Goal: Transaction & Acquisition: Purchase product/service

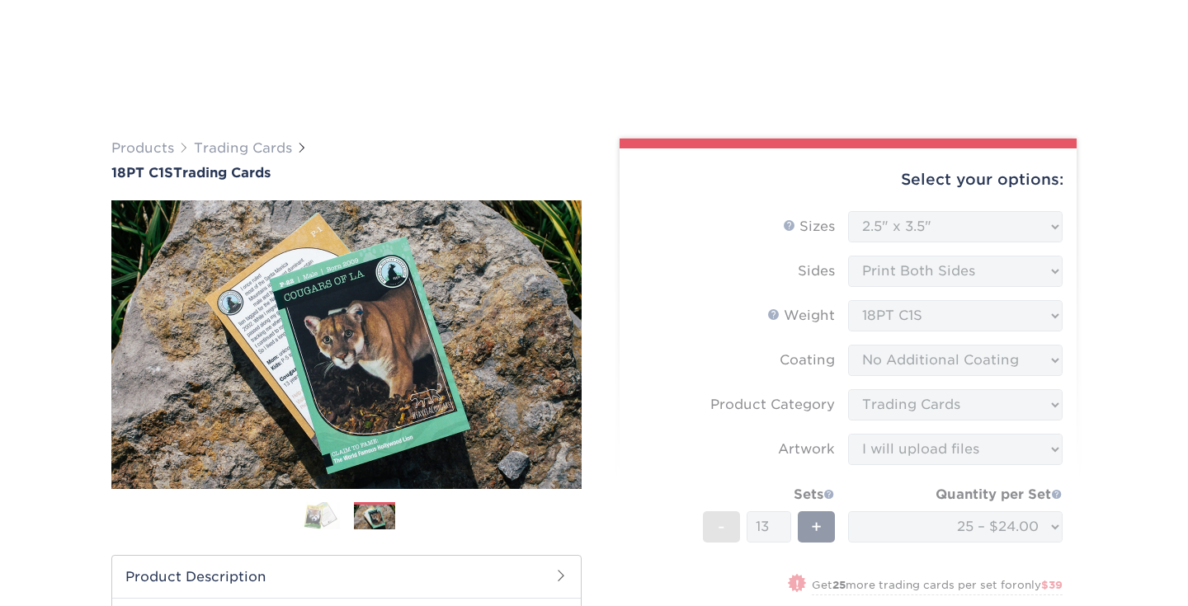
select select "2.50x3.50"
select select "c2f9bce9-36c2-409d-b101-c29d9d031e18"
select select "upload"
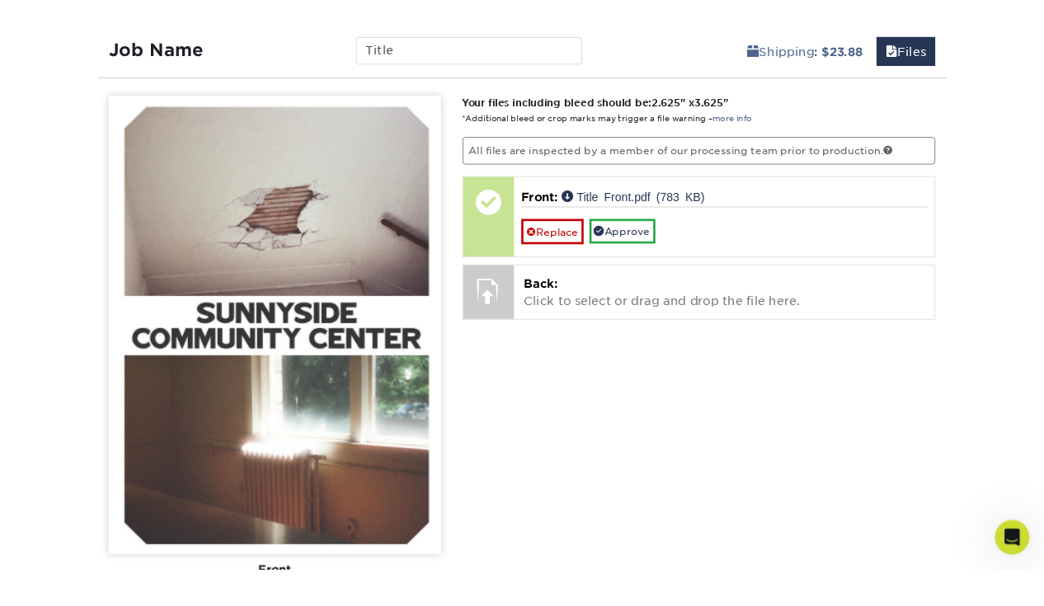
scroll to position [927, 0]
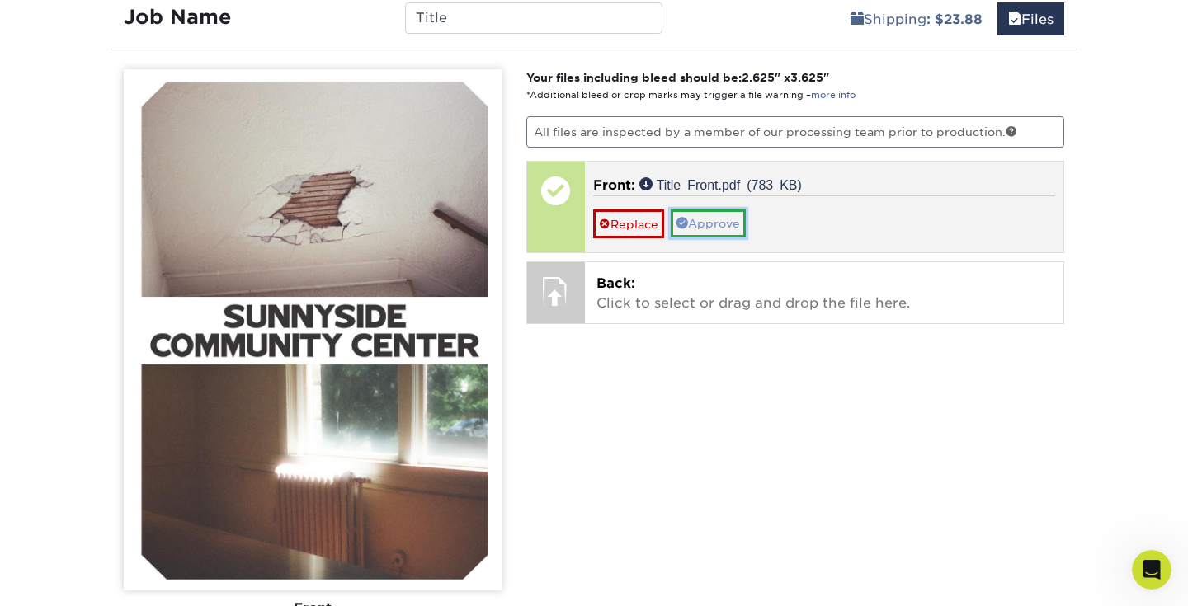
click at [722, 219] on link "Approve" at bounding box center [708, 223] width 75 height 28
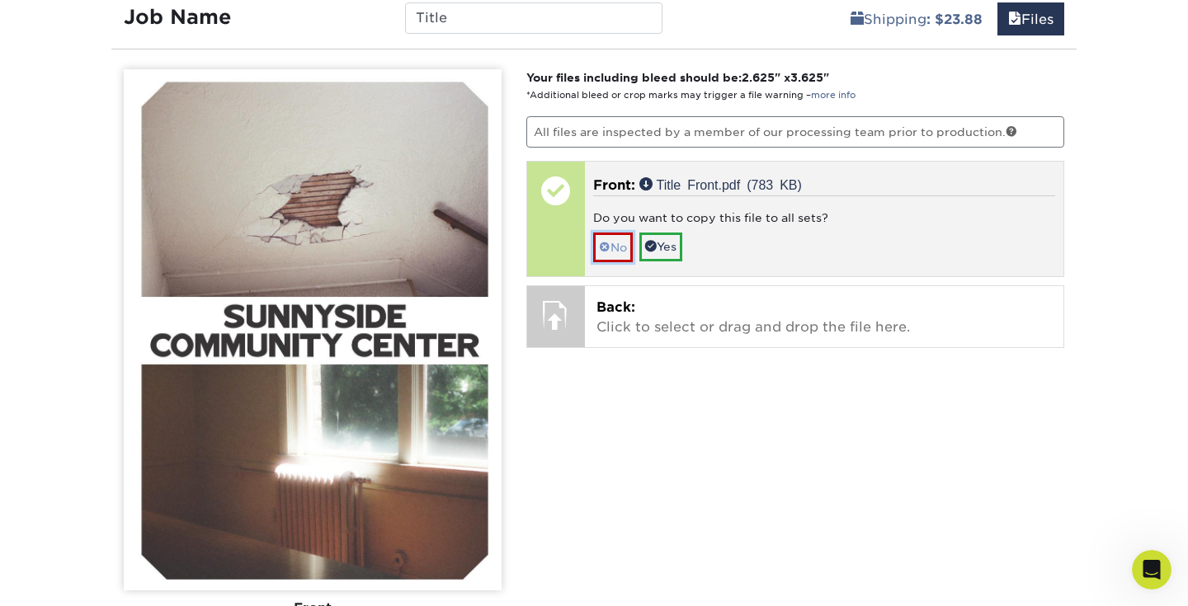
click at [609, 247] on link "No" at bounding box center [613, 247] width 40 height 29
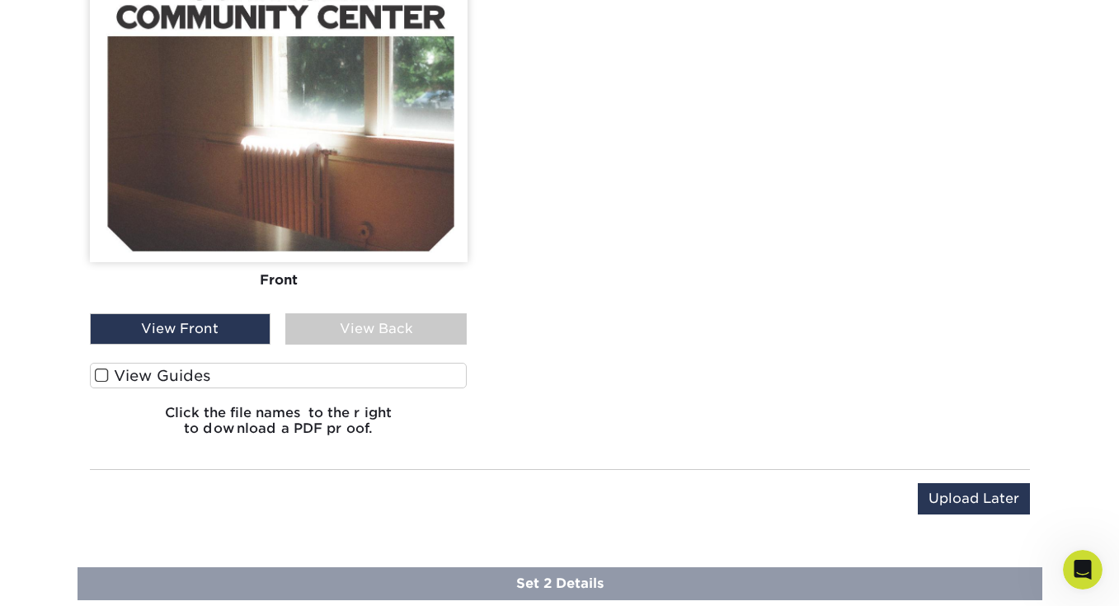
click at [376, 318] on div "View Back" at bounding box center [375, 328] width 181 height 31
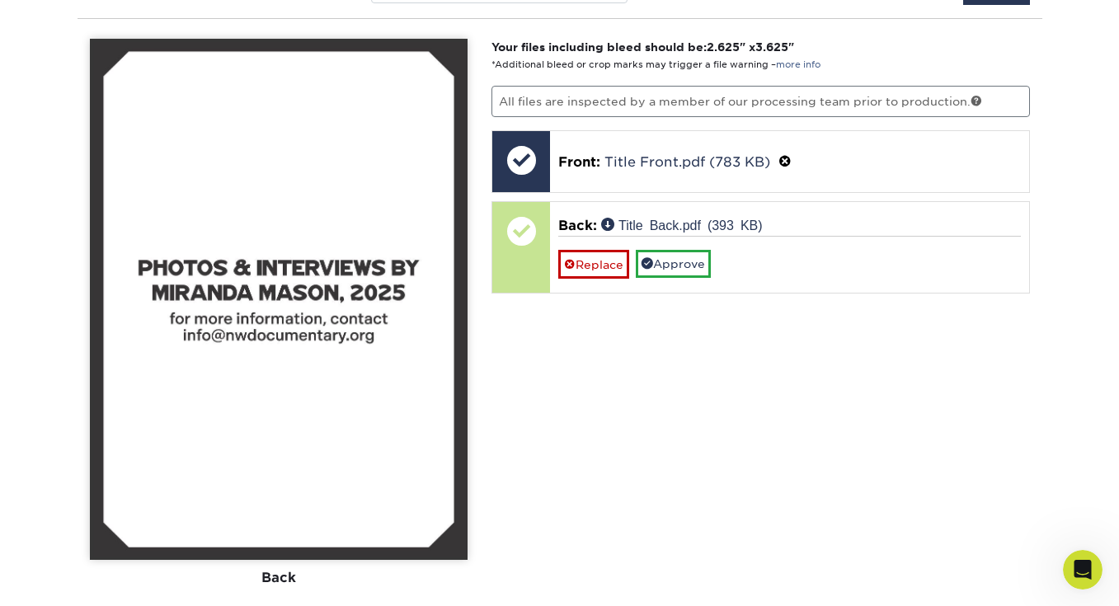
scroll to position [948, 0]
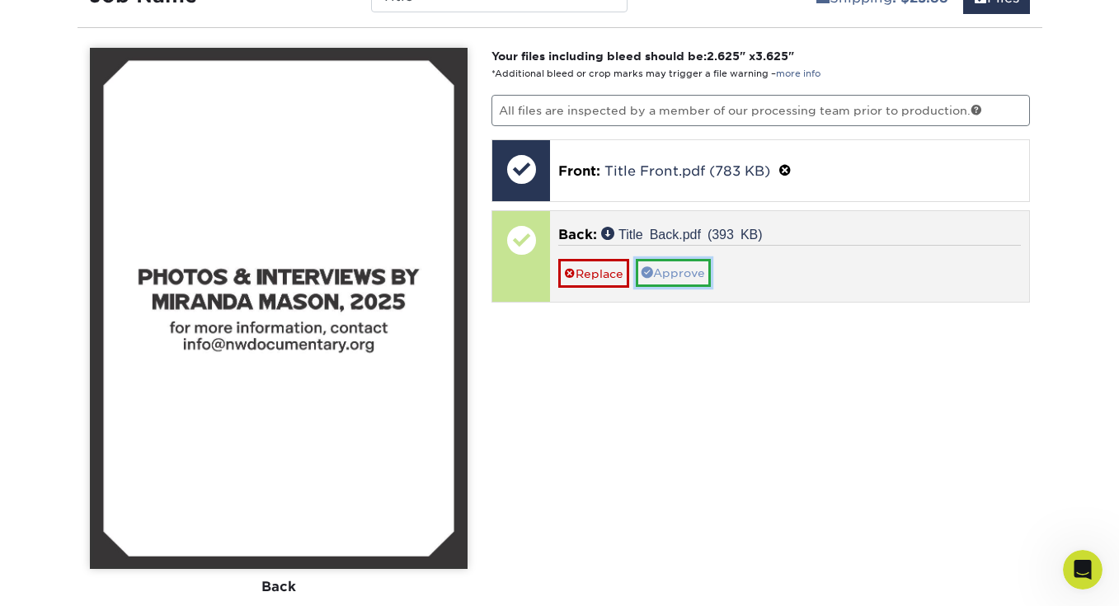
click at [672, 269] on link "Approve" at bounding box center [673, 273] width 75 height 28
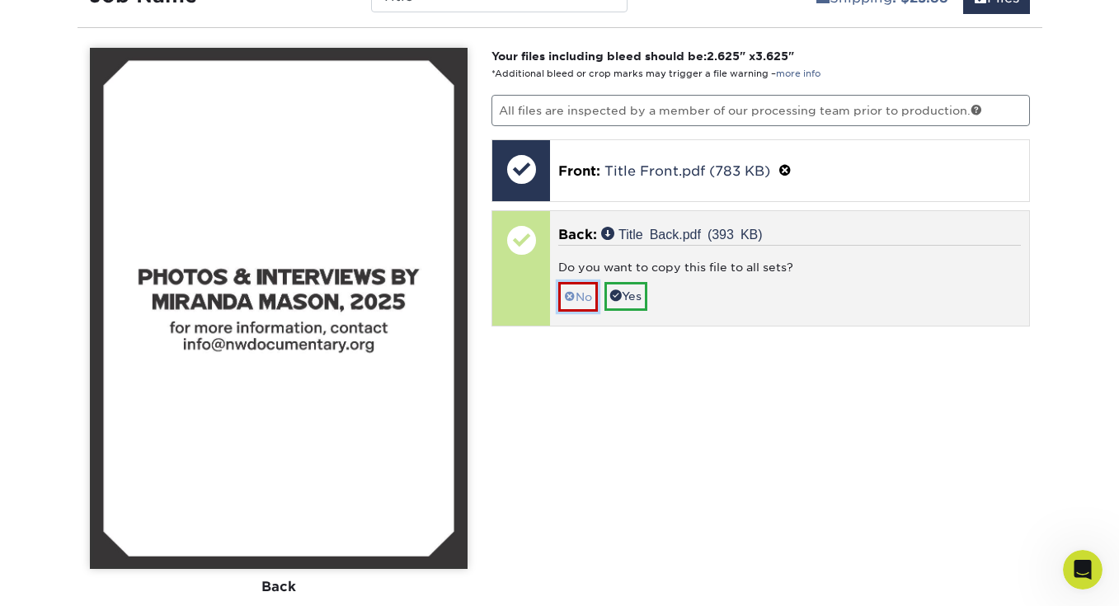
click at [578, 297] on link "No" at bounding box center [578, 296] width 40 height 29
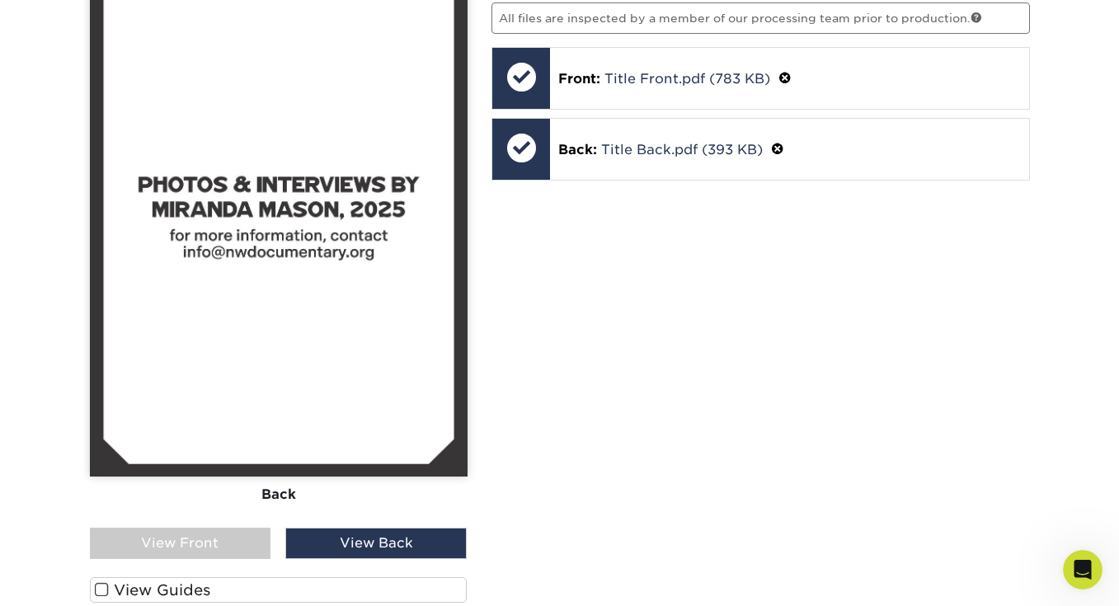
scroll to position [1042, 0]
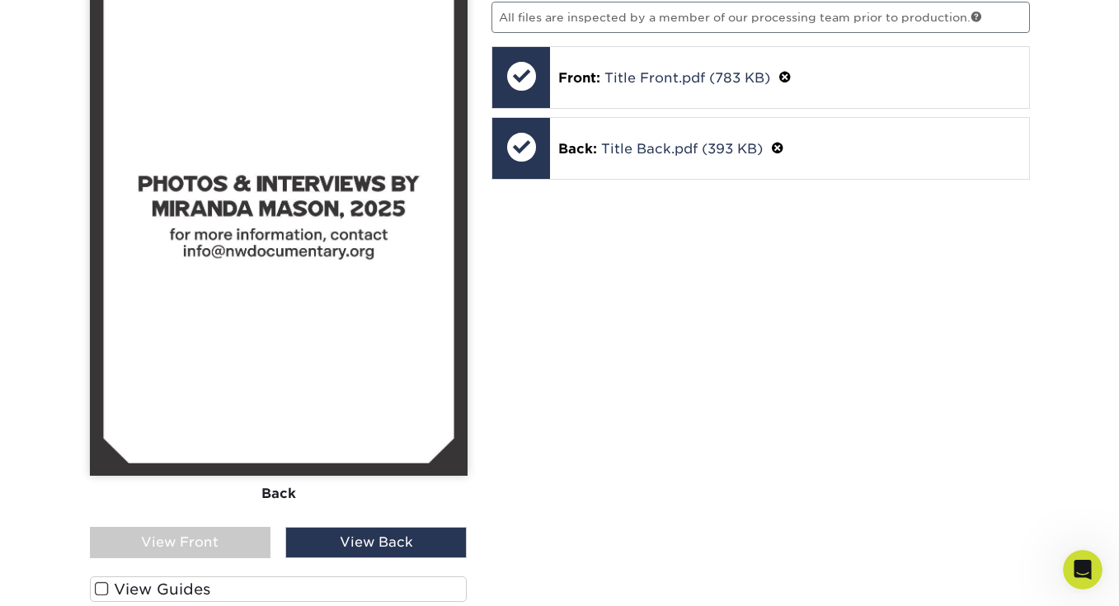
click at [226, 544] on div "View Front" at bounding box center [180, 542] width 181 height 31
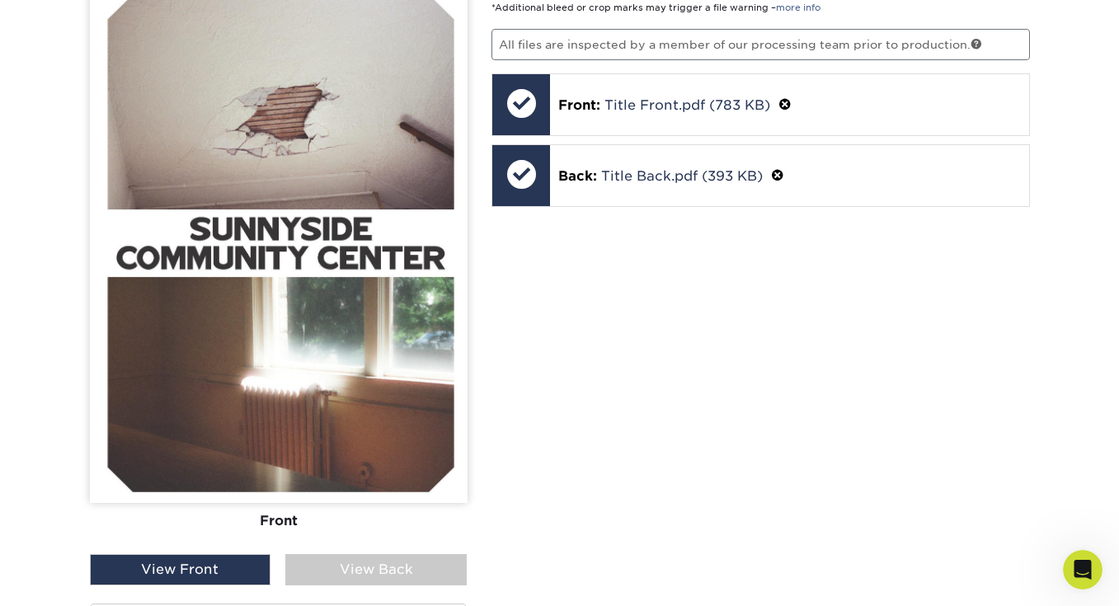
scroll to position [1076, 0]
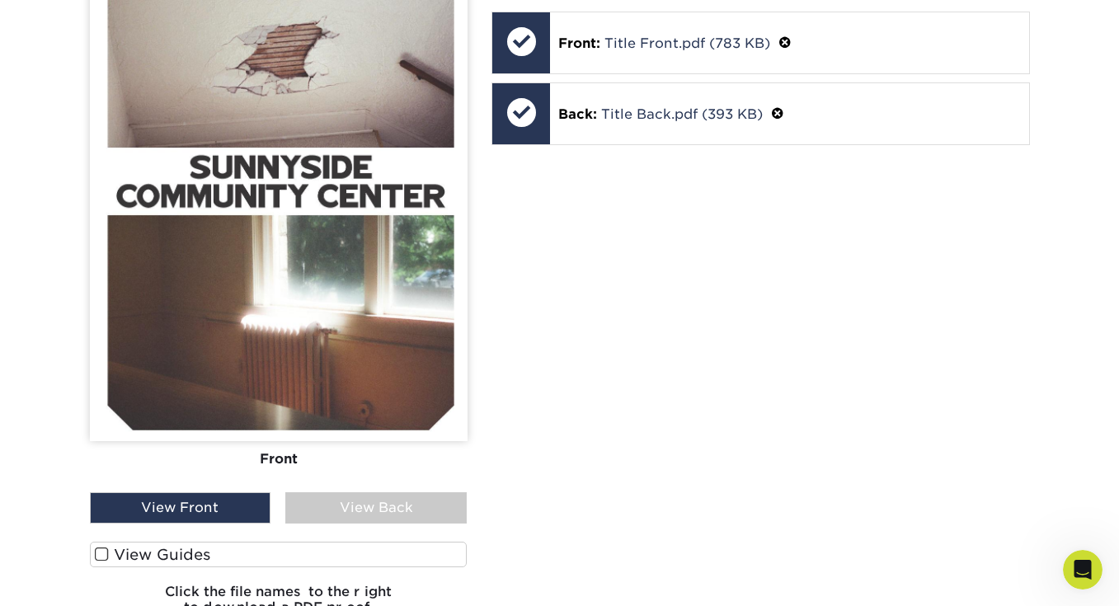
click at [347, 499] on div "View Back" at bounding box center [375, 507] width 181 height 31
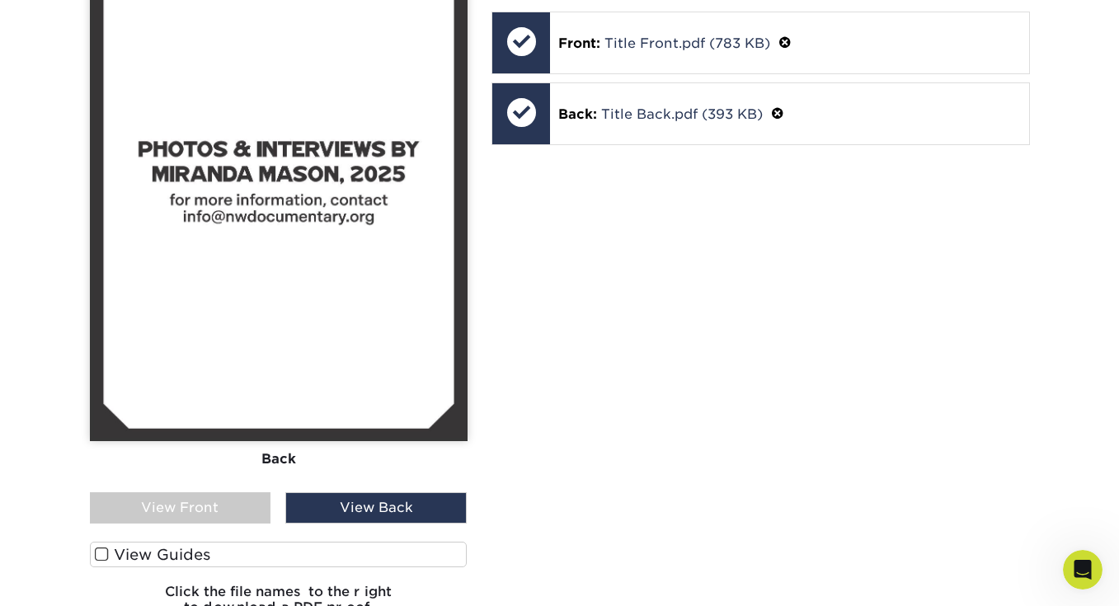
click at [251, 515] on div "View Front" at bounding box center [180, 507] width 181 height 31
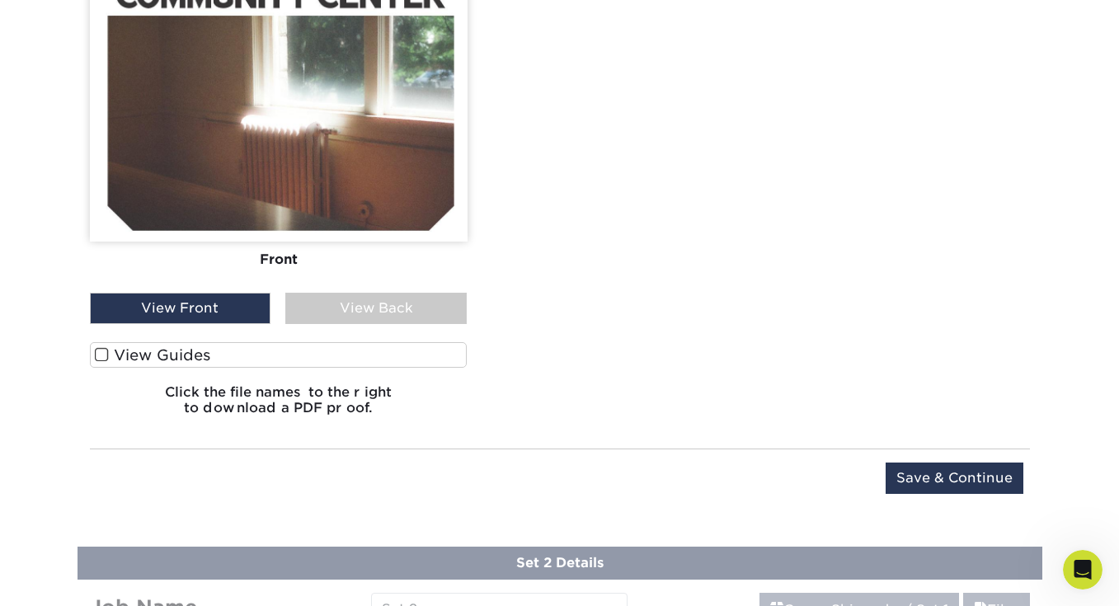
scroll to position [1279, 0]
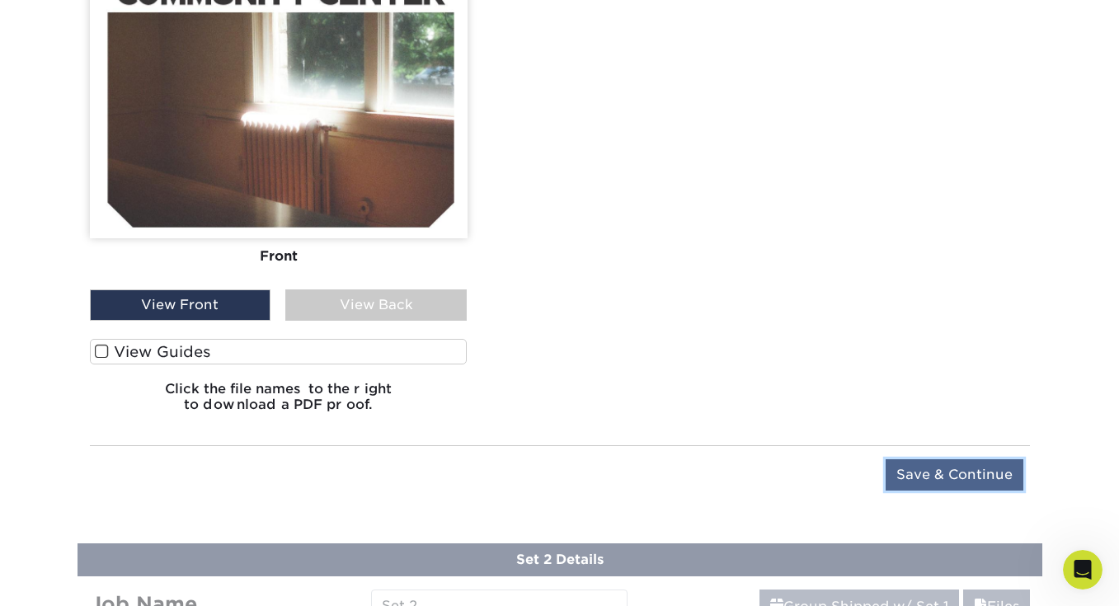
click at [911, 472] on input "Save & Continue" at bounding box center [955, 474] width 138 height 31
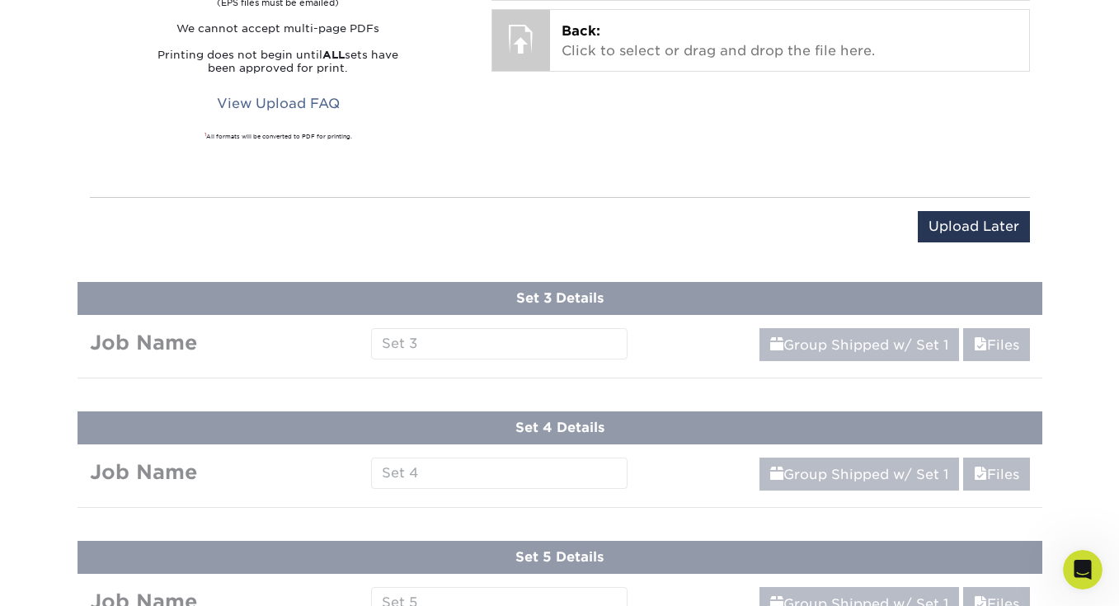
scroll to position [767, 0]
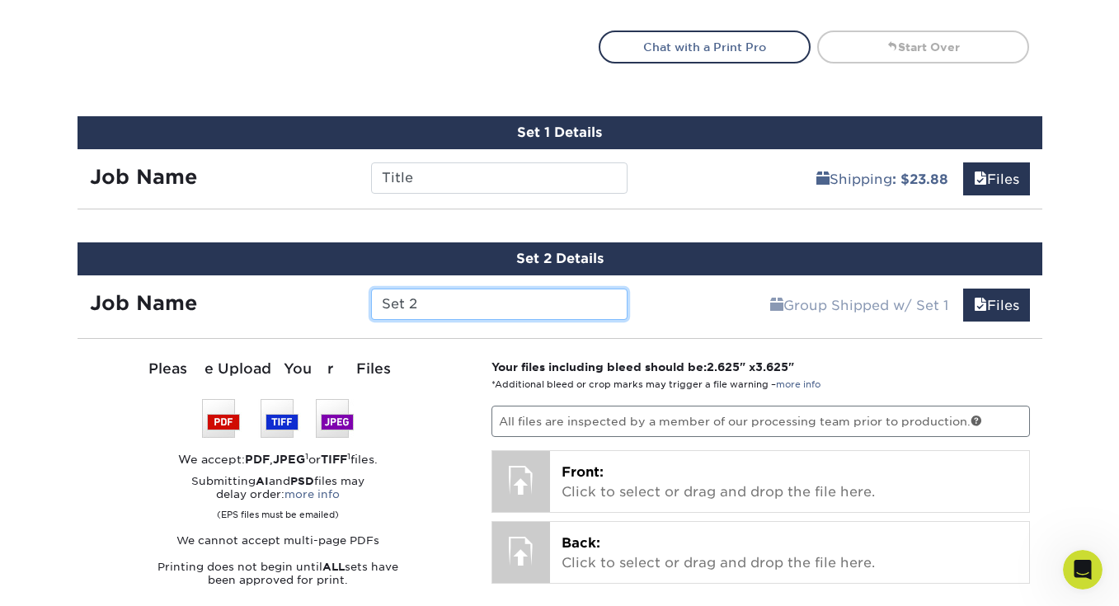
drag, startPoint x: 421, startPoint y: 299, endPoint x: 341, endPoint y: 299, distance: 80.0
click at [341, 299] on div "Job Name Set 2" at bounding box center [359, 304] width 563 height 31
click at [663, 289] on div "Group Shipped w/ Set 1 Files Continue" at bounding box center [841, 299] width 402 height 49
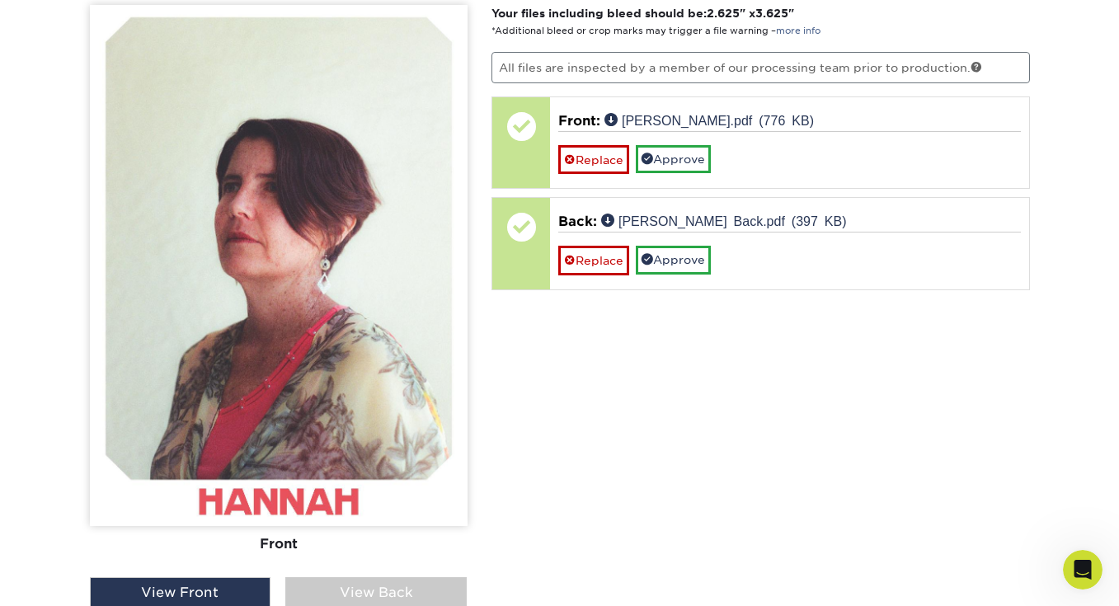
scroll to position [1125, 0]
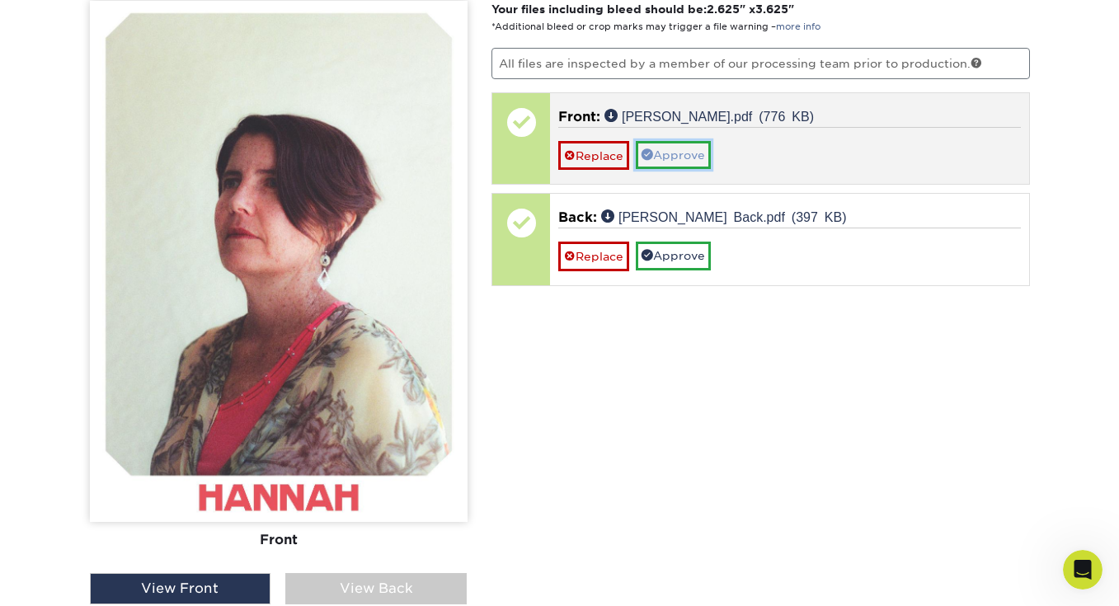
click at [673, 150] on link "Approve" at bounding box center [673, 155] width 75 height 28
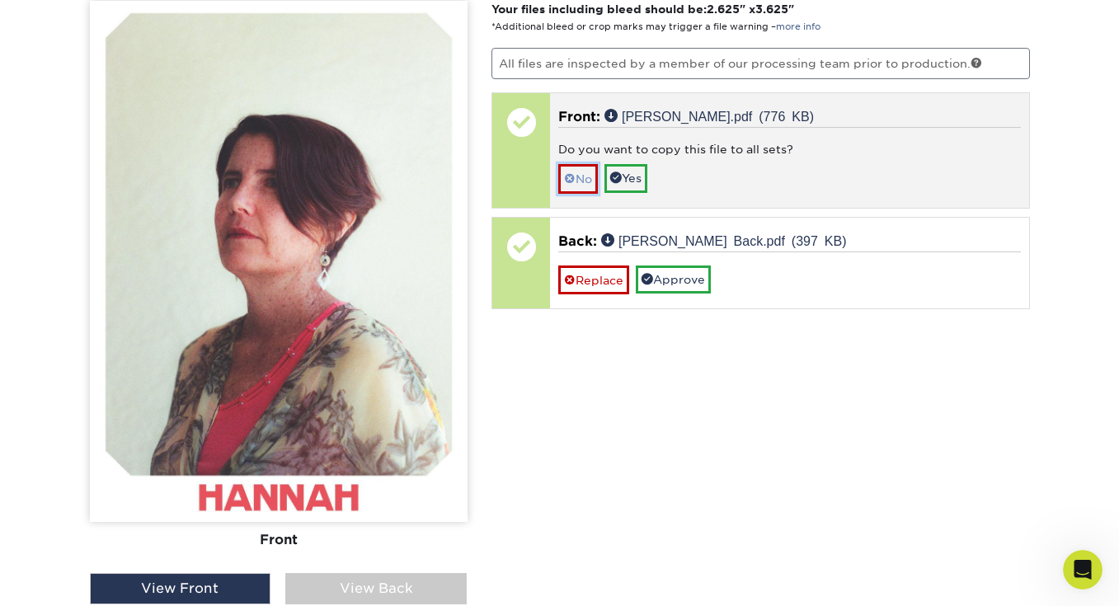
click at [586, 181] on link "No" at bounding box center [578, 178] width 40 height 29
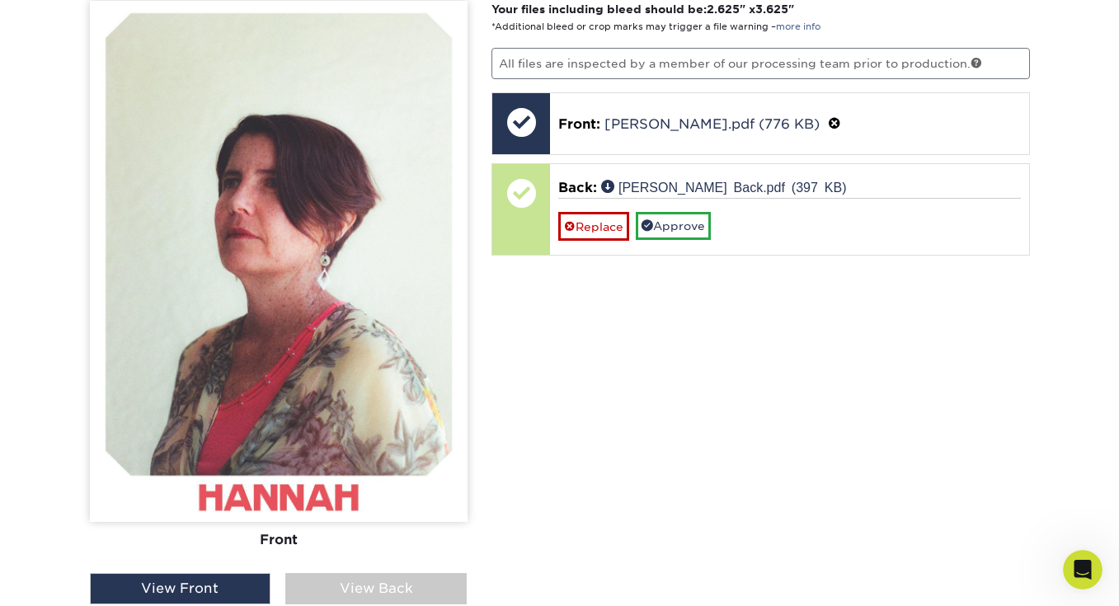
click at [339, 586] on div "View Back" at bounding box center [375, 588] width 181 height 31
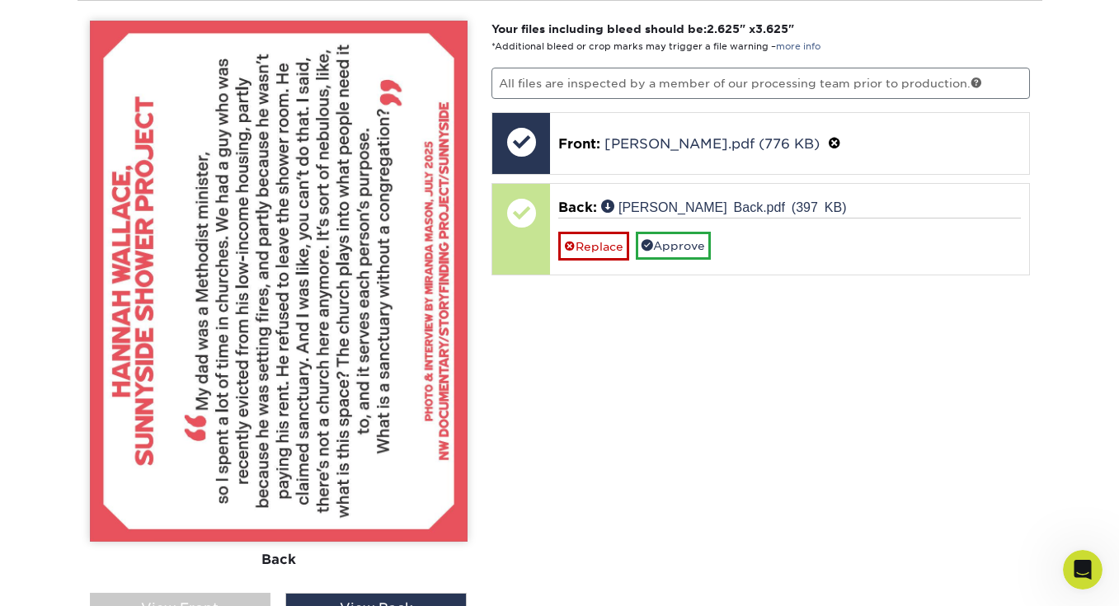
scroll to position [1104, 0]
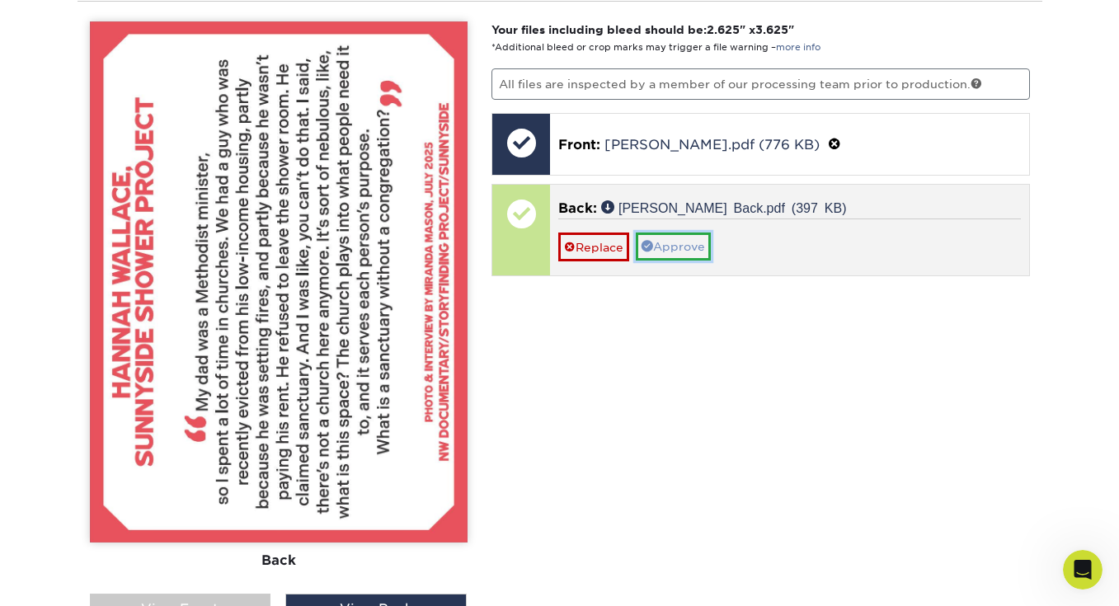
click at [666, 238] on link "Approve" at bounding box center [673, 247] width 75 height 28
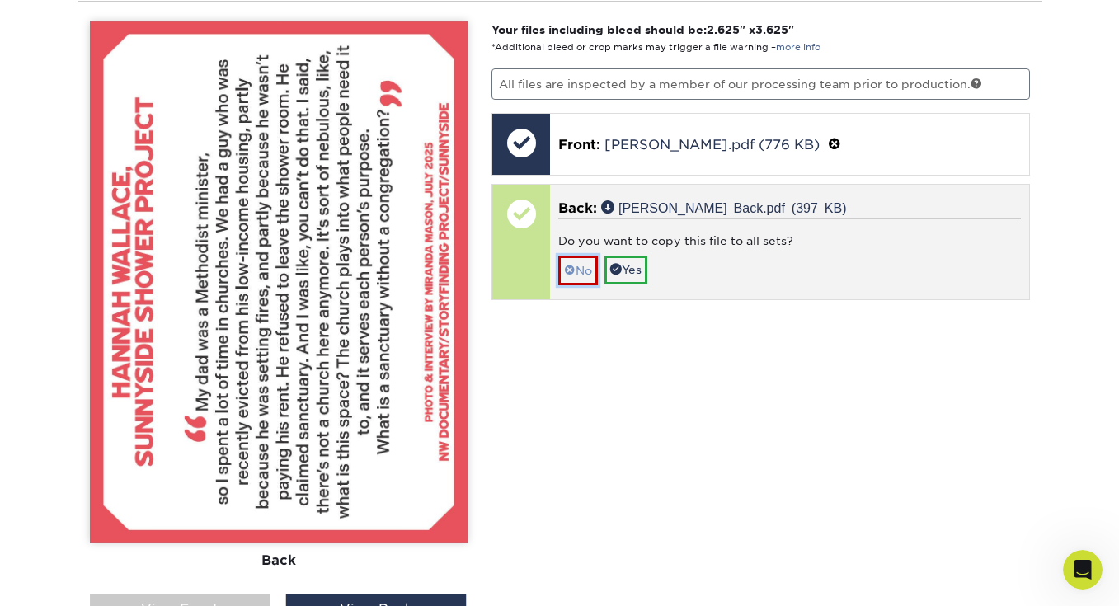
click at [573, 269] on span at bounding box center [570, 270] width 12 height 13
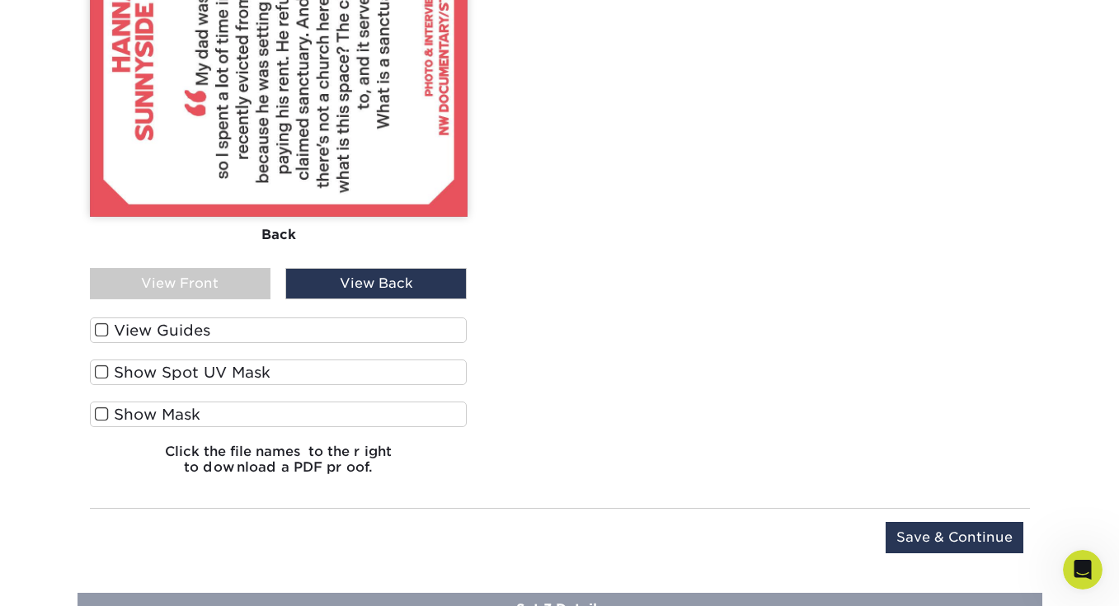
scroll to position [1424, 0]
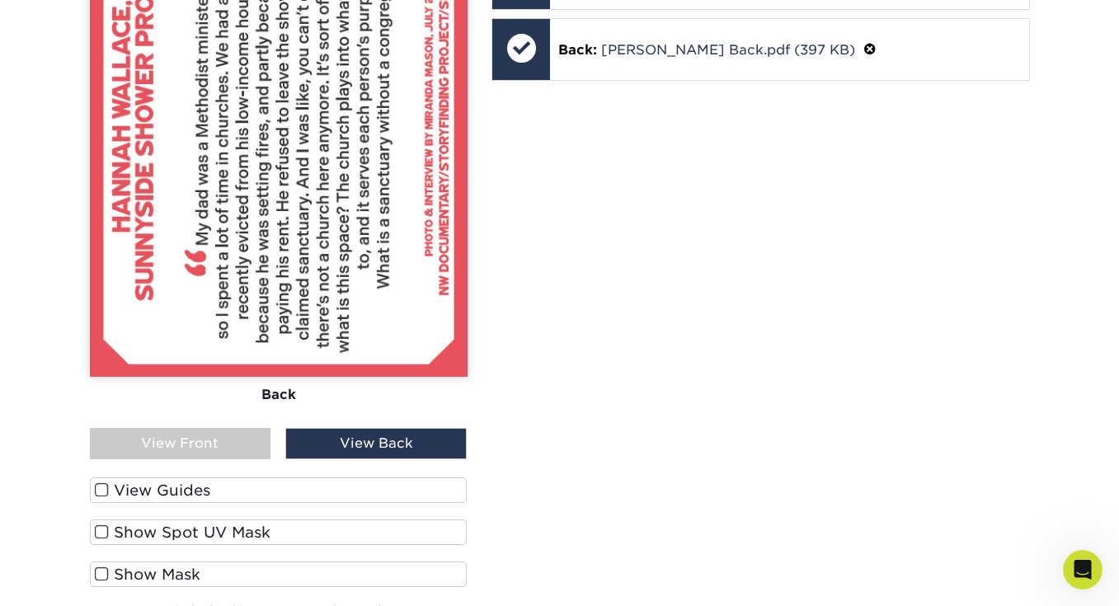
click at [101, 491] on span at bounding box center [102, 490] width 14 height 16
click at [0, 0] on input "View Guides" at bounding box center [0, 0] width 0 height 0
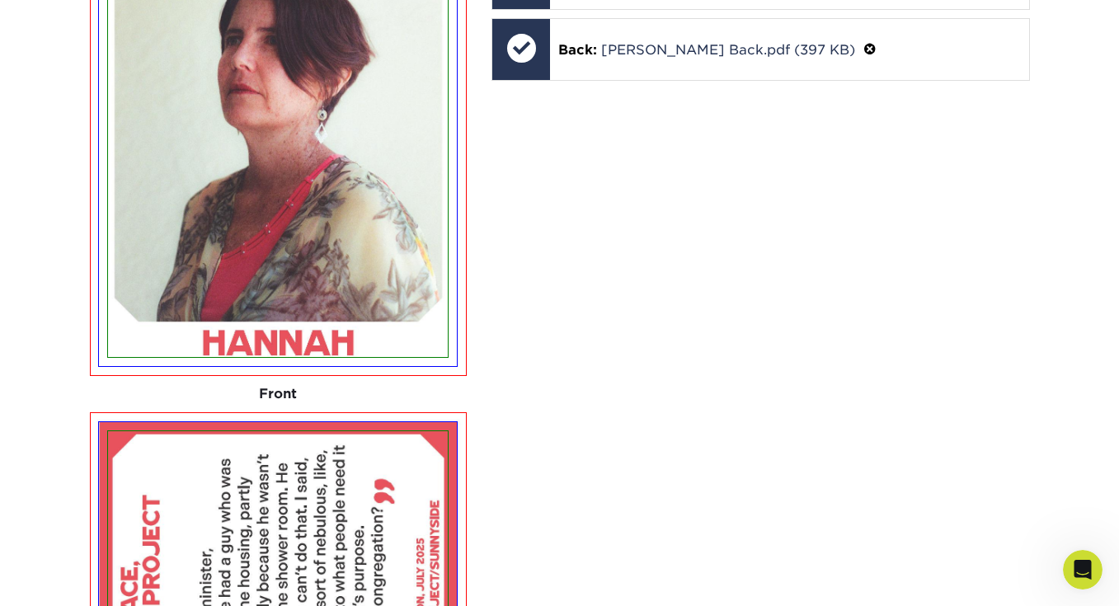
scroll to position [1825, 0]
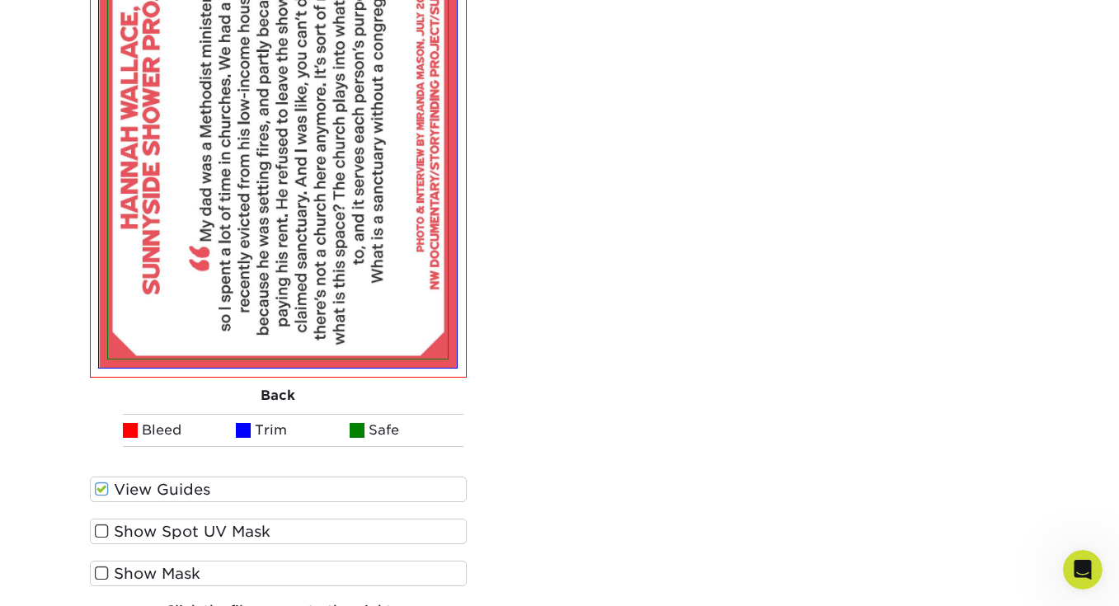
click at [101, 487] on span at bounding box center [102, 490] width 14 height 16
click at [0, 0] on input "View Guides" at bounding box center [0, 0] width 0 height 0
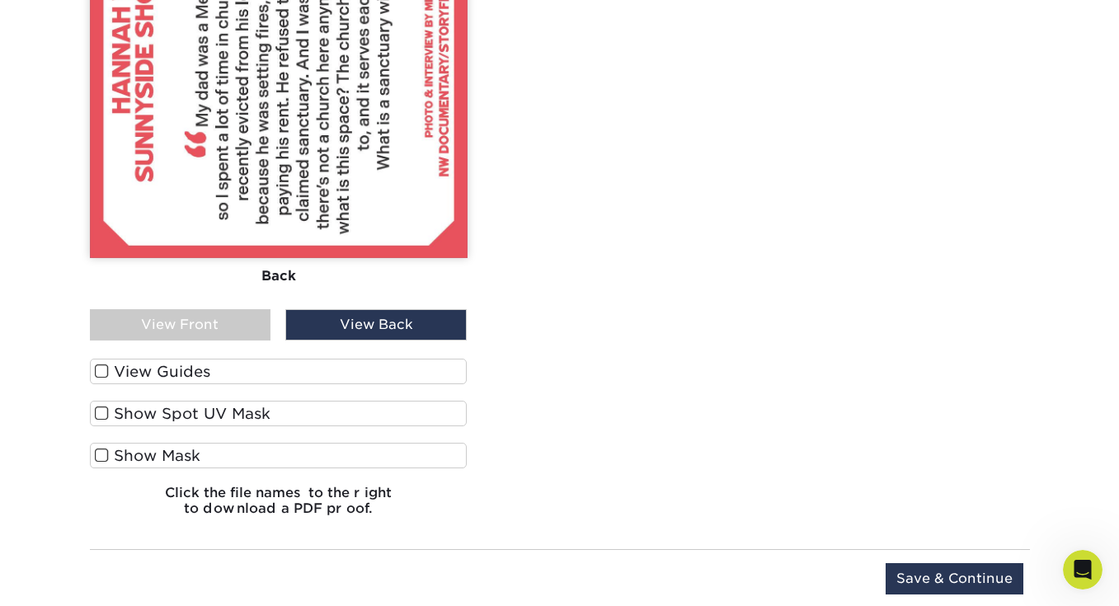
scroll to position [1596, 0]
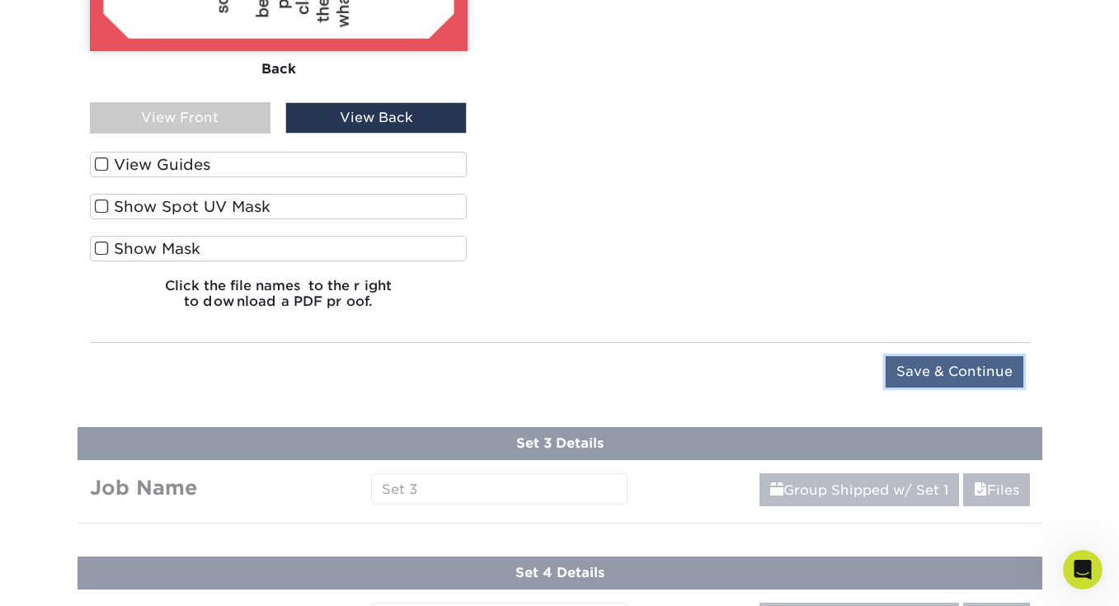
click at [949, 368] on input "Save & Continue" at bounding box center [955, 371] width 138 height 31
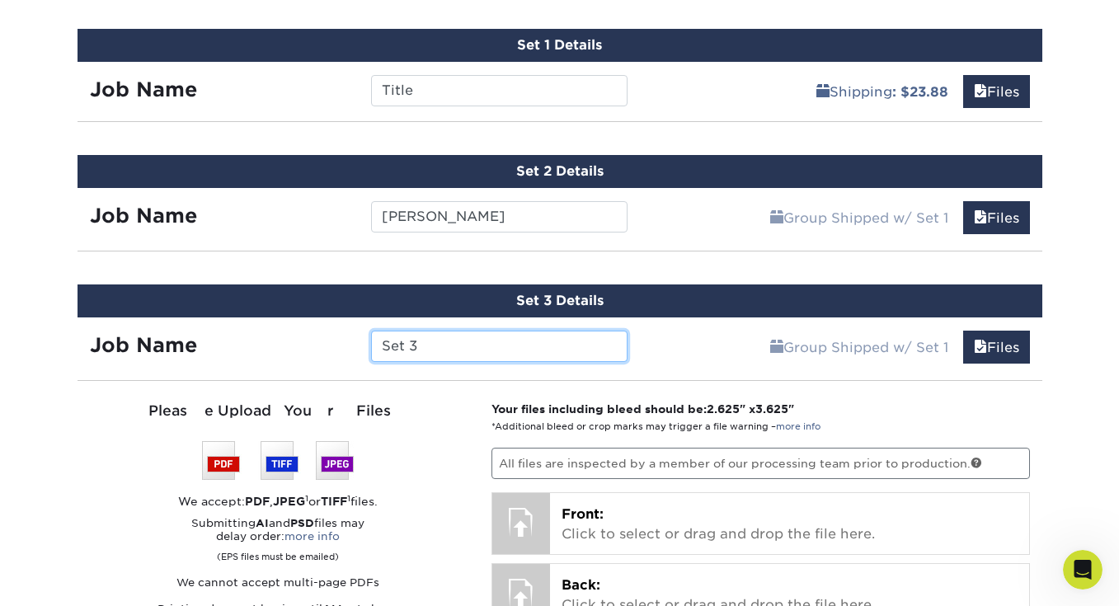
scroll to position [859, 0]
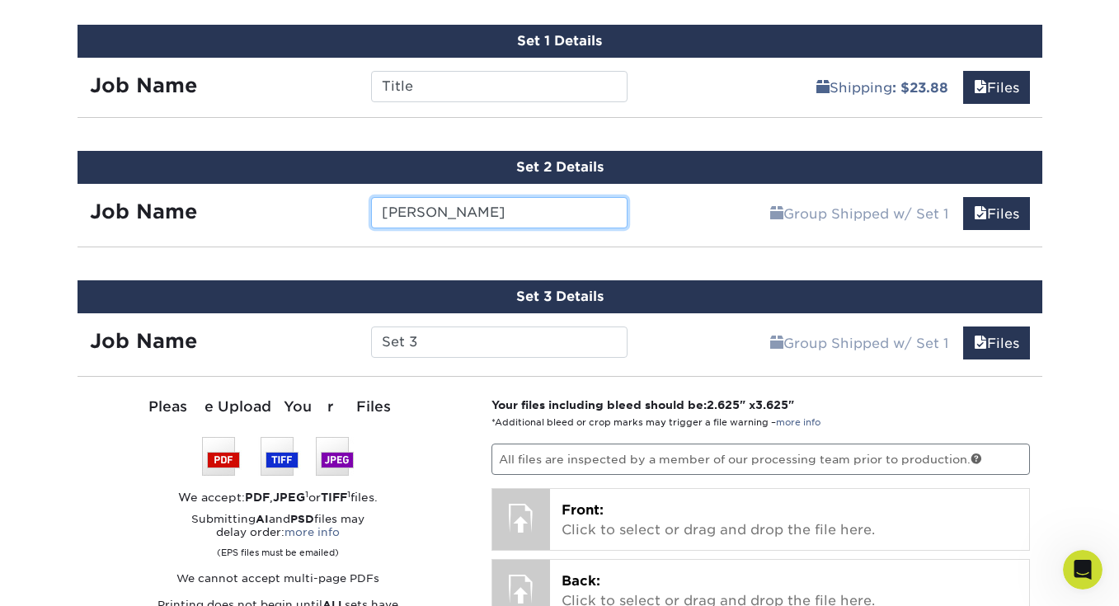
click at [478, 209] on input "Hannah" at bounding box center [499, 212] width 256 height 31
type input "Hannah 1"
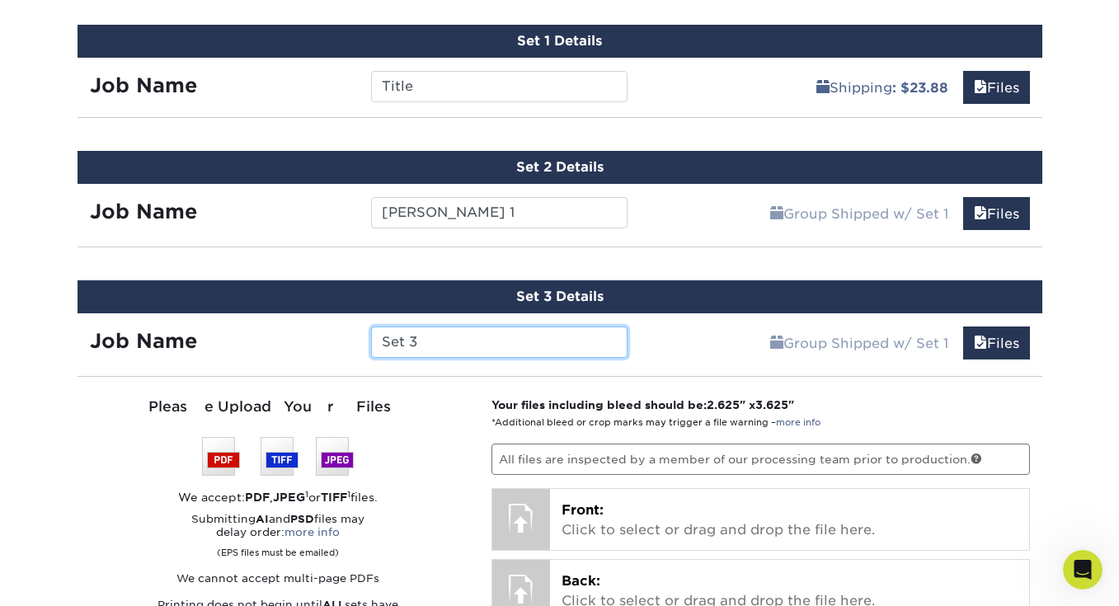
drag, startPoint x: 433, startPoint y: 340, endPoint x: 369, endPoint y: 341, distance: 63.5
click at [369, 341] on div "Set 3" at bounding box center [499, 342] width 281 height 31
type input "Hannah 2"
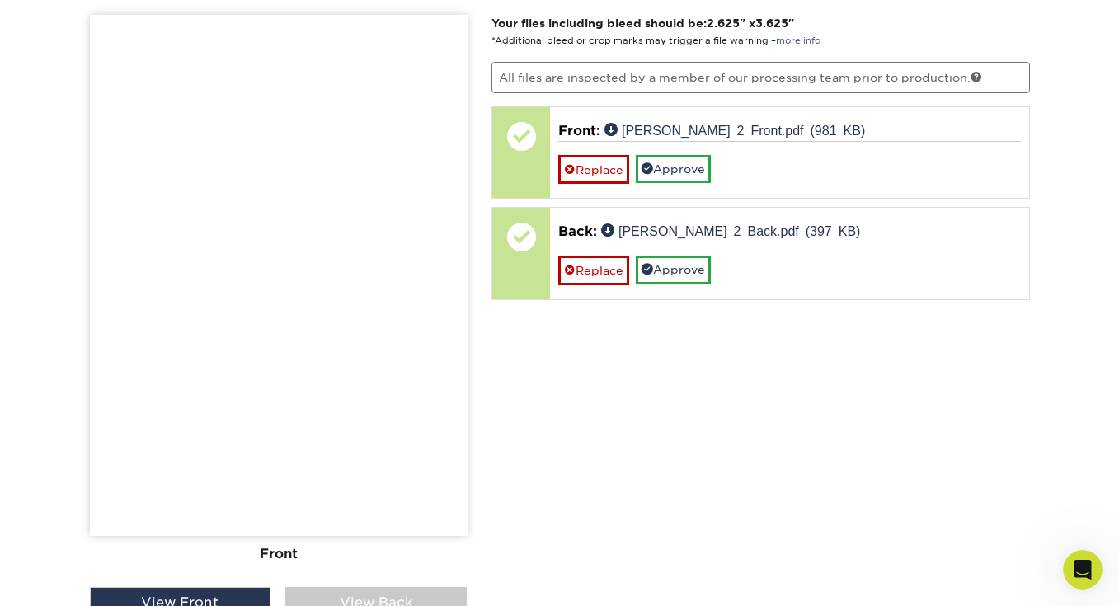
scroll to position [1244, 0]
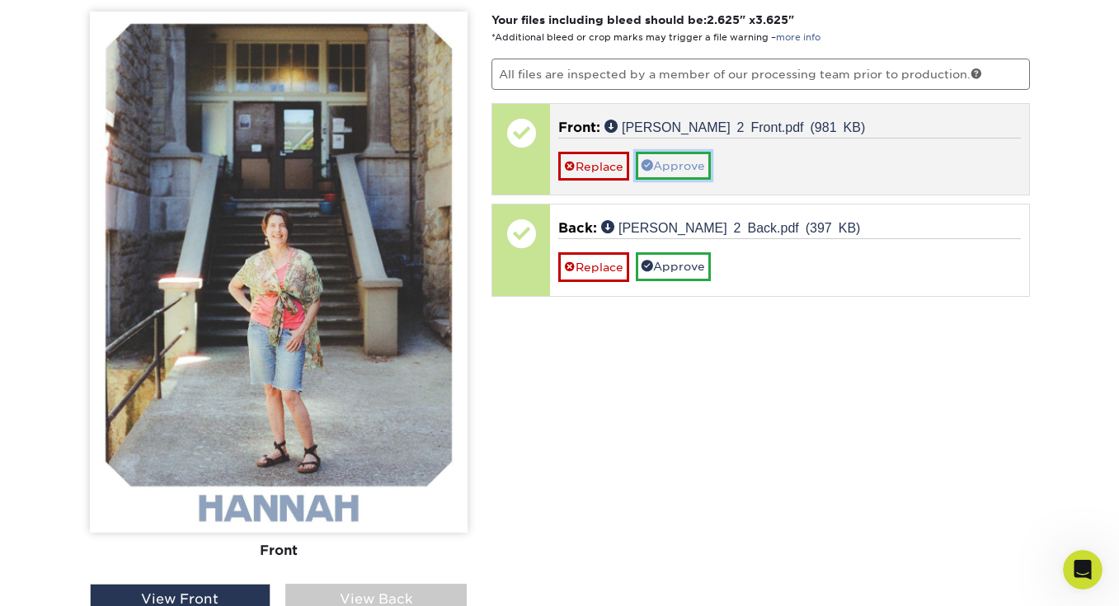
click at [666, 159] on link "Approve" at bounding box center [673, 166] width 75 height 28
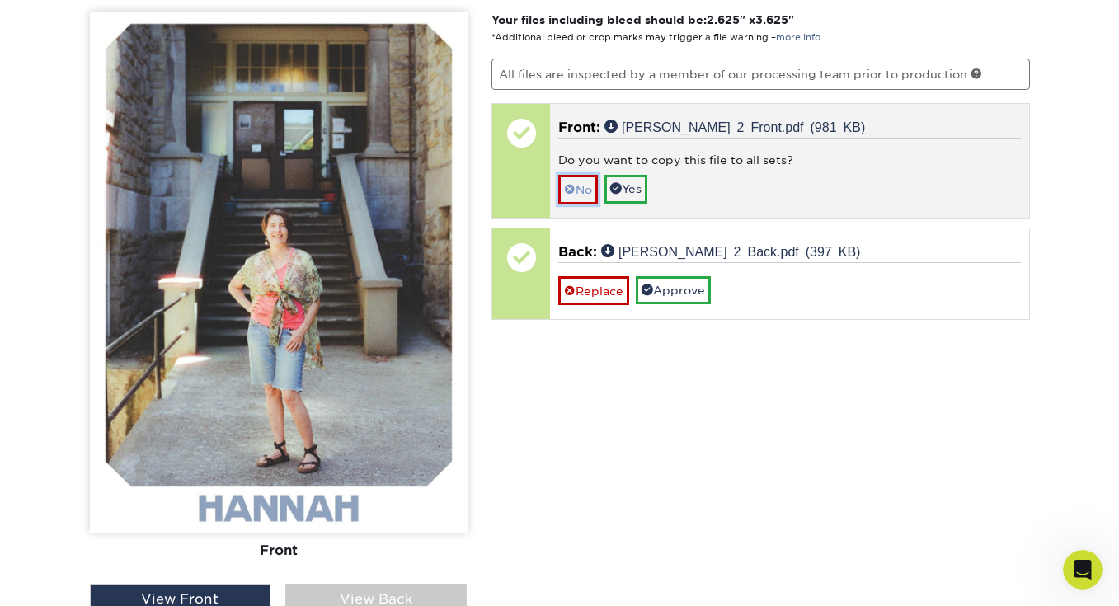
click at [591, 191] on link "No" at bounding box center [578, 189] width 40 height 29
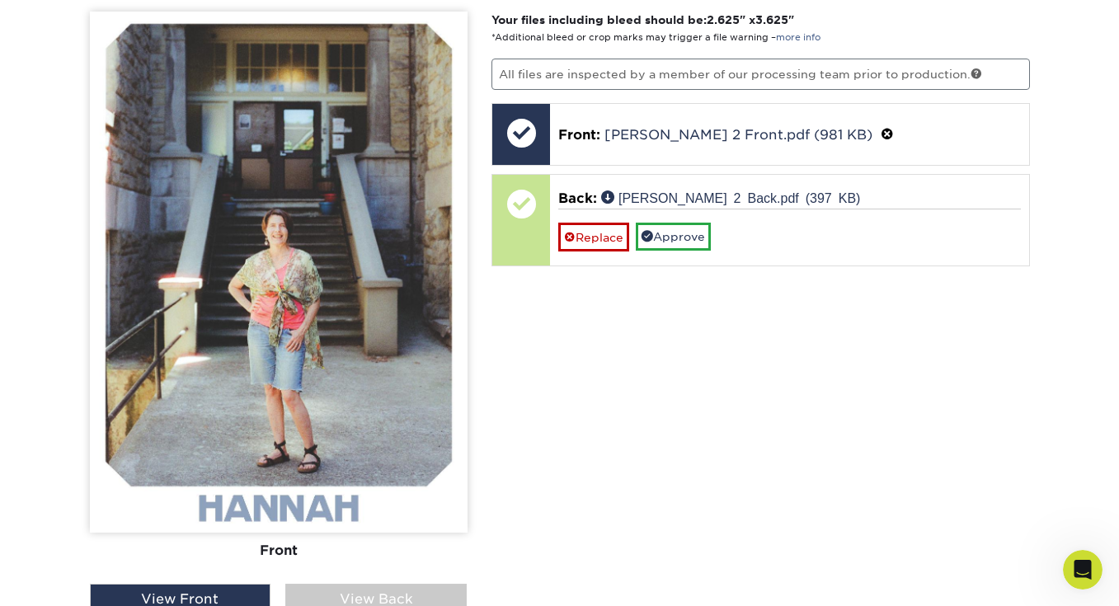
click at [360, 591] on div "View Back" at bounding box center [375, 599] width 181 height 31
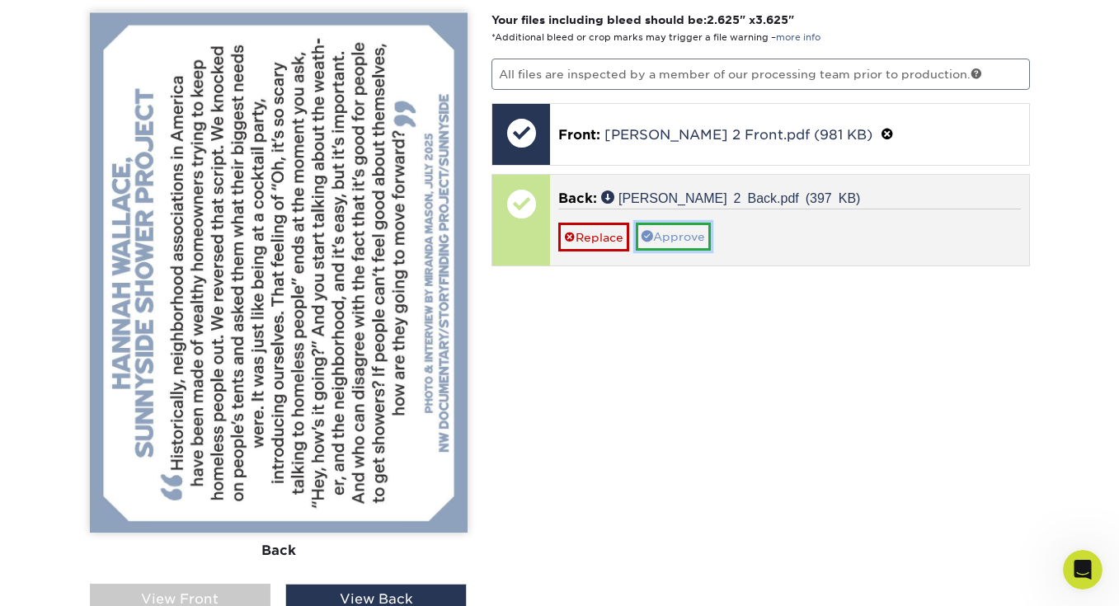
click at [660, 233] on link "Approve" at bounding box center [673, 237] width 75 height 28
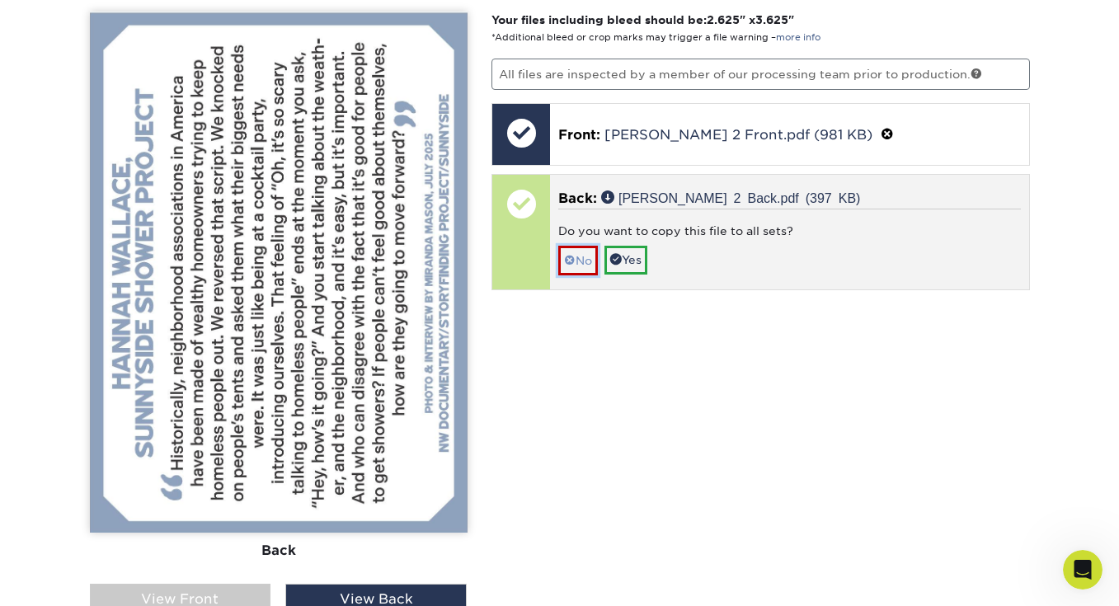
click at [581, 263] on link "No" at bounding box center [578, 260] width 40 height 29
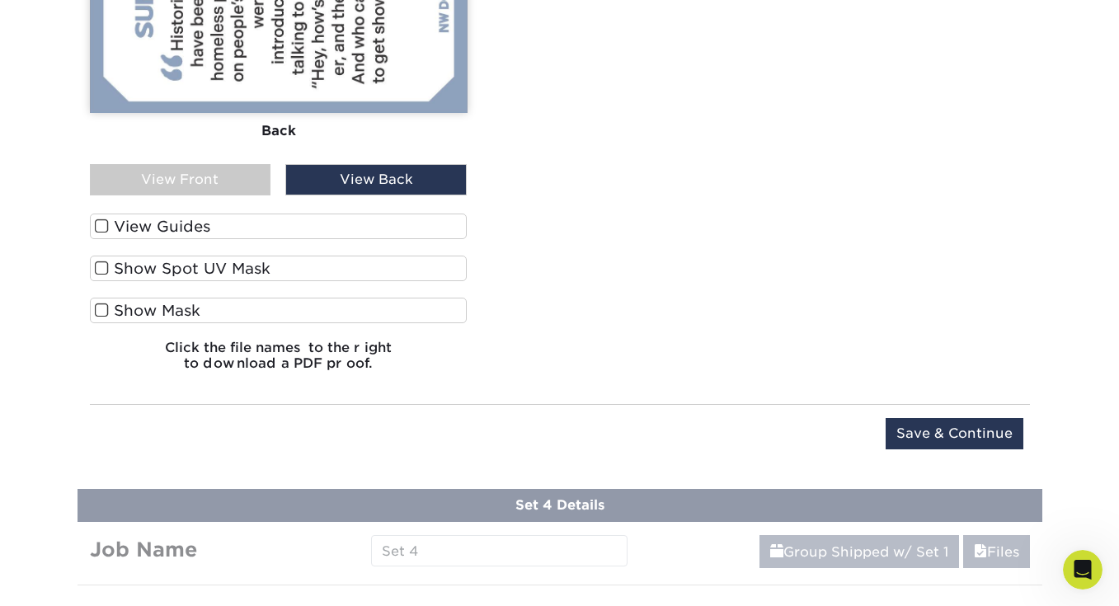
scroll to position [1670, 0]
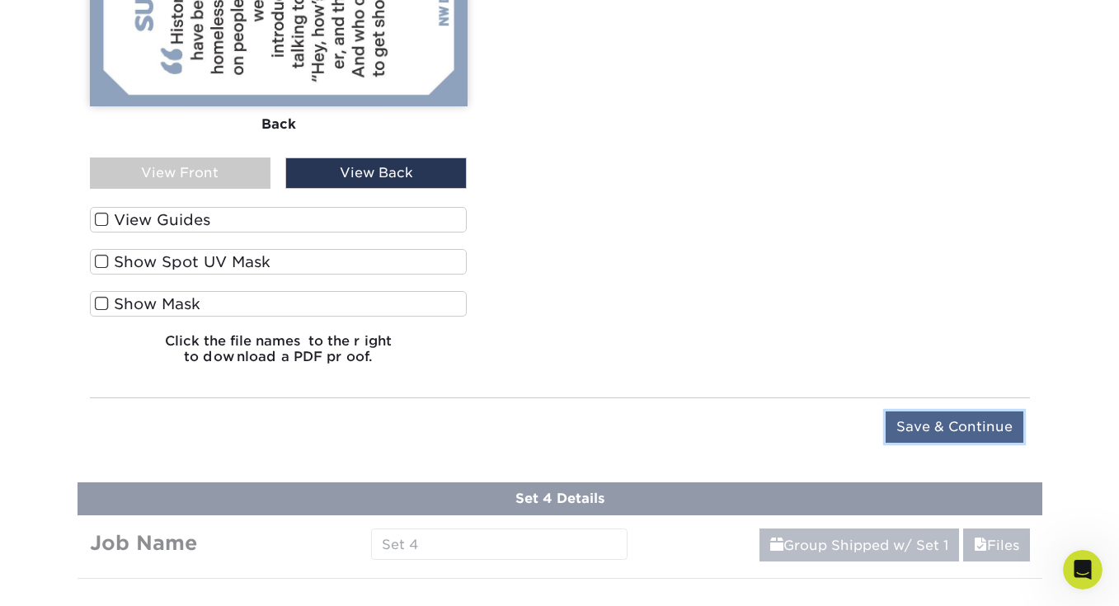
click at [975, 426] on input "Save & Continue" at bounding box center [955, 427] width 138 height 31
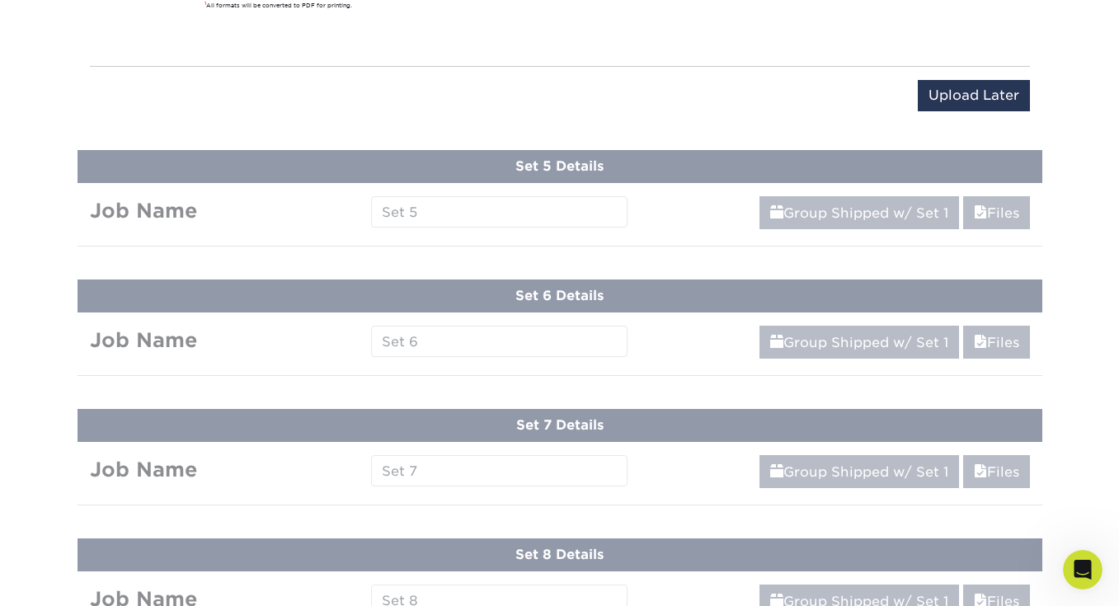
scroll to position [1025, 0]
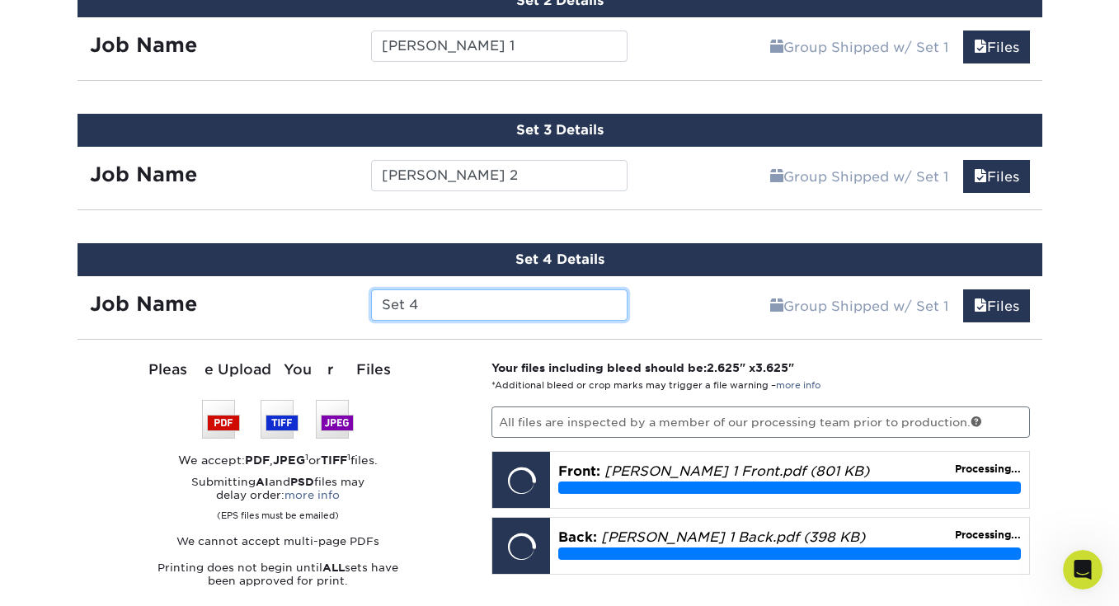
click at [430, 294] on input "Set 4" at bounding box center [499, 304] width 256 height 31
click at [431, 295] on input "Set 4" at bounding box center [499, 304] width 256 height 31
drag, startPoint x: 431, startPoint y: 296, endPoint x: 364, endPoint y: 297, distance: 66.8
click at [364, 297] on div "Set 4" at bounding box center [499, 304] width 281 height 31
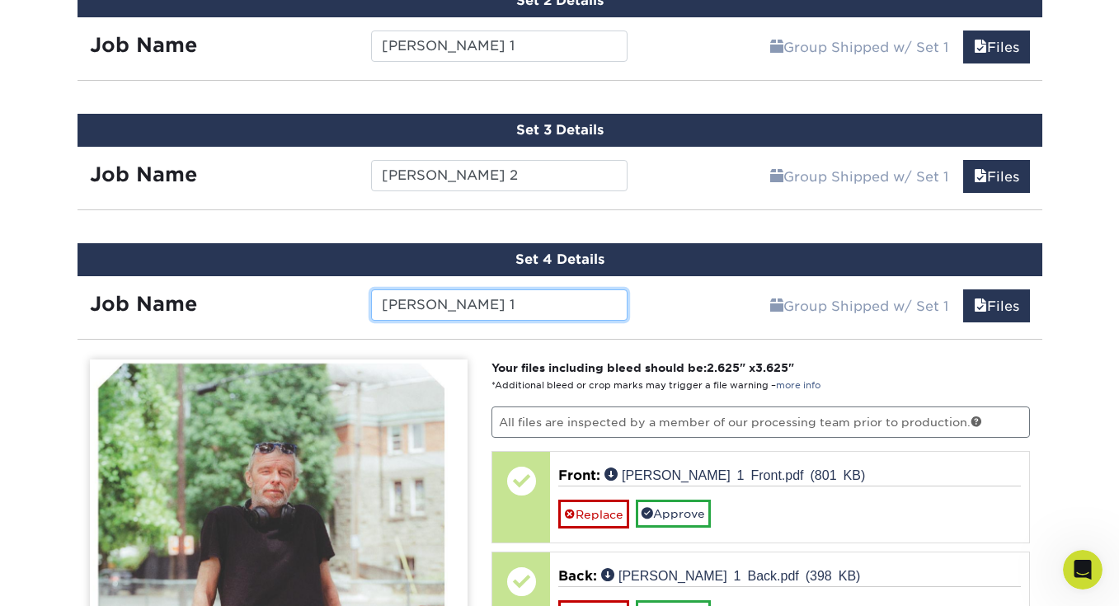
type input "Tony 1"
click at [312, 308] on div "Job Name" at bounding box center [218, 304] width 281 height 31
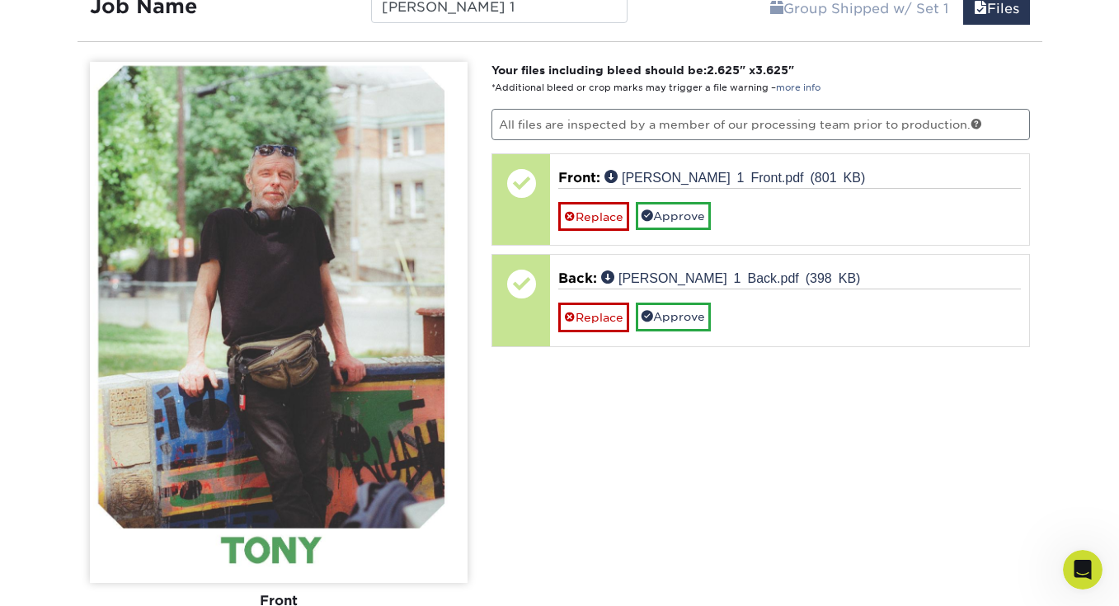
scroll to position [1325, 0]
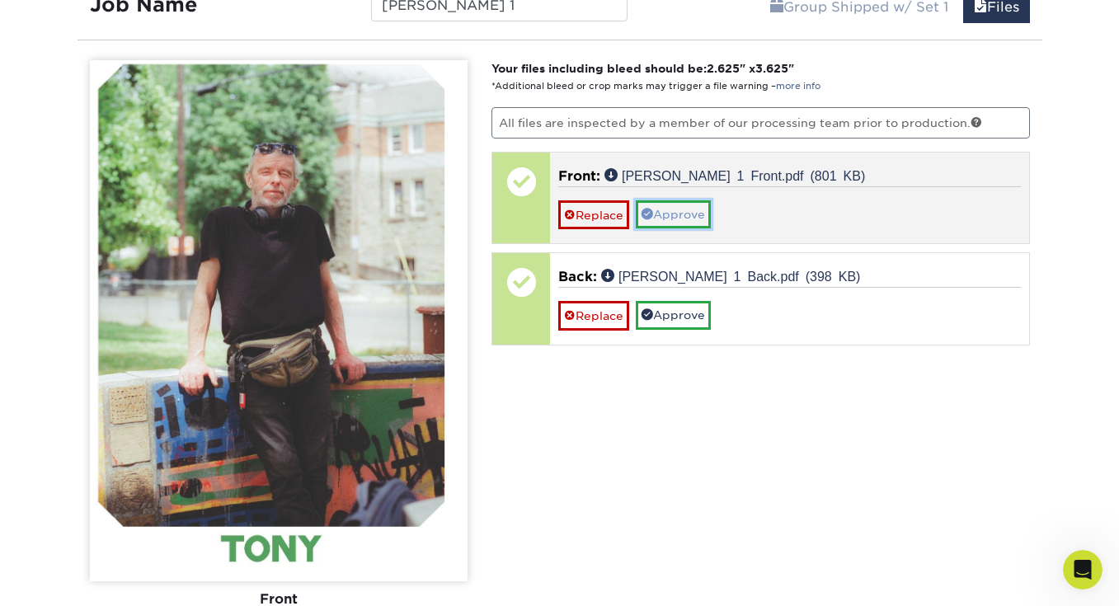
click at [694, 214] on link "Approve" at bounding box center [673, 214] width 75 height 28
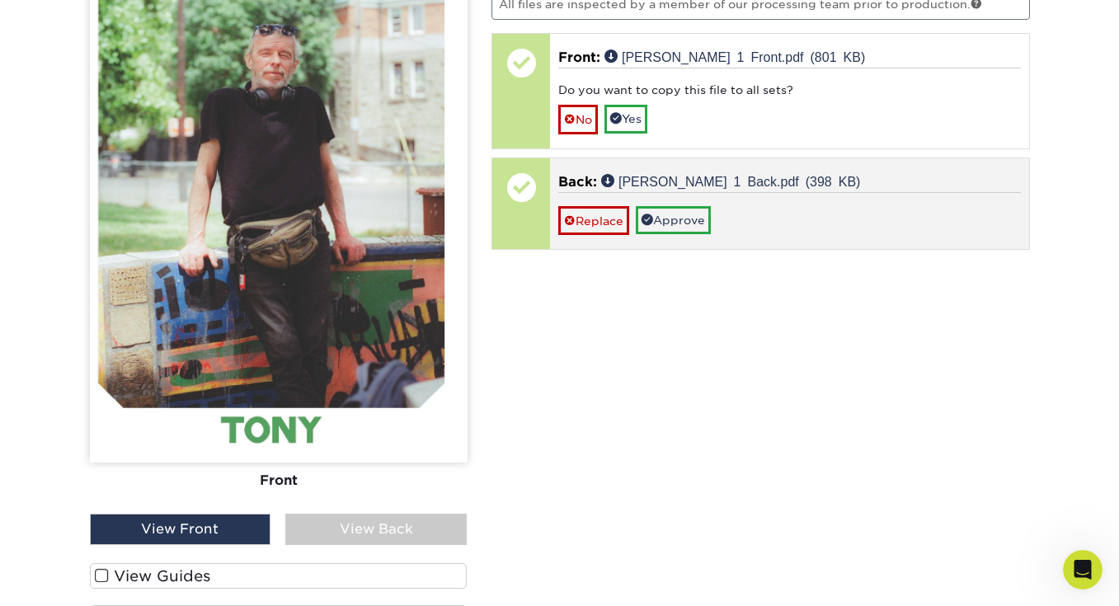
scroll to position [1444, 0]
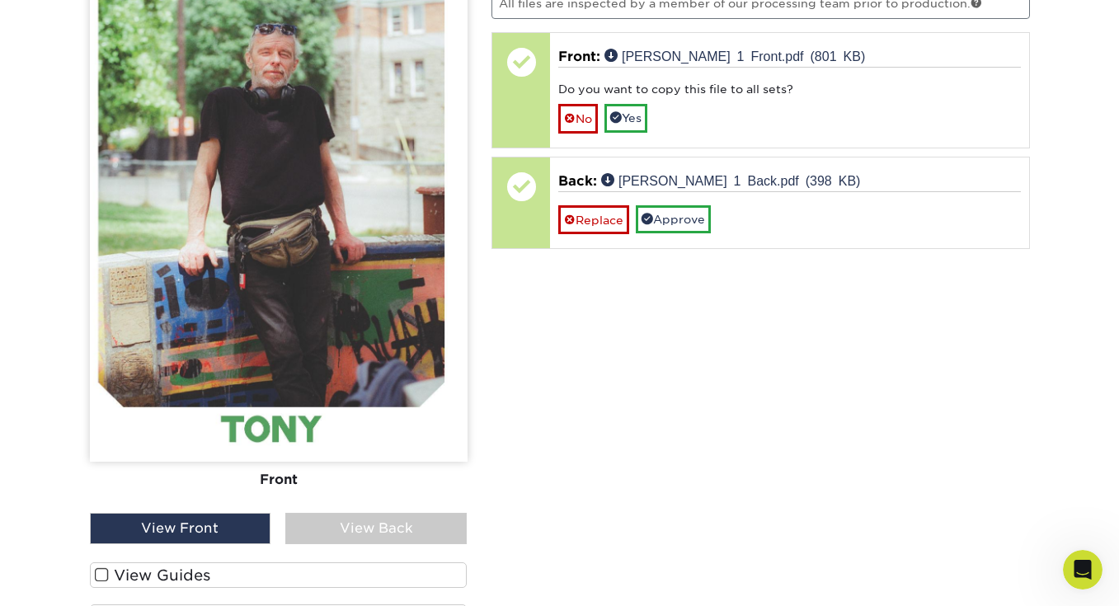
click at [369, 520] on div "View Back" at bounding box center [375, 528] width 181 height 31
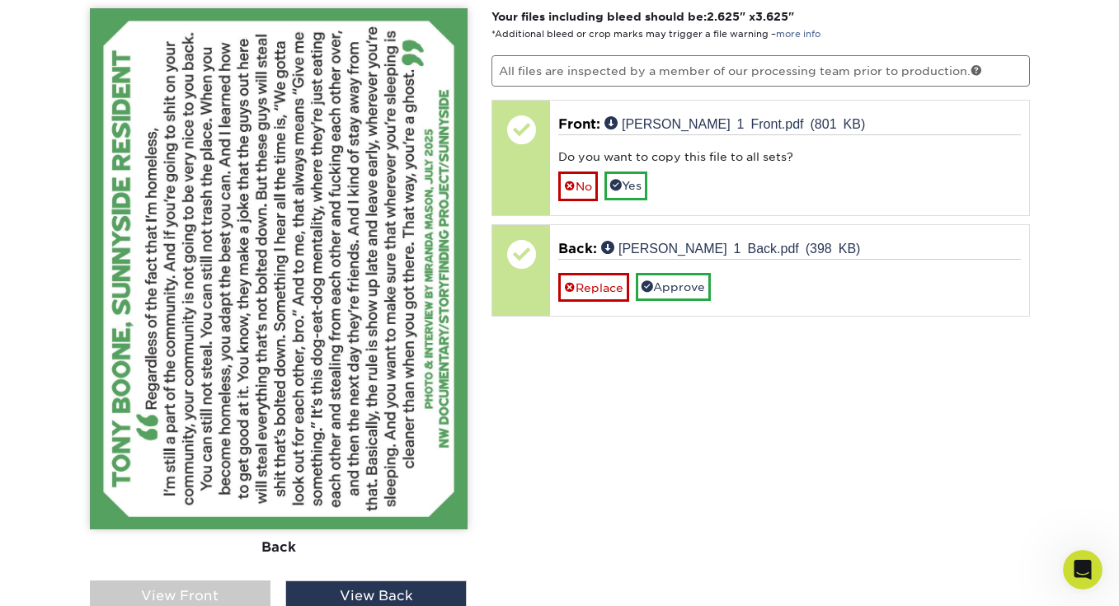
scroll to position [1373, 0]
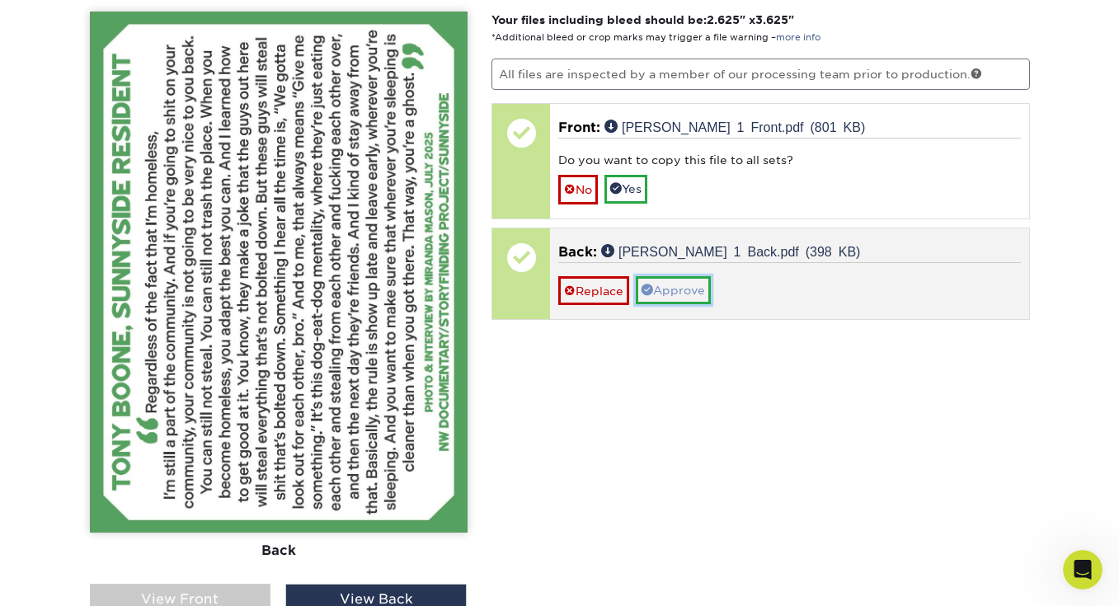
click at [699, 290] on link "Approve" at bounding box center [673, 290] width 75 height 28
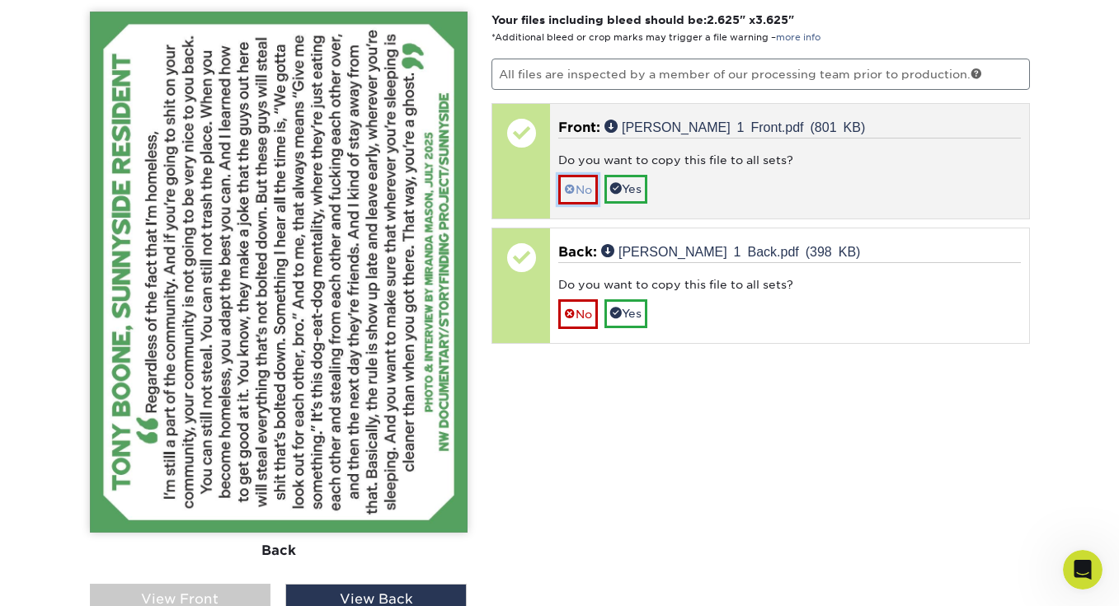
click at [584, 186] on link "No" at bounding box center [578, 189] width 40 height 29
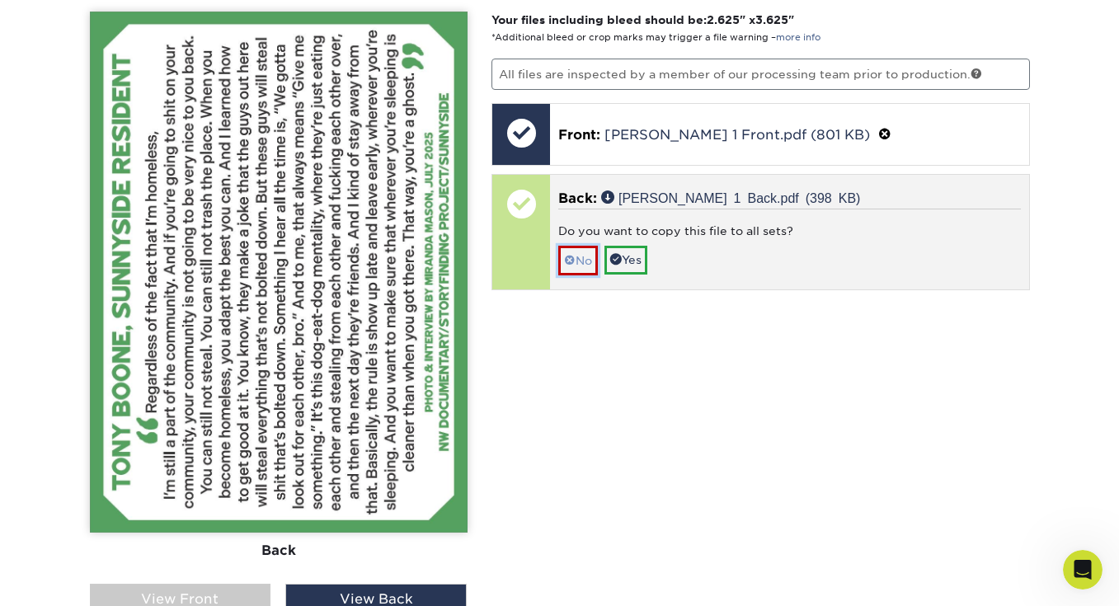
click at [586, 252] on link "No" at bounding box center [578, 260] width 40 height 29
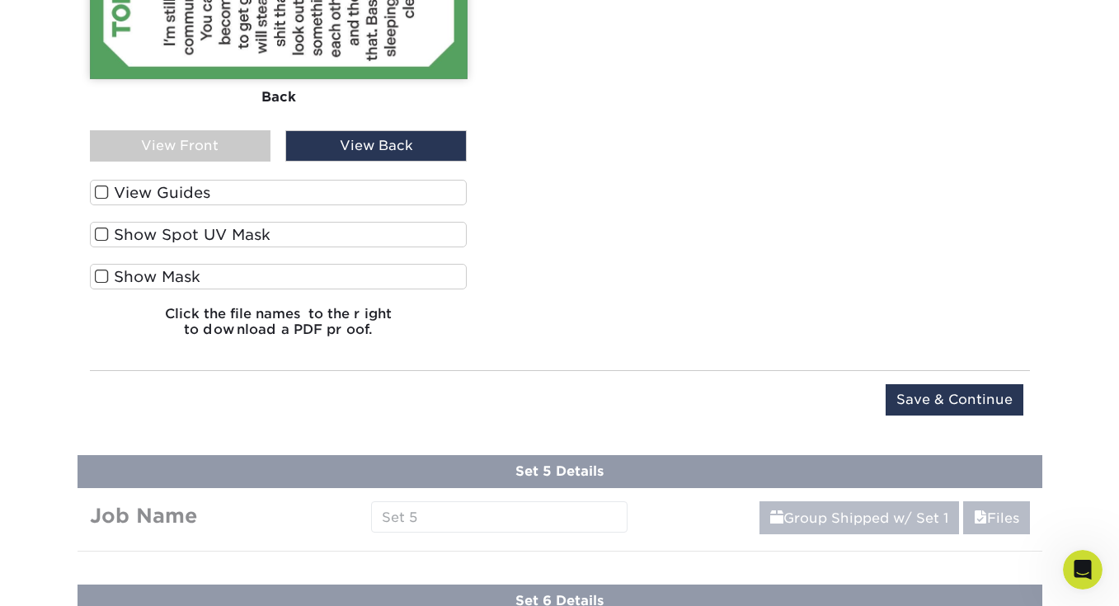
scroll to position [1831, 0]
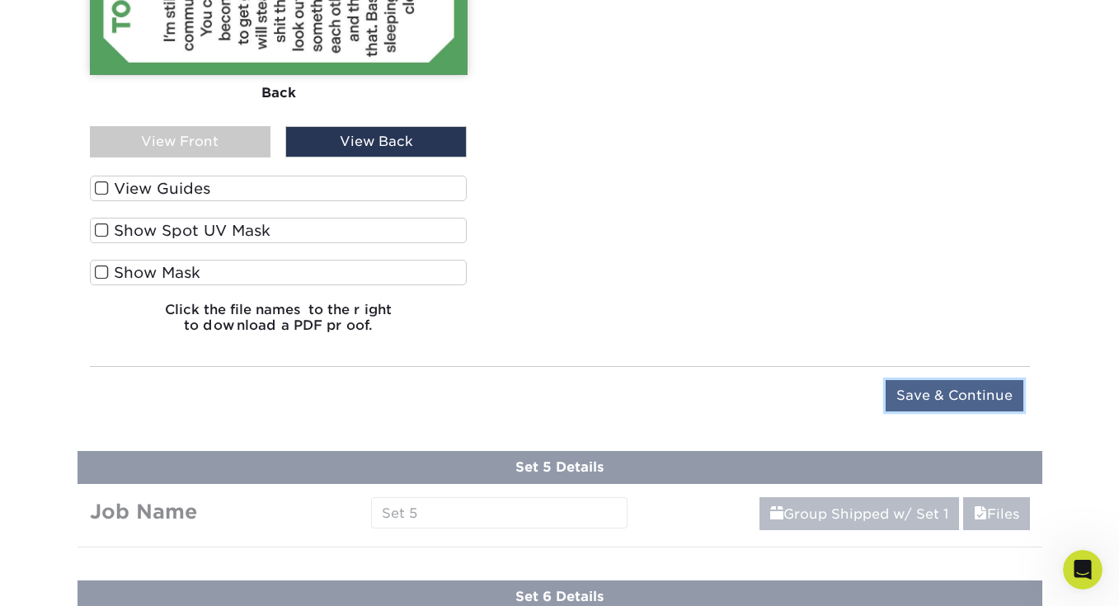
click at [919, 388] on input "Save & Continue" at bounding box center [955, 395] width 138 height 31
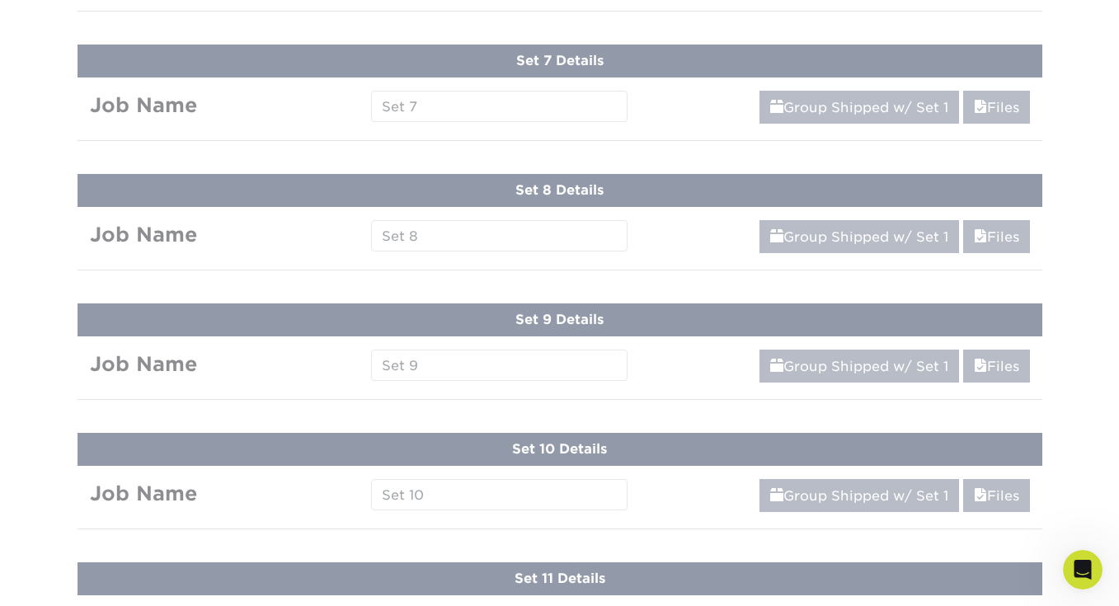
scroll to position [1155, 0]
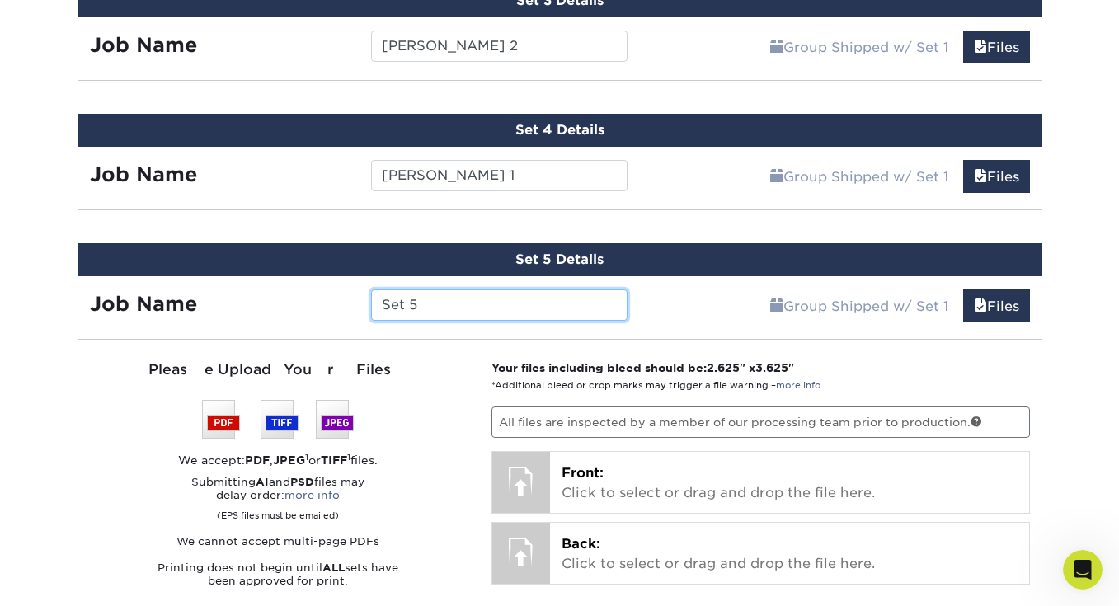
drag, startPoint x: 450, startPoint y: 301, endPoint x: 362, endPoint y: 301, distance: 88.2
click at [362, 301] on div "Set 5" at bounding box center [499, 304] width 281 height 31
type input "Tony 2"
click at [68, 273] on div "Set 5 Details Job Name Tony 2 Group Shipped w/ Set 1 Files Continue You've choo…" at bounding box center [560, 500] width 990 height 552
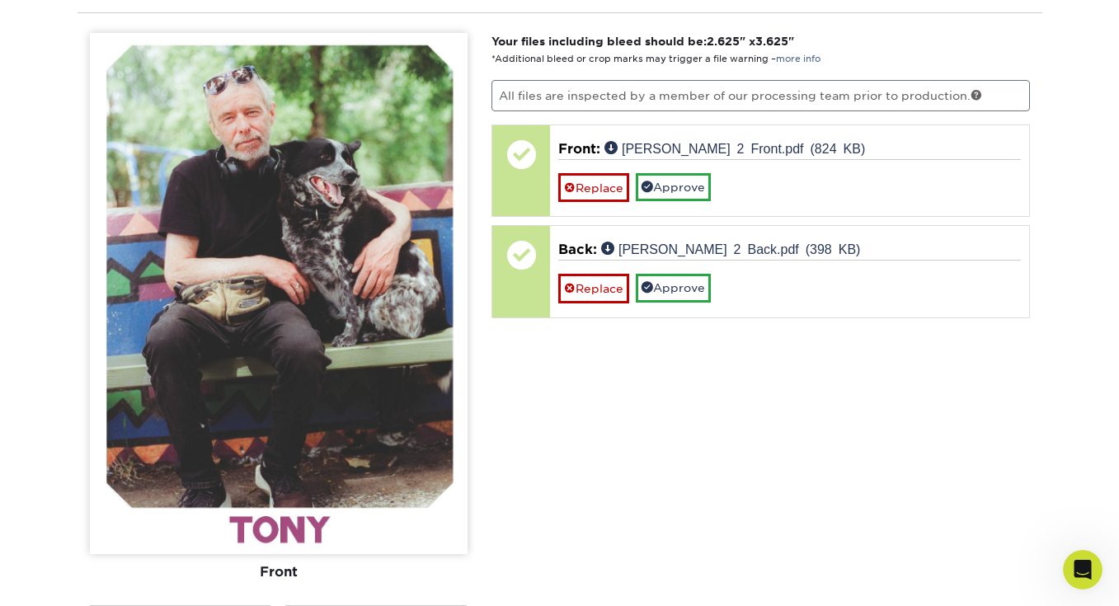
scroll to position [1483, 0]
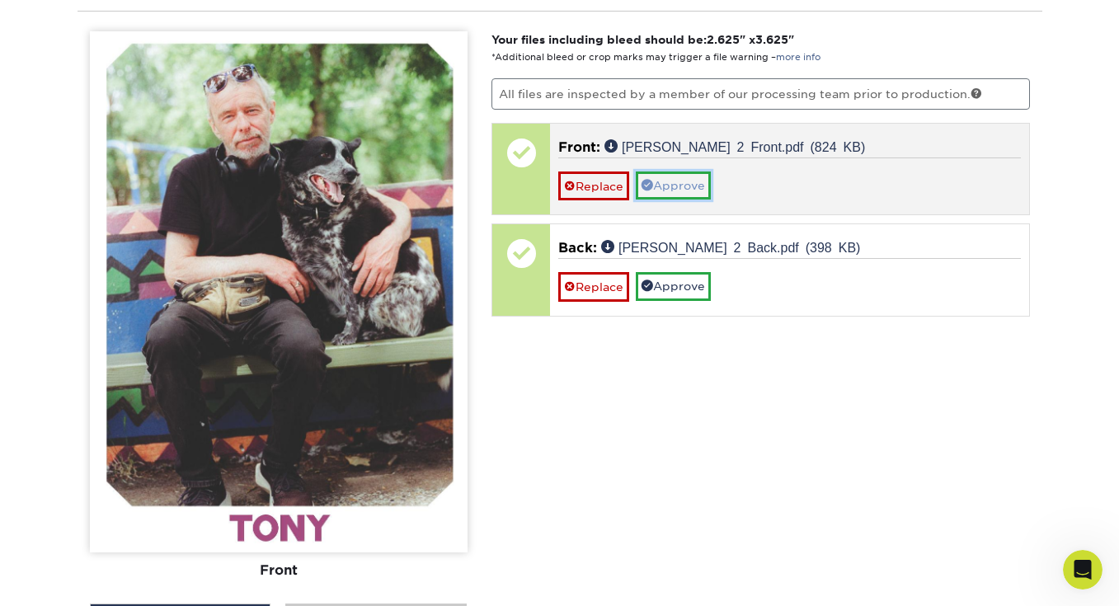
click at [661, 186] on link "Approve" at bounding box center [673, 186] width 75 height 28
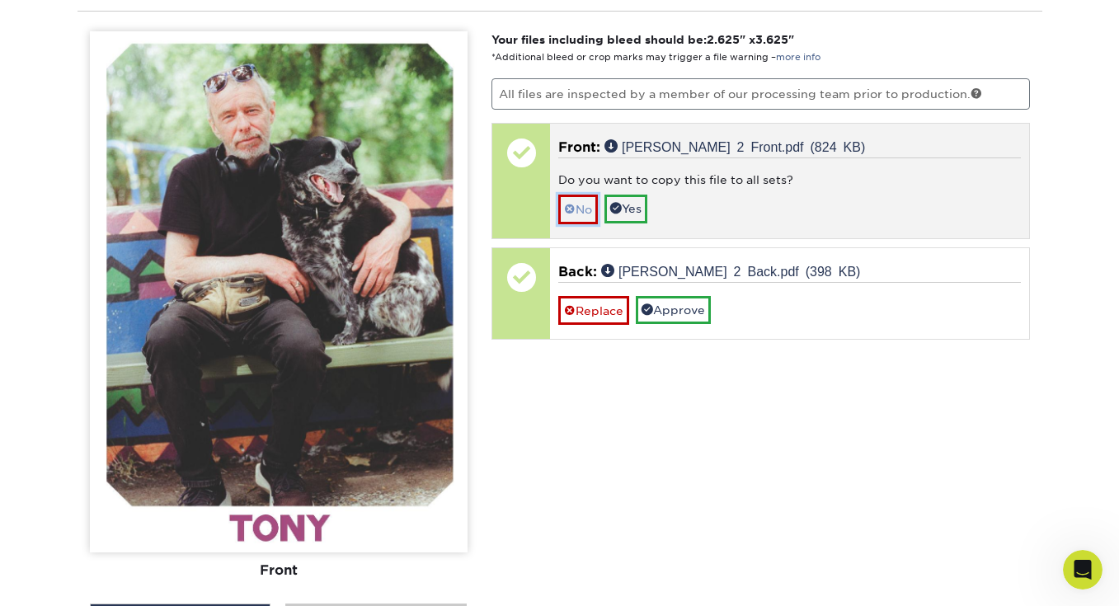
click at [586, 209] on link "No" at bounding box center [578, 209] width 40 height 29
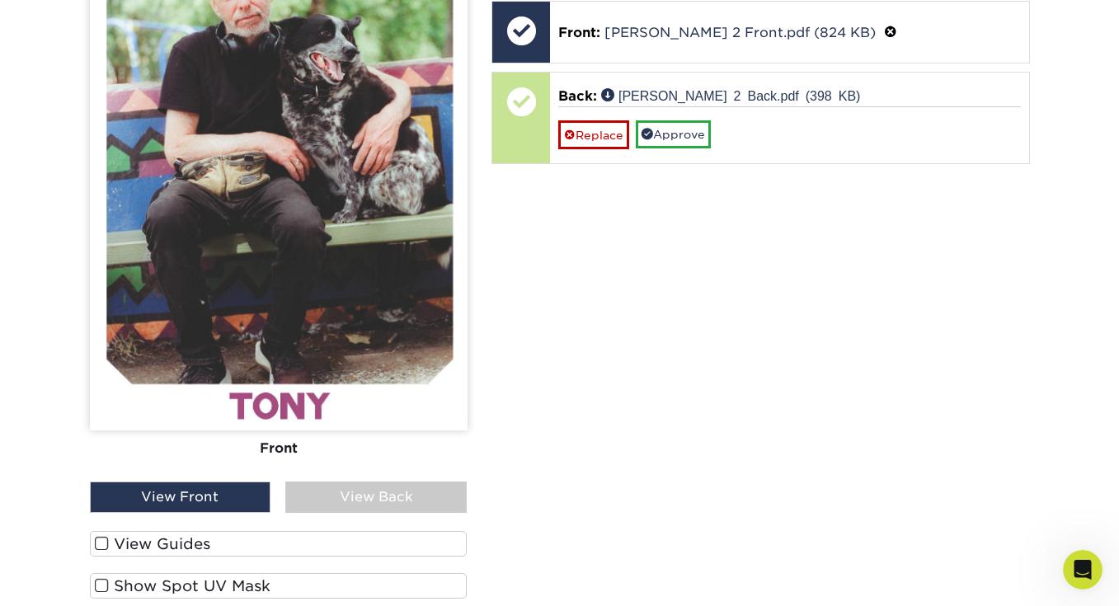
scroll to position [1606, 0]
click at [350, 501] on div "View Back" at bounding box center [375, 496] width 181 height 31
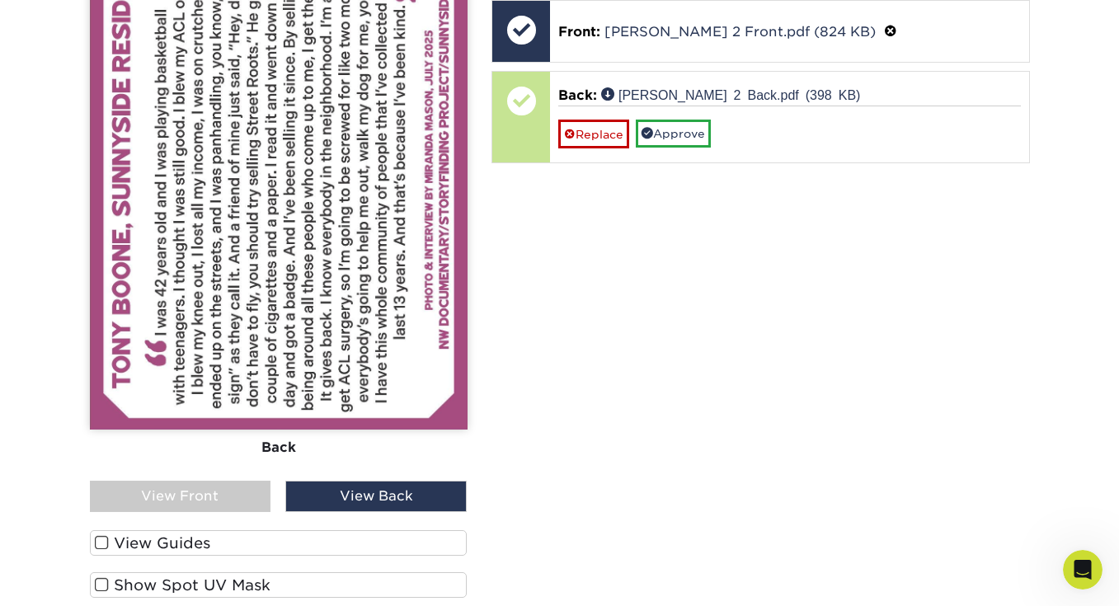
scroll to position [1485, 0]
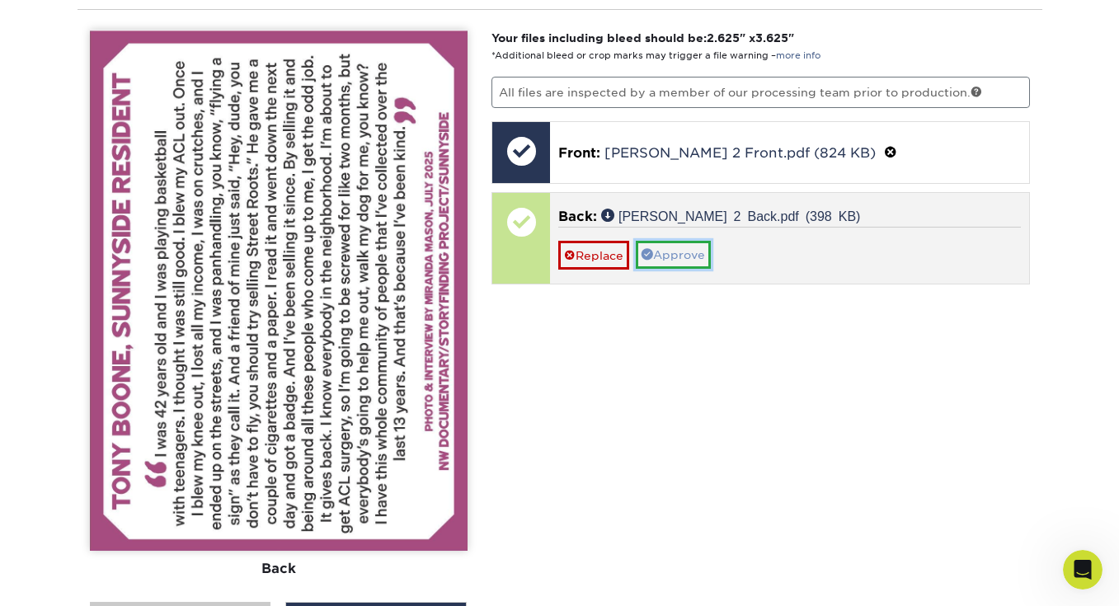
click at [670, 247] on link "Approve" at bounding box center [673, 255] width 75 height 28
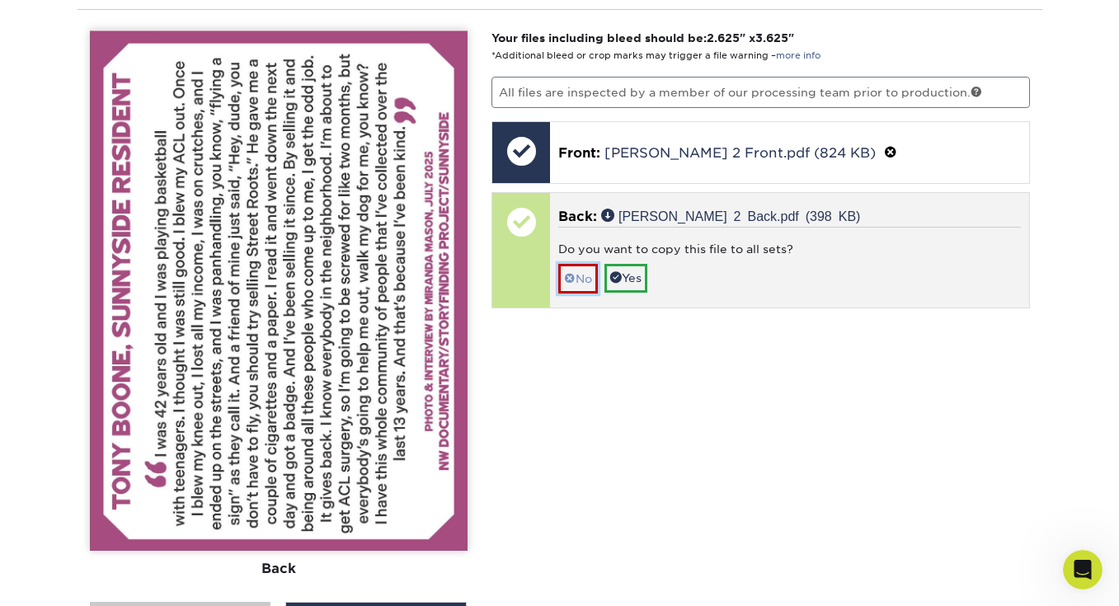
click at [578, 275] on link "No" at bounding box center [578, 278] width 40 height 29
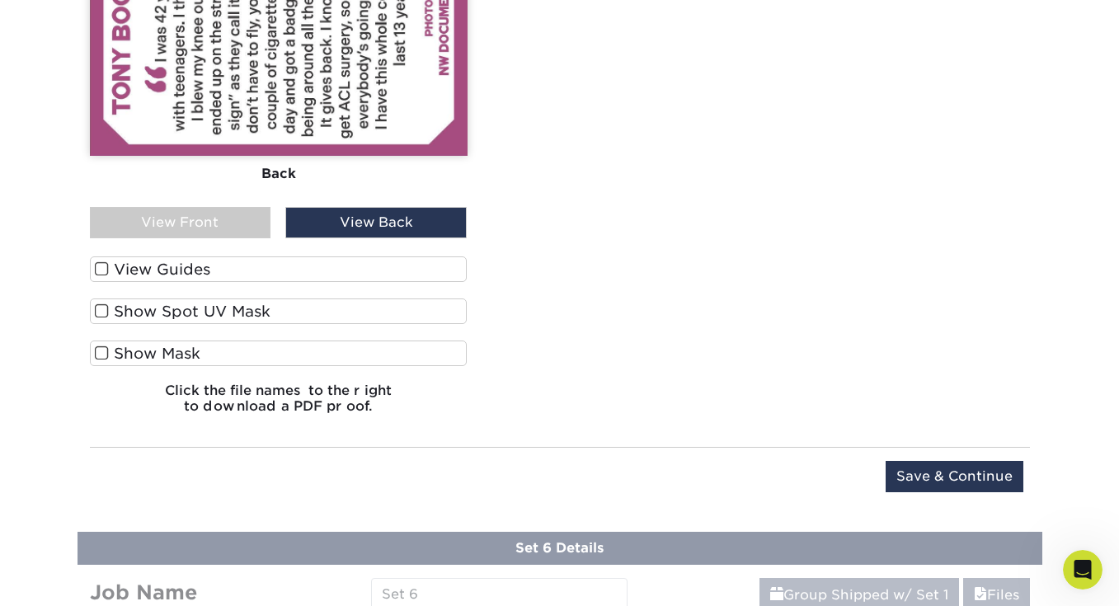
scroll to position [1884, 0]
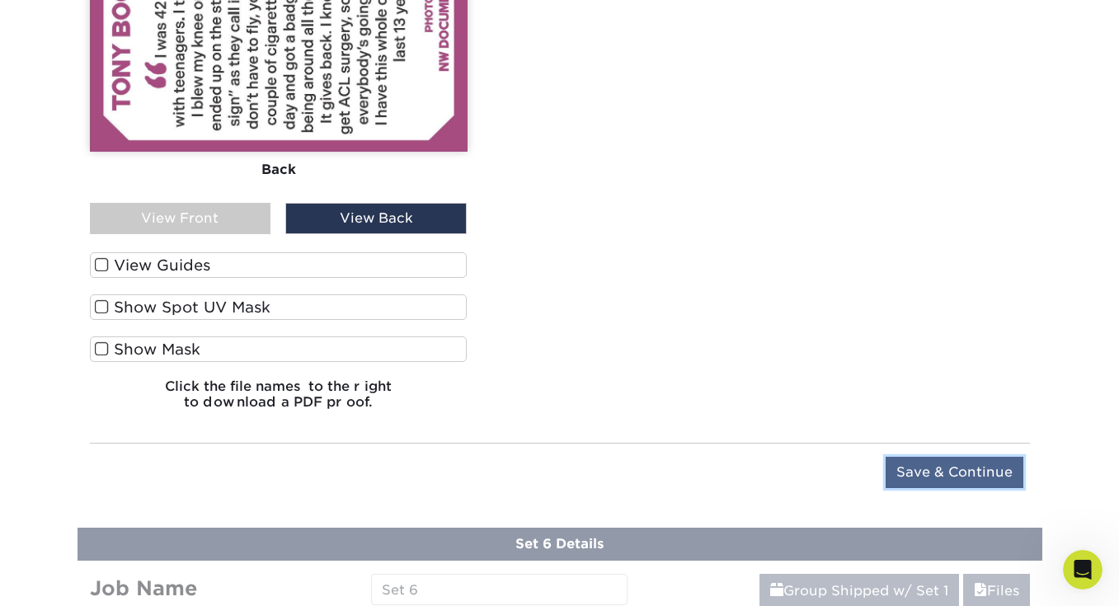
click at [969, 464] on input "Save & Continue" at bounding box center [955, 472] width 138 height 31
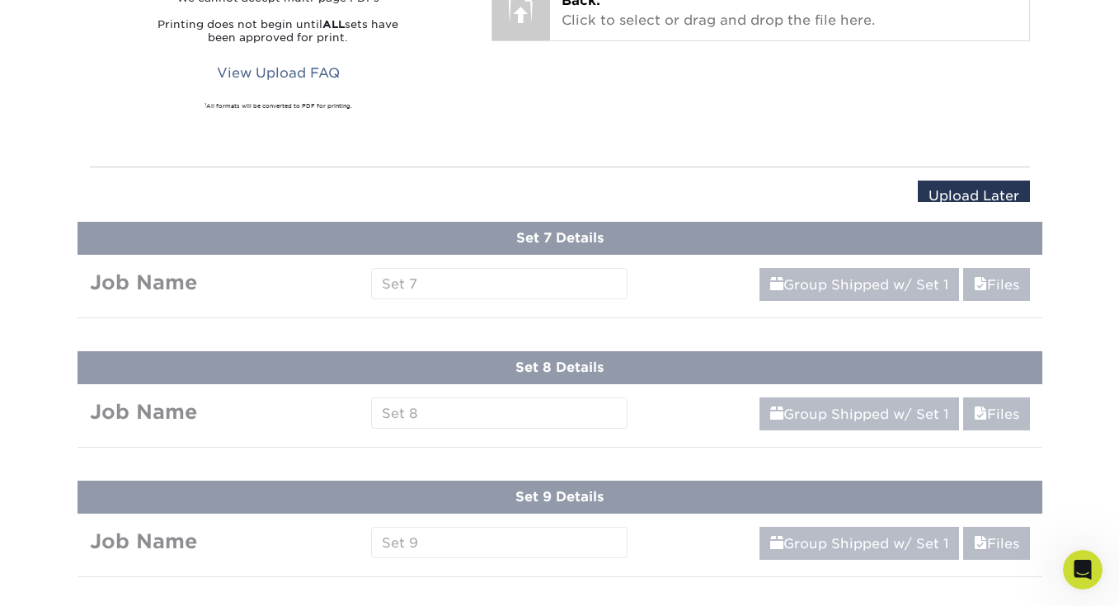
scroll to position [1283, 0]
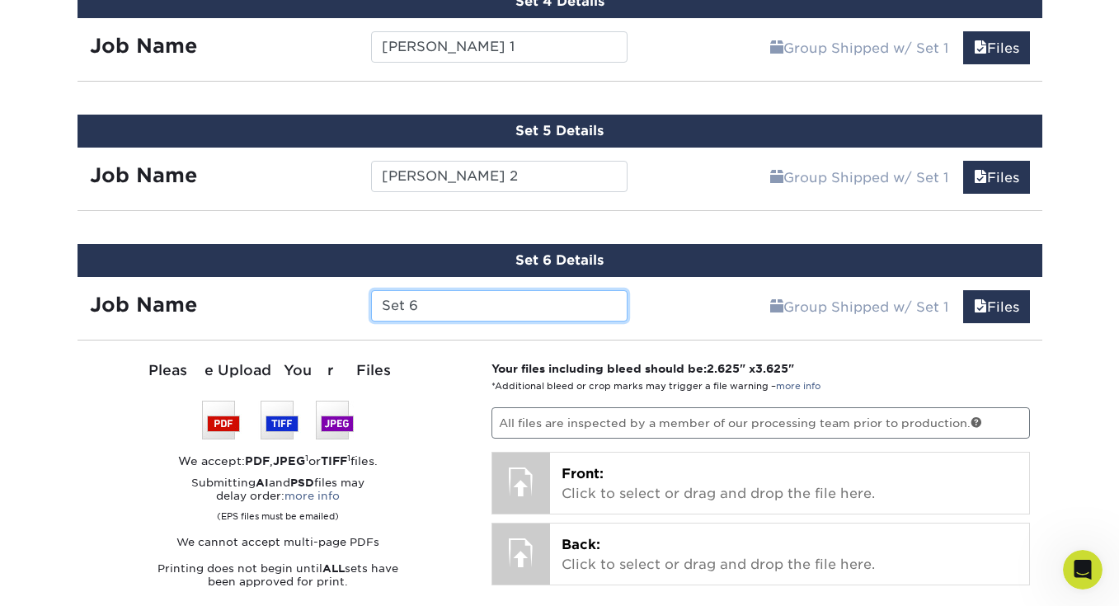
drag, startPoint x: 466, startPoint y: 296, endPoint x: 315, endPoint y: 294, distance: 150.9
click at [315, 294] on div "Job Name Set 6" at bounding box center [359, 305] width 563 height 31
type input "Jake 1"
click at [344, 315] on div "Job Name" at bounding box center [218, 305] width 281 height 31
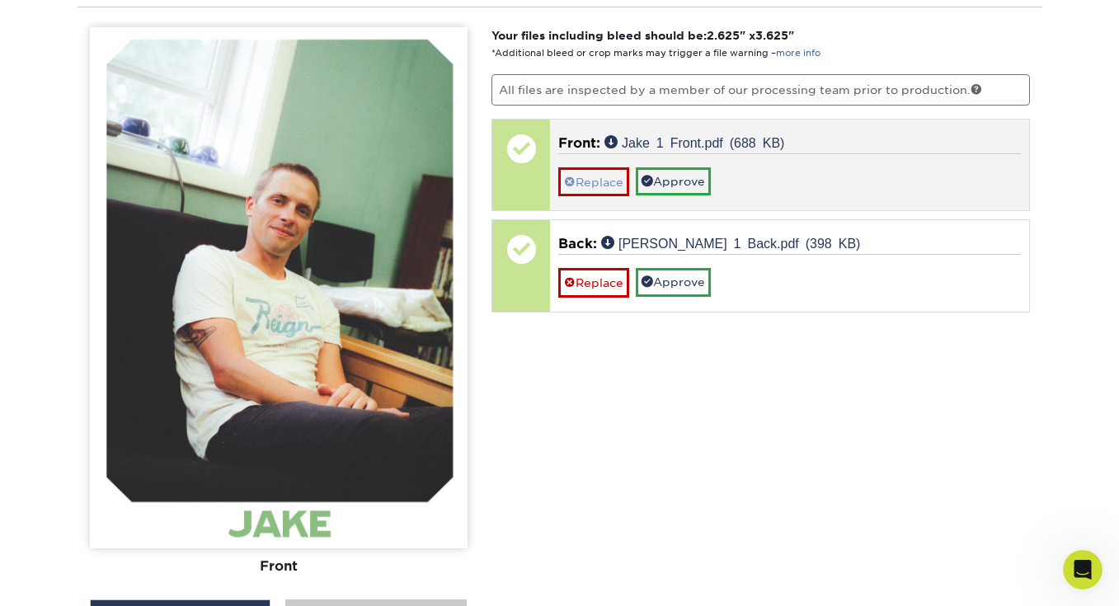
scroll to position [1615, 0]
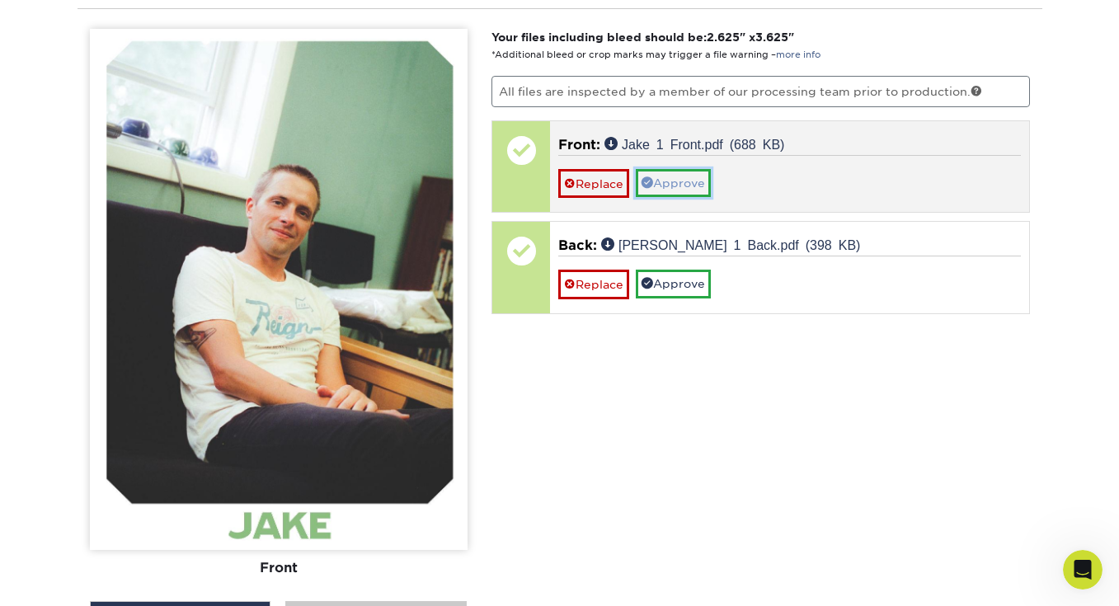
click at [668, 175] on link "Approve" at bounding box center [673, 183] width 75 height 28
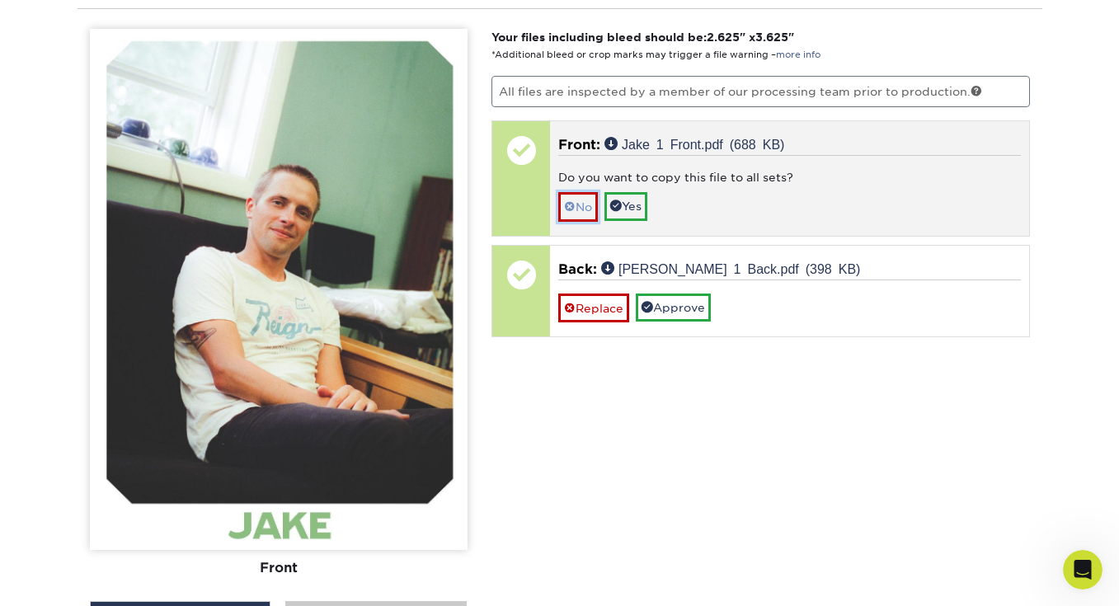
click at [578, 199] on link "No" at bounding box center [578, 206] width 40 height 29
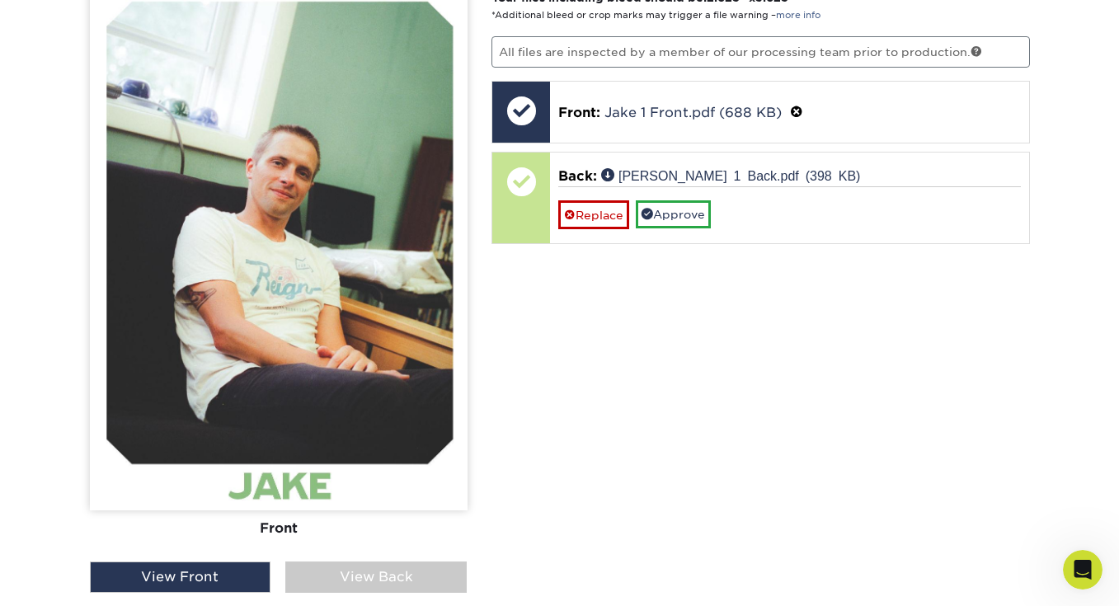
scroll to position [1675, 0]
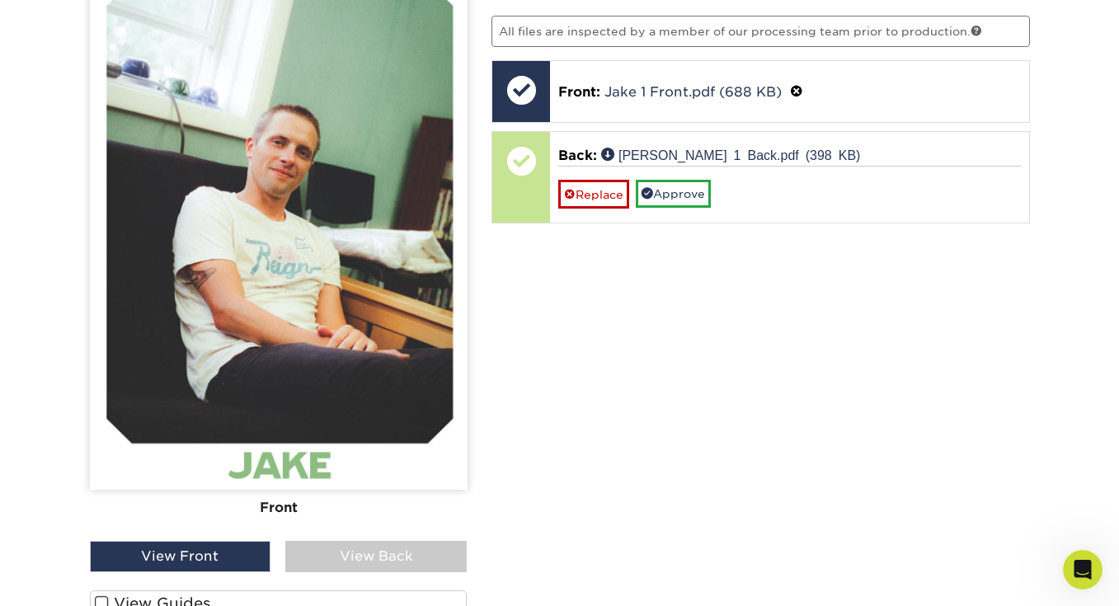
click at [355, 552] on div "View Back" at bounding box center [375, 556] width 181 height 31
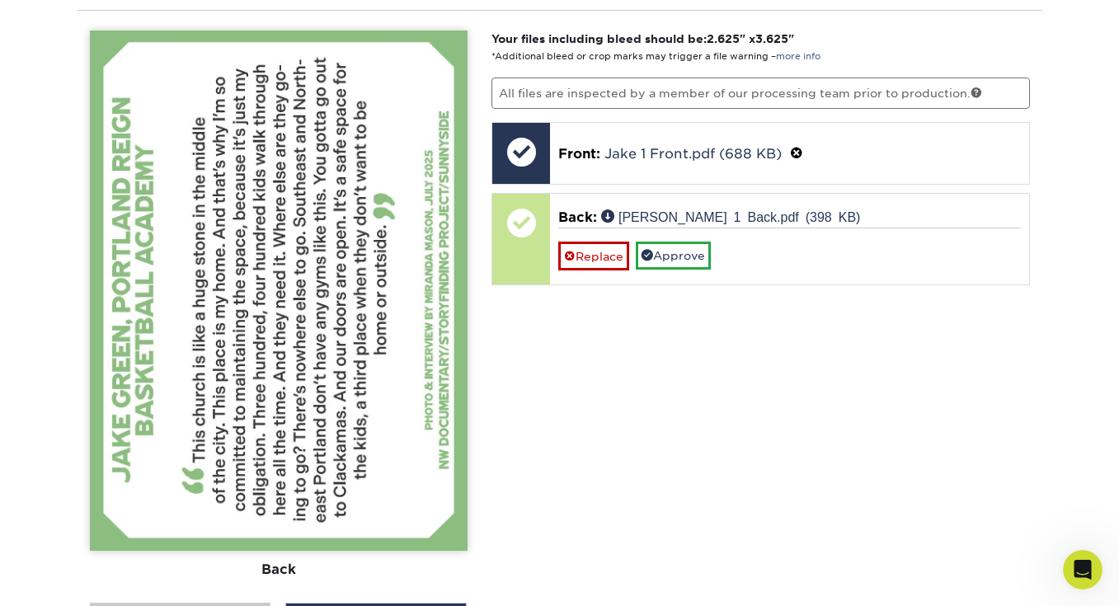
scroll to position [1608, 0]
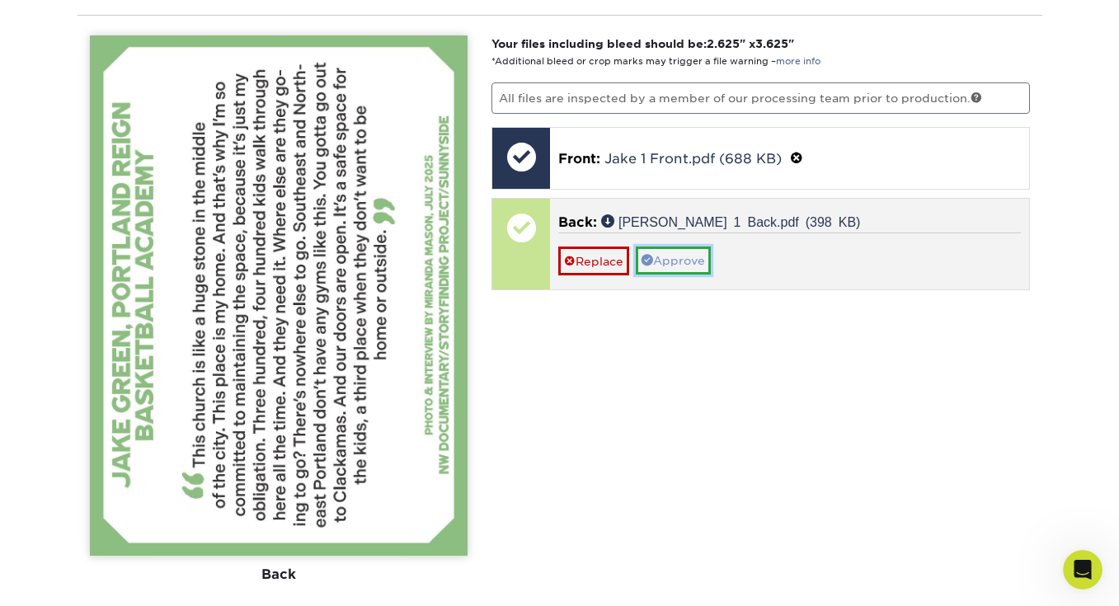
click at [666, 257] on link "Approve" at bounding box center [673, 261] width 75 height 28
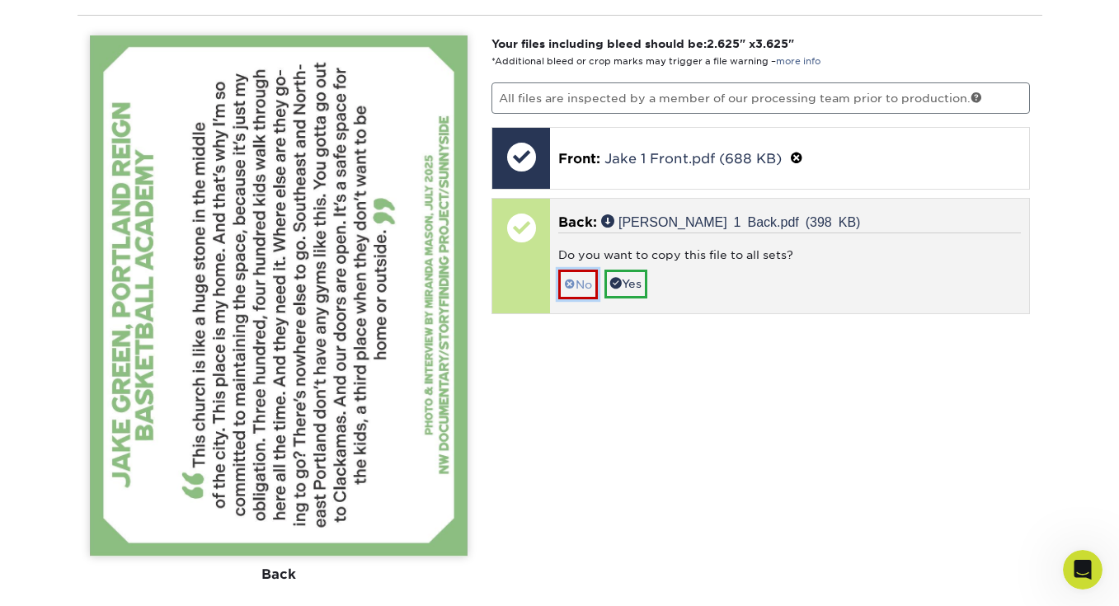
click at [576, 284] on link "No" at bounding box center [578, 284] width 40 height 29
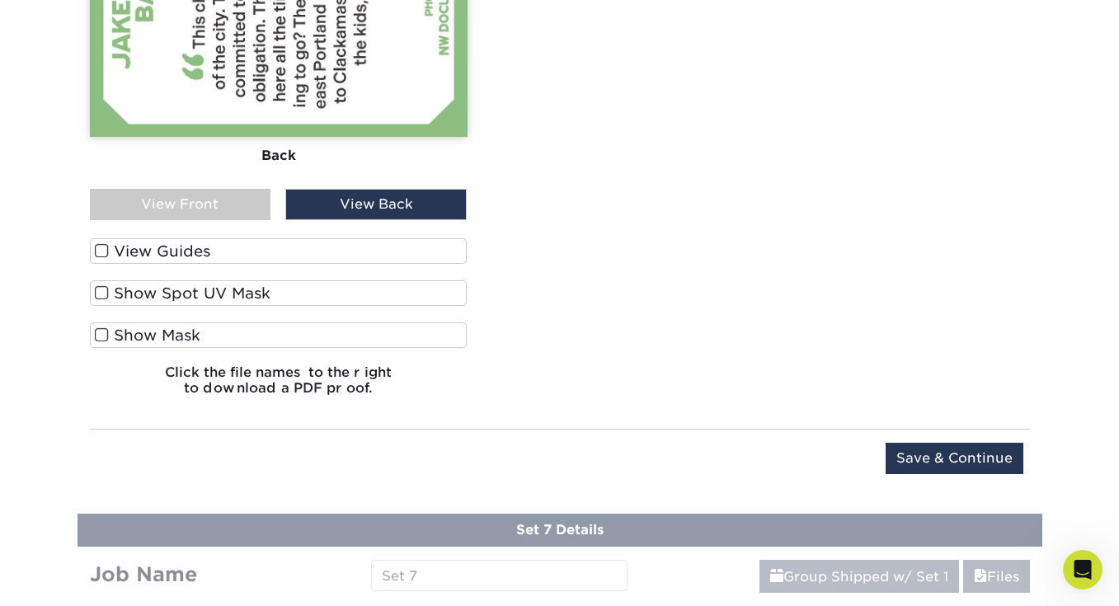
scroll to position [2028, 0]
click at [948, 455] on input "Save & Continue" at bounding box center [955, 457] width 138 height 31
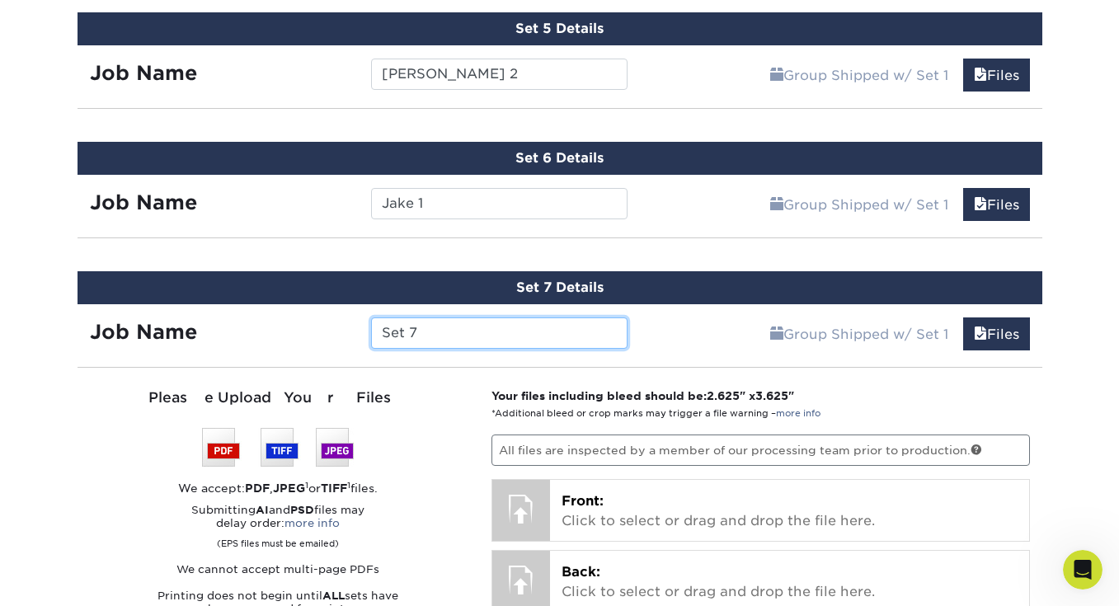
scroll to position [1367, 0]
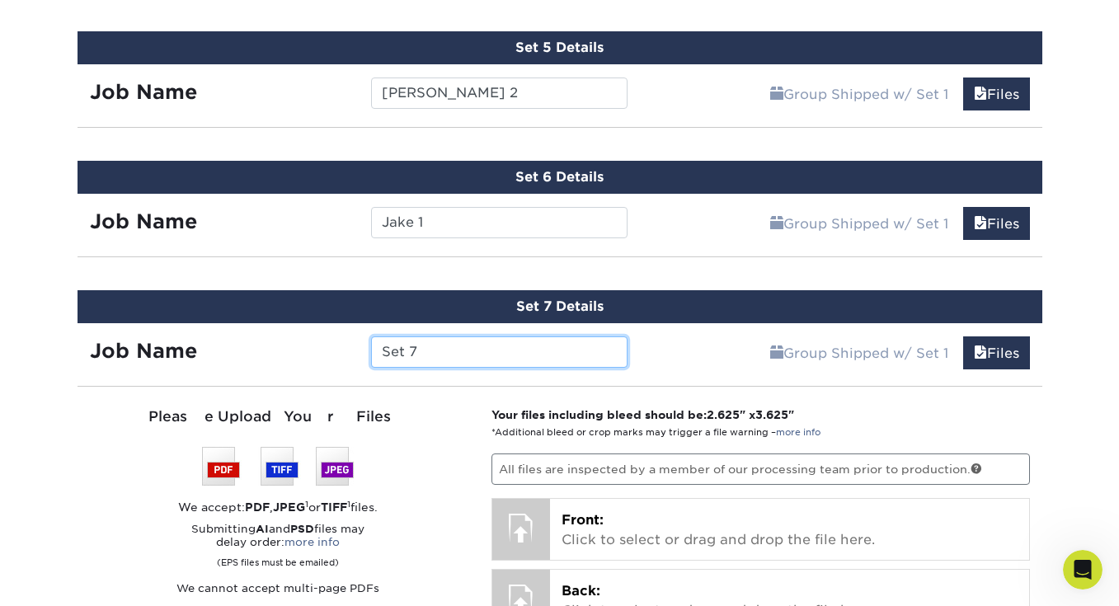
drag, startPoint x: 423, startPoint y: 346, endPoint x: 334, endPoint y: 346, distance: 89.1
click at [334, 346] on div "Job Name Set 7" at bounding box center [359, 351] width 563 height 31
type input "Jake 2"
click at [690, 359] on div "Group Shipped w/ Set 1 Files Continue" at bounding box center [841, 347] width 402 height 49
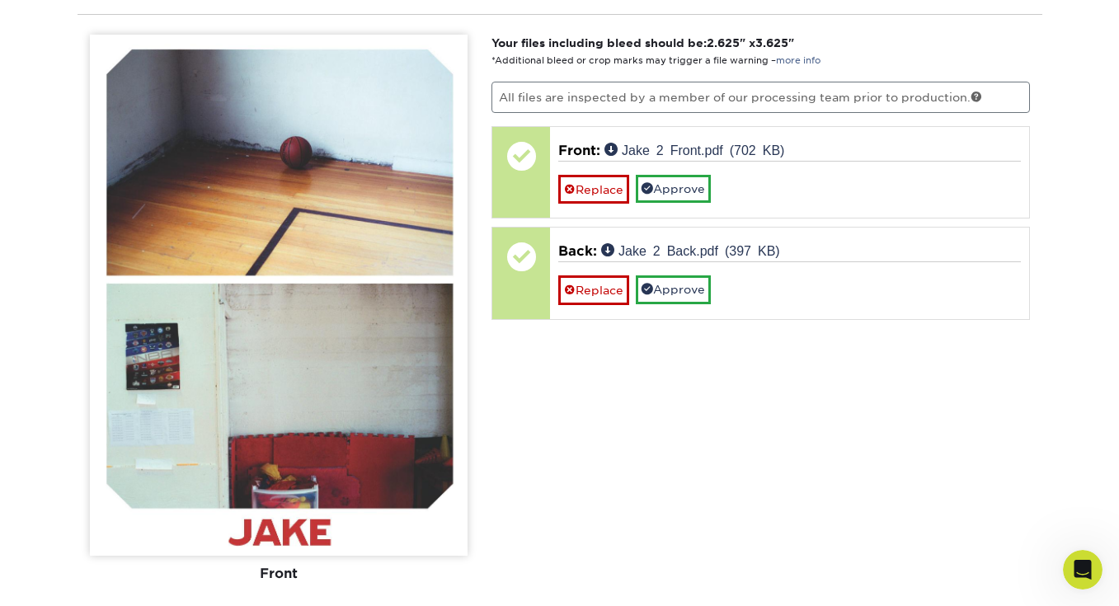
scroll to position [1739, 0]
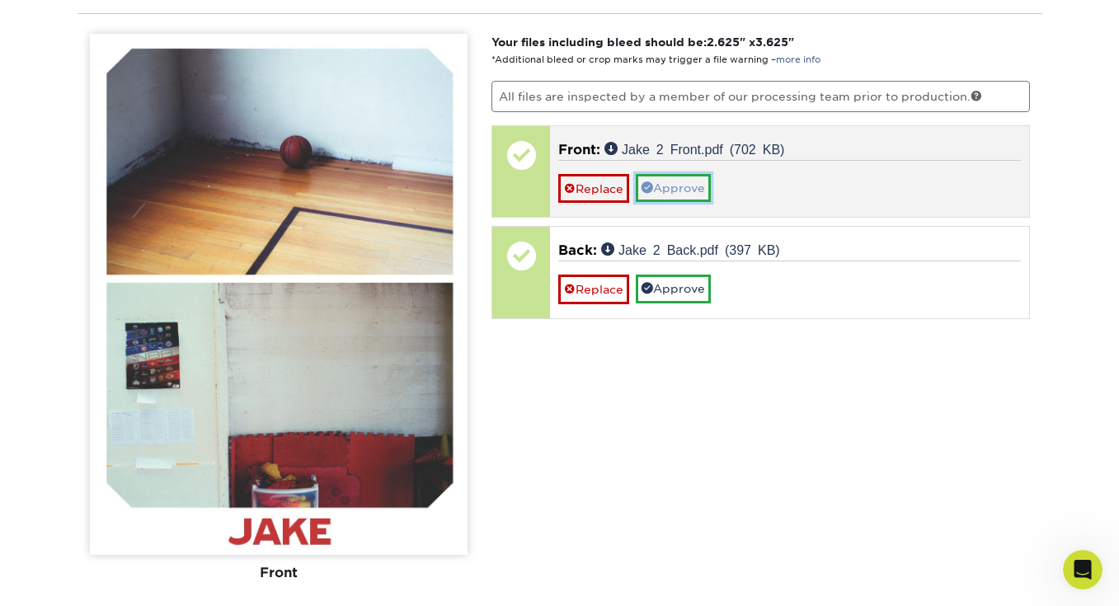
click at [676, 186] on link "Approve" at bounding box center [673, 188] width 75 height 28
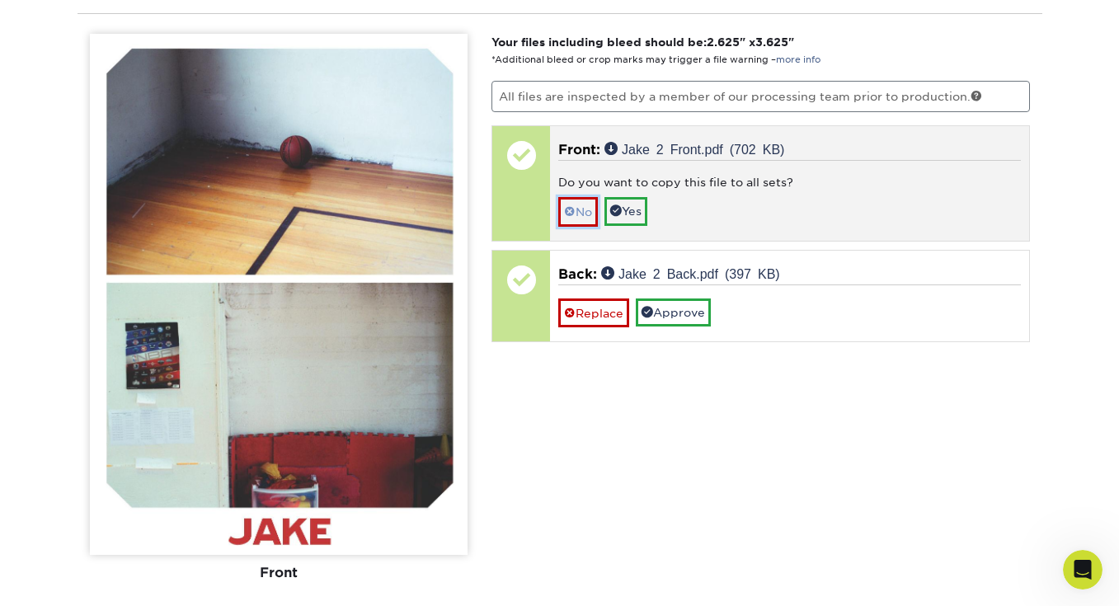
click at [592, 211] on link "No" at bounding box center [578, 211] width 40 height 29
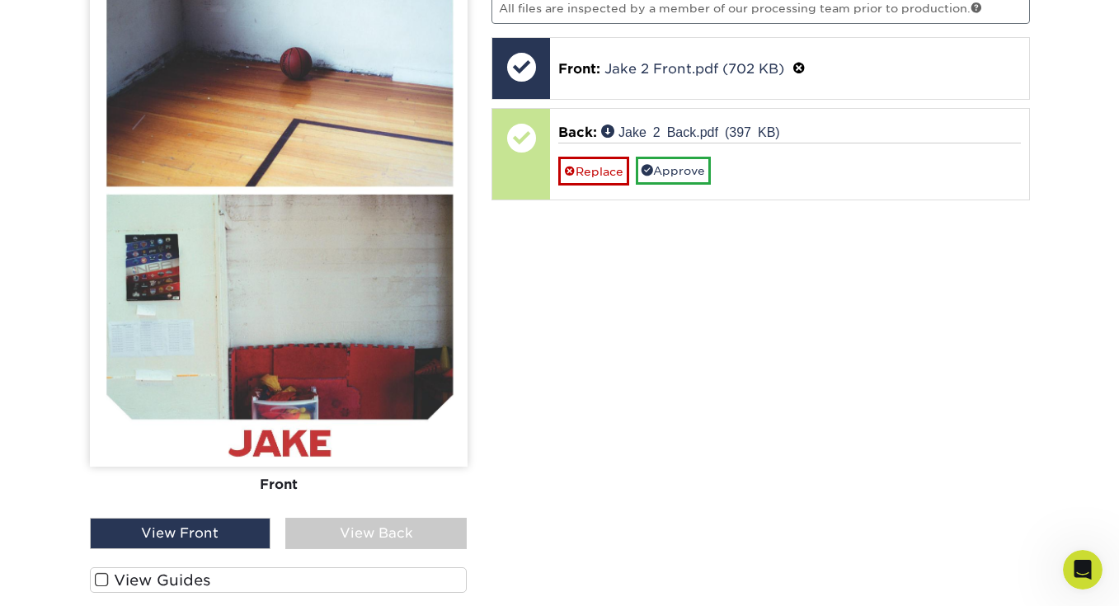
scroll to position [1846, 0]
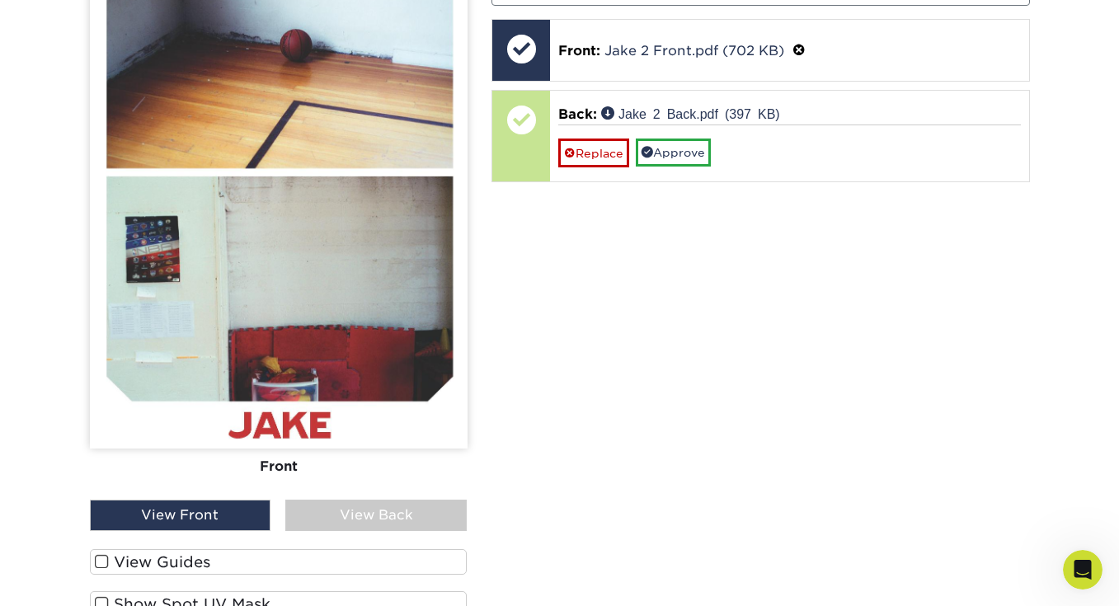
click at [342, 524] on div "View Back" at bounding box center [375, 515] width 181 height 31
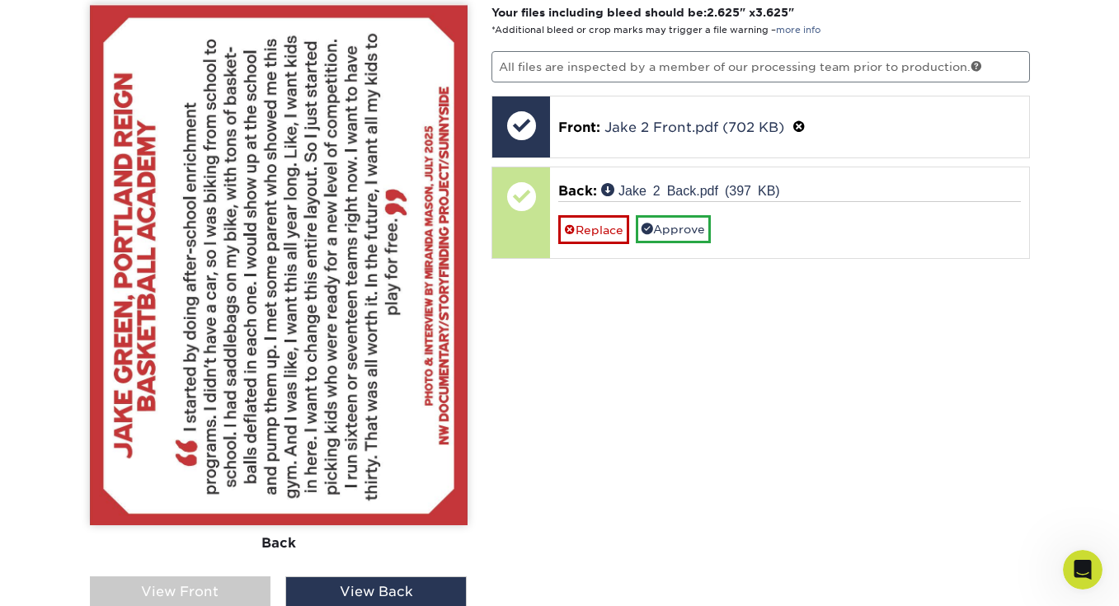
scroll to position [1768, 0]
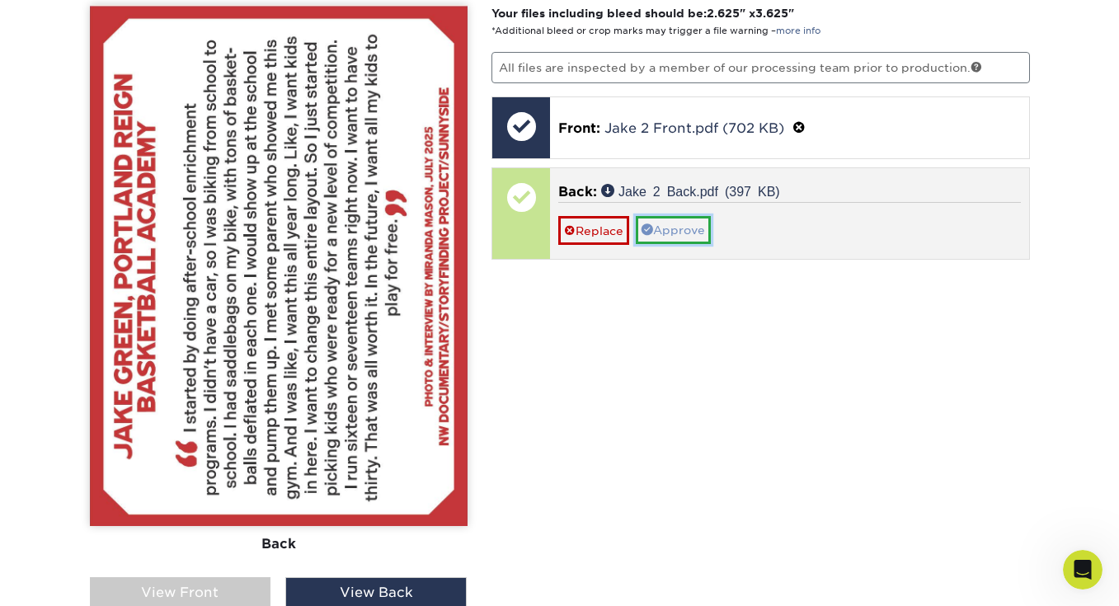
click at [699, 220] on link "Approve" at bounding box center [673, 230] width 75 height 28
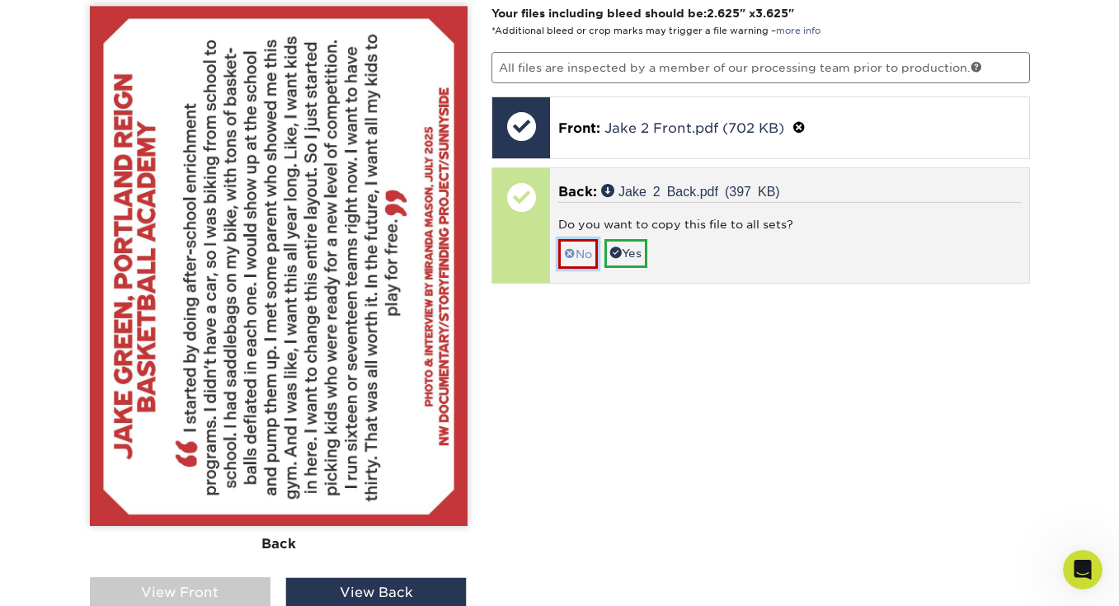
click at [578, 252] on link "No" at bounding box center [578, 253] width 40 height 29
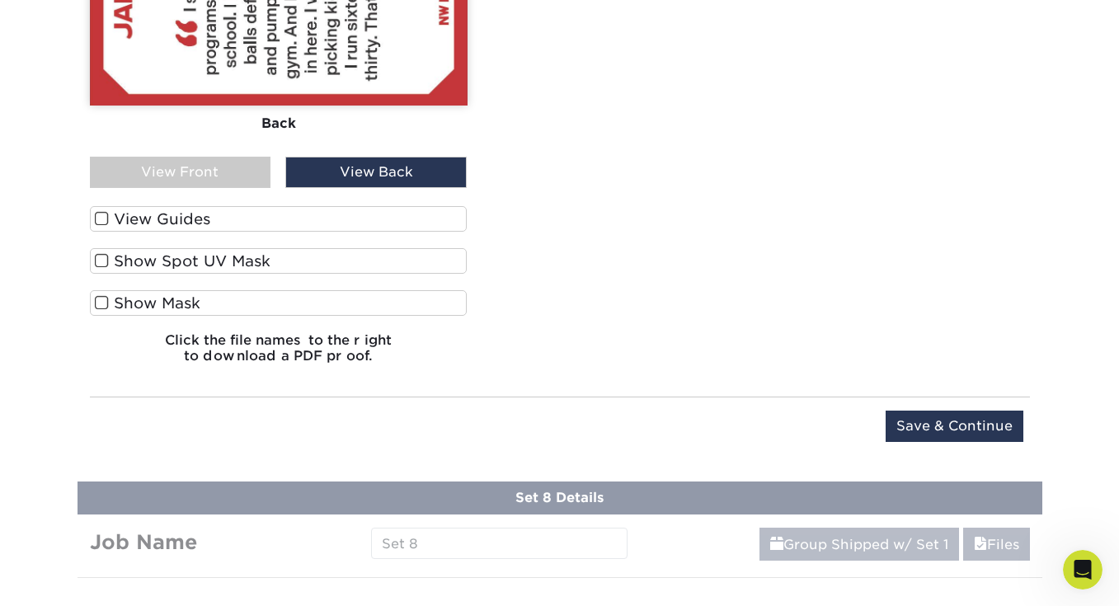
scroll to position [2191, 0]
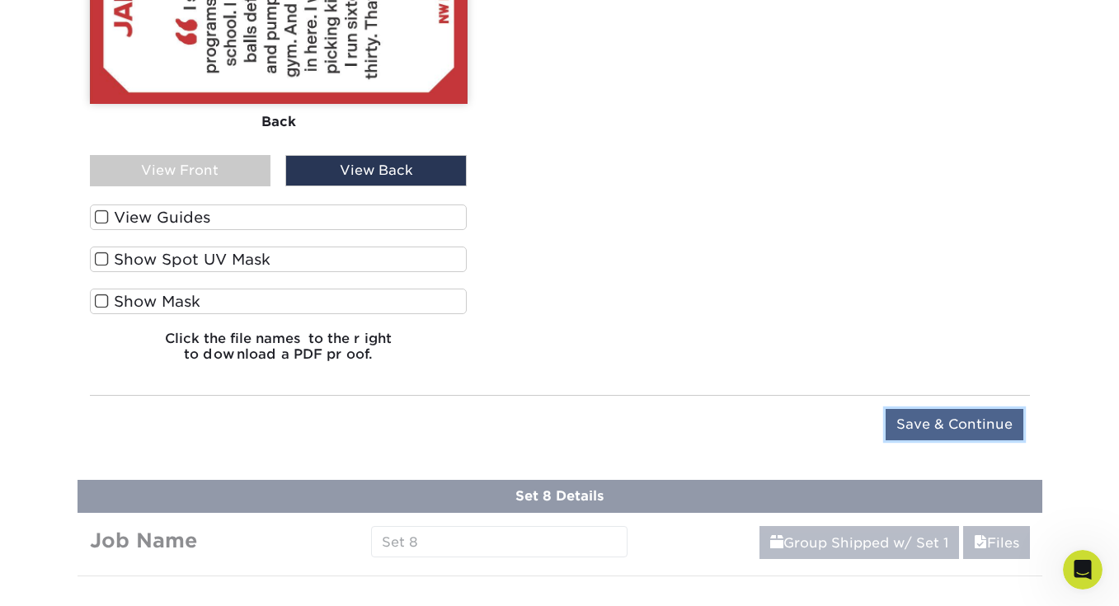
click at [956, 416] on input "Save & Continue" at bounding box center [955, 424] width 138 height 31
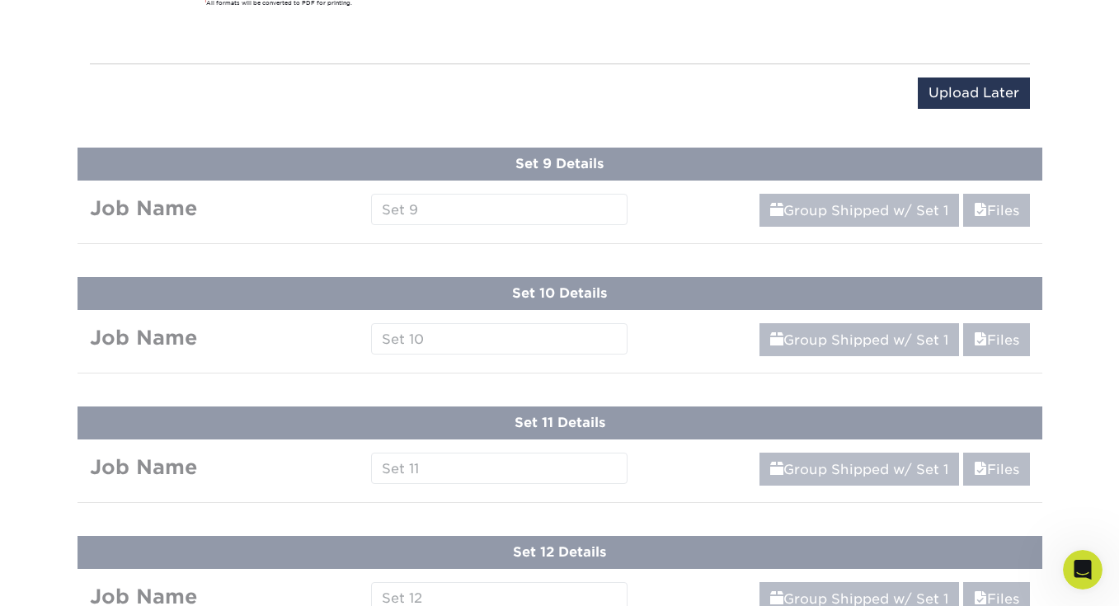
scroll to position [1541, 0]
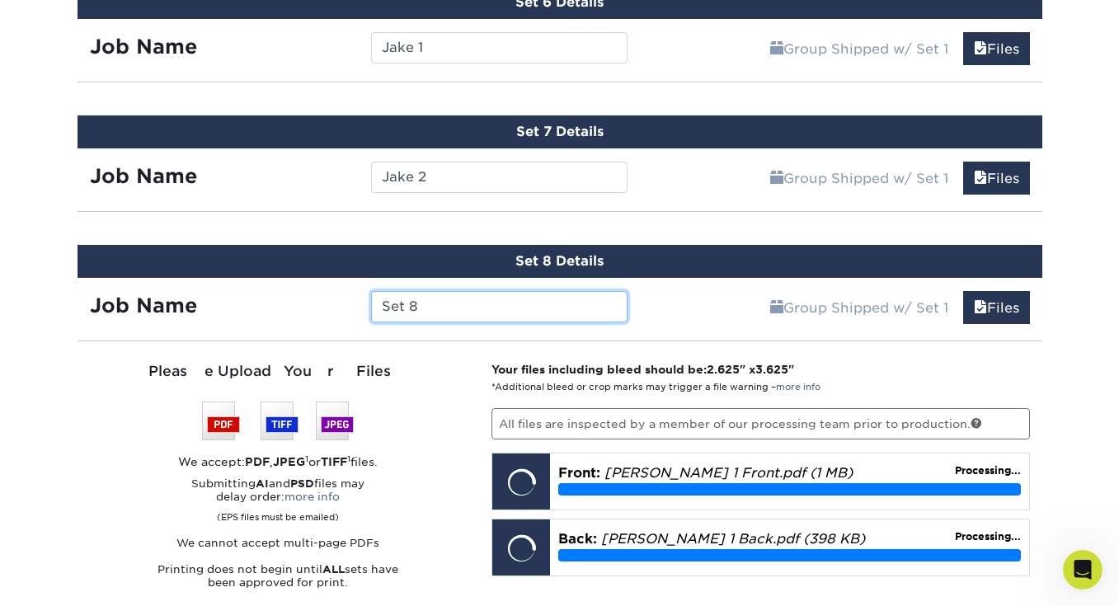
drag, startPoint x: 440, startPoint y: 302, endPoint x: 338, endPoint y: 301, distance: 101.4
click at [338, 301] on div "Job Name Set 8" at bounding box center [359, 306] width 563 height 31
type input "Thomas 1"
click at [289, 310] on div "Job Name" at bounding box center [218, 306] width 281 height 31
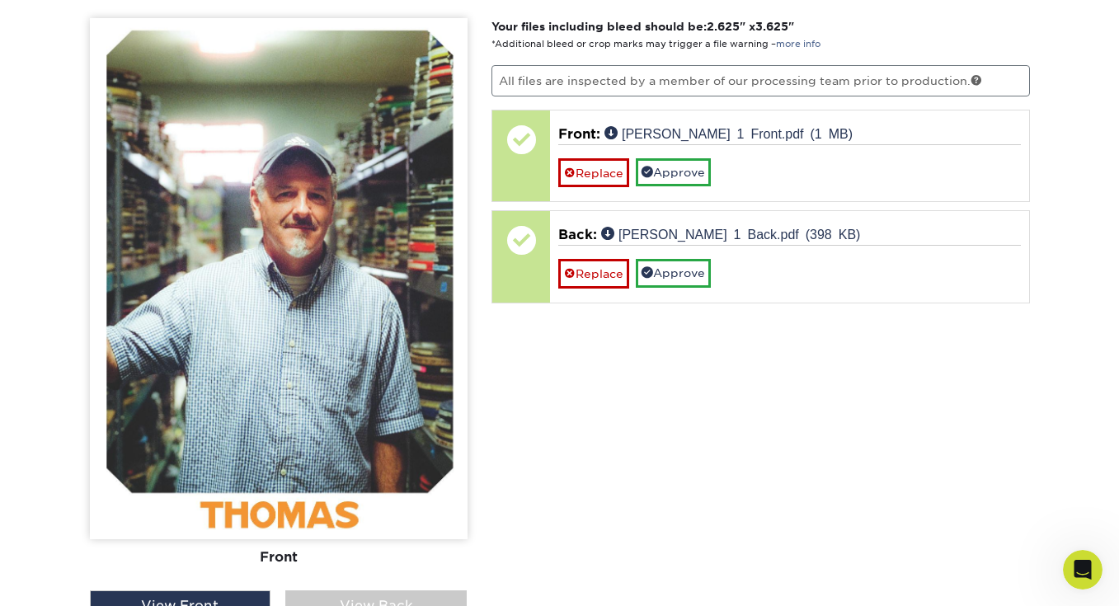
scroll to position [1888, 0]
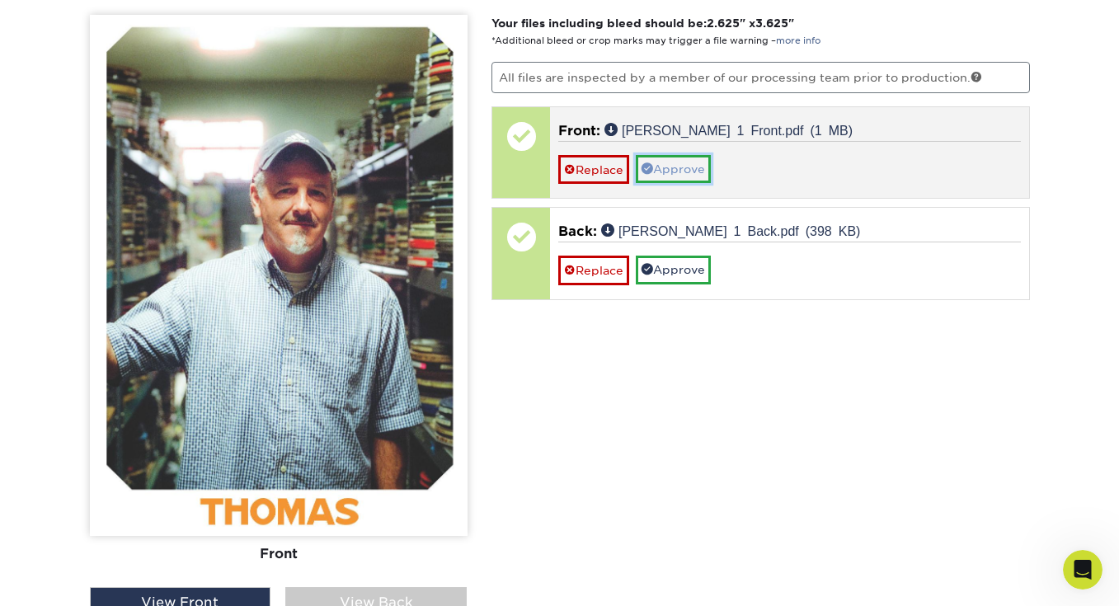
click at [679, 162] on link "Approve" at bounding box center [673, 169] width 75 height 28
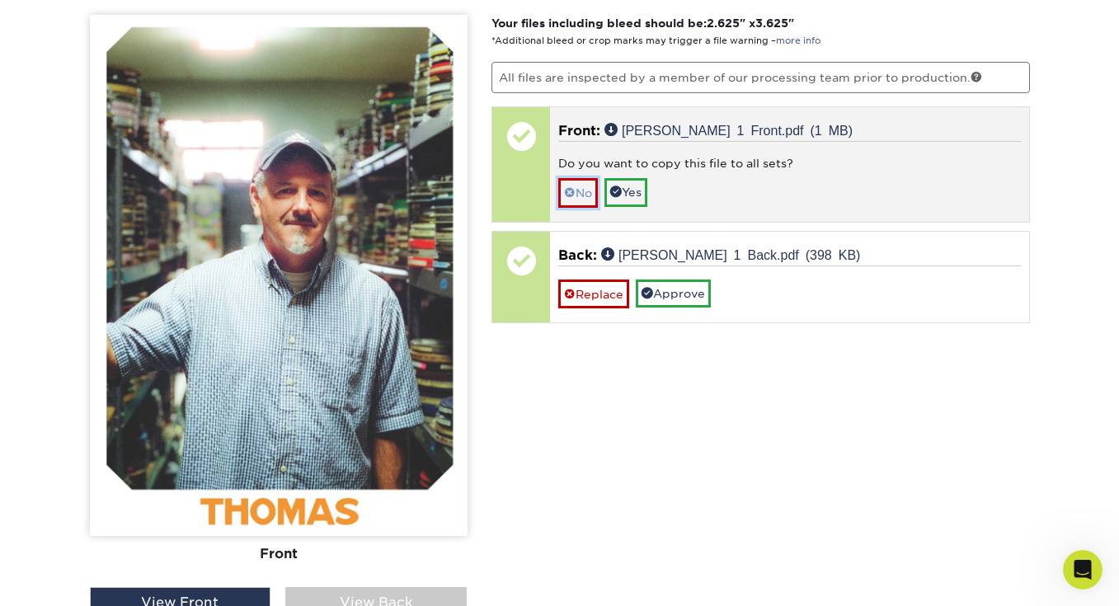
click at [580, 185] on link "No" at bounding box center [578, 192] width 40 height 29
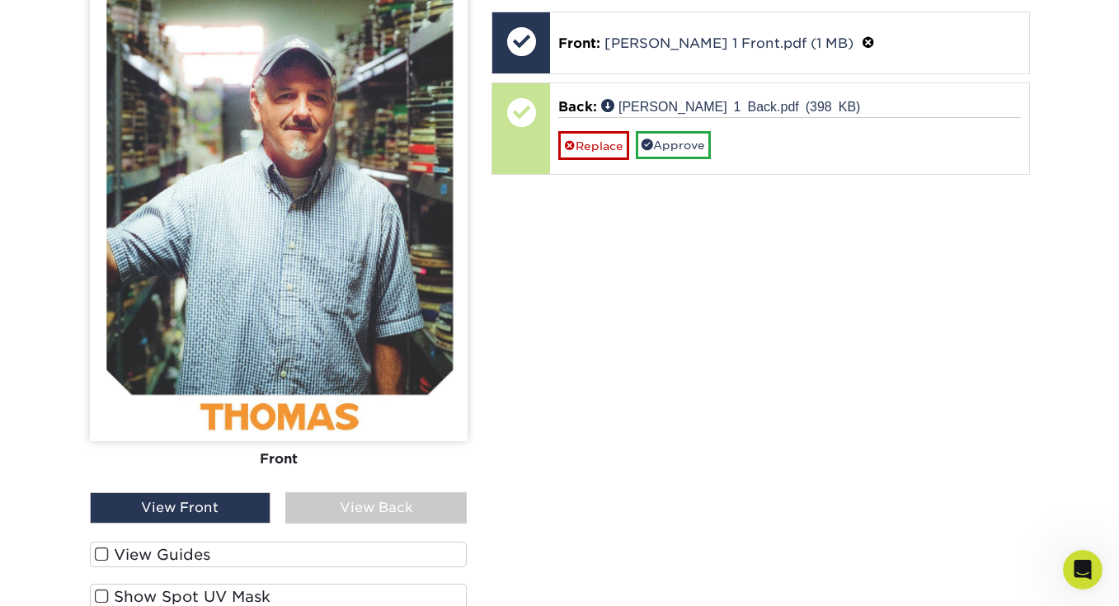
scroll to position [1983, 0]
click at [368, 497] on div "View Back" at bounding box center [375, 507] width 181 height 31
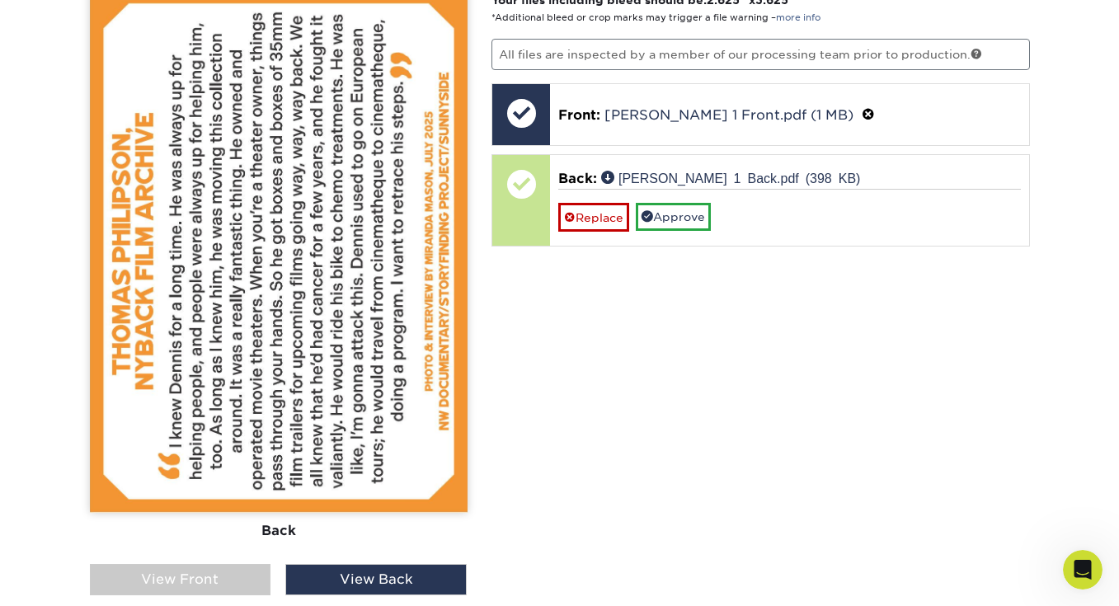
scroll to position [1904, 0]
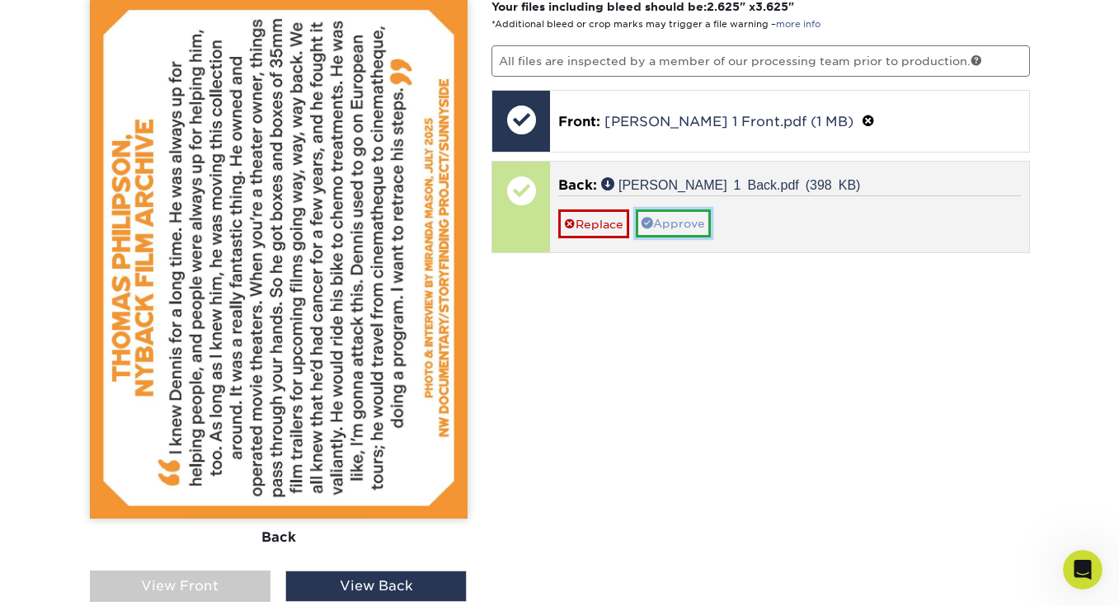
click at [668, 212] on link "Approve" at bounding box center [673, 223] width 75 height 28
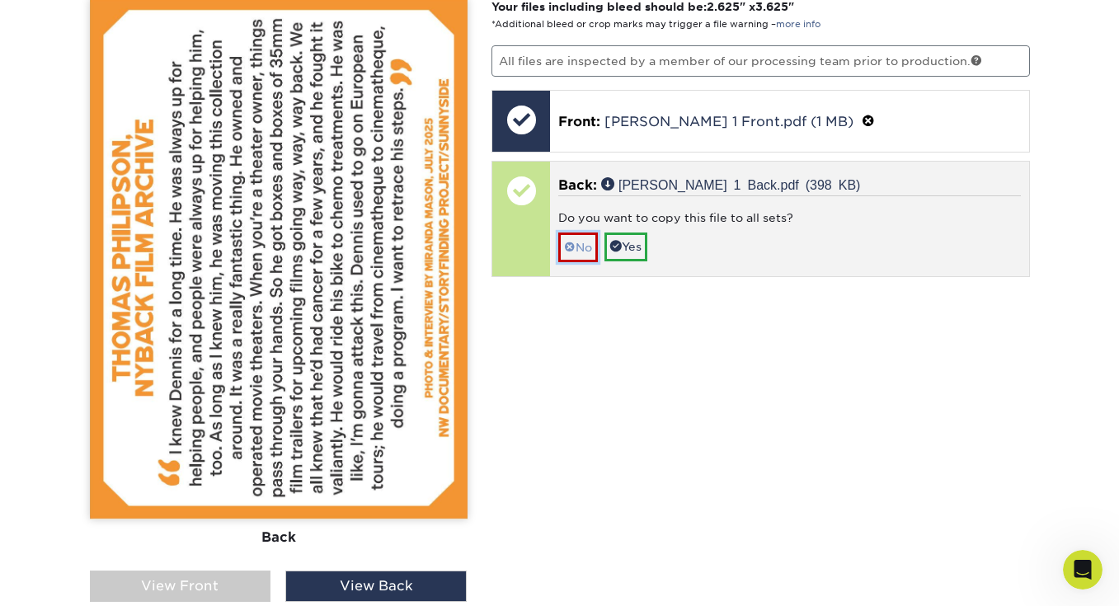
click at [583, 233] on link "No" at bounding box center [578, 247] width 40 height 29
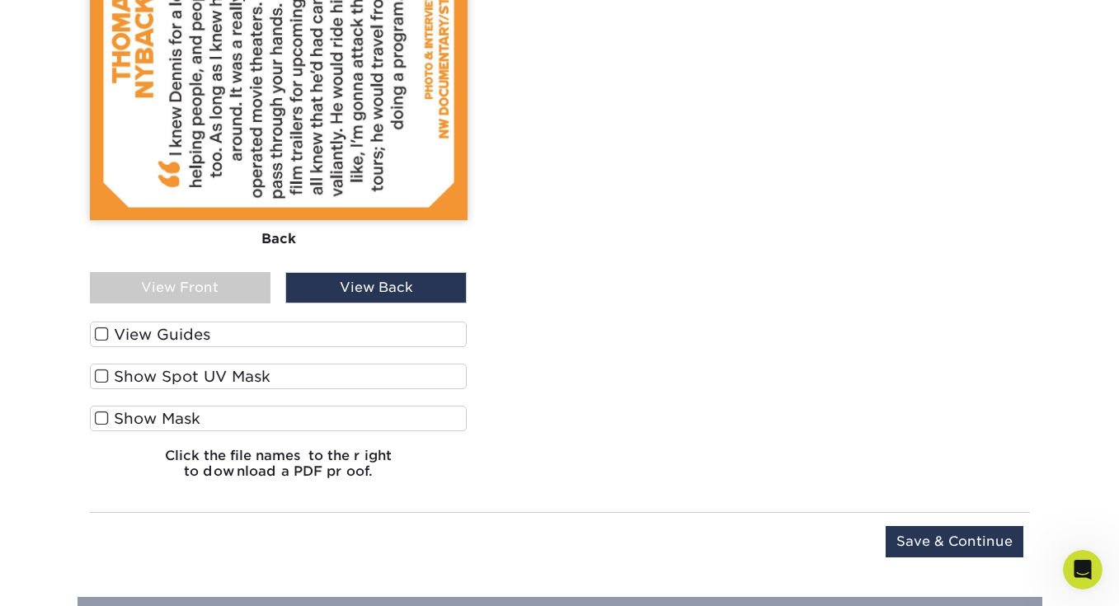
scroll to position [2211, 0]
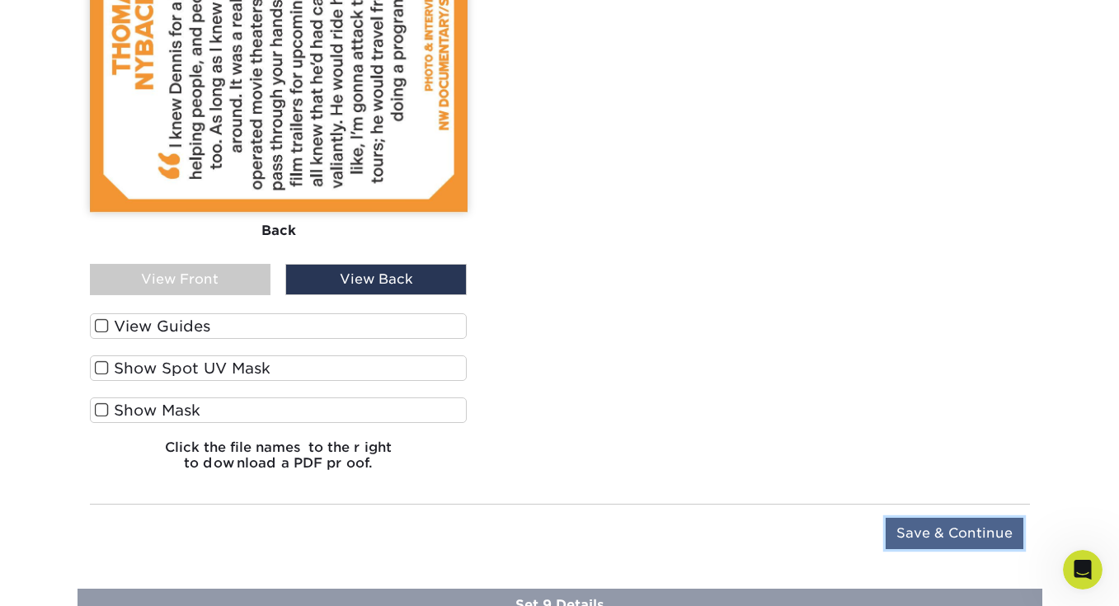
click at [944, 536] on input "Save & Continue" at bounding box center [955, 533] width 138 height 31
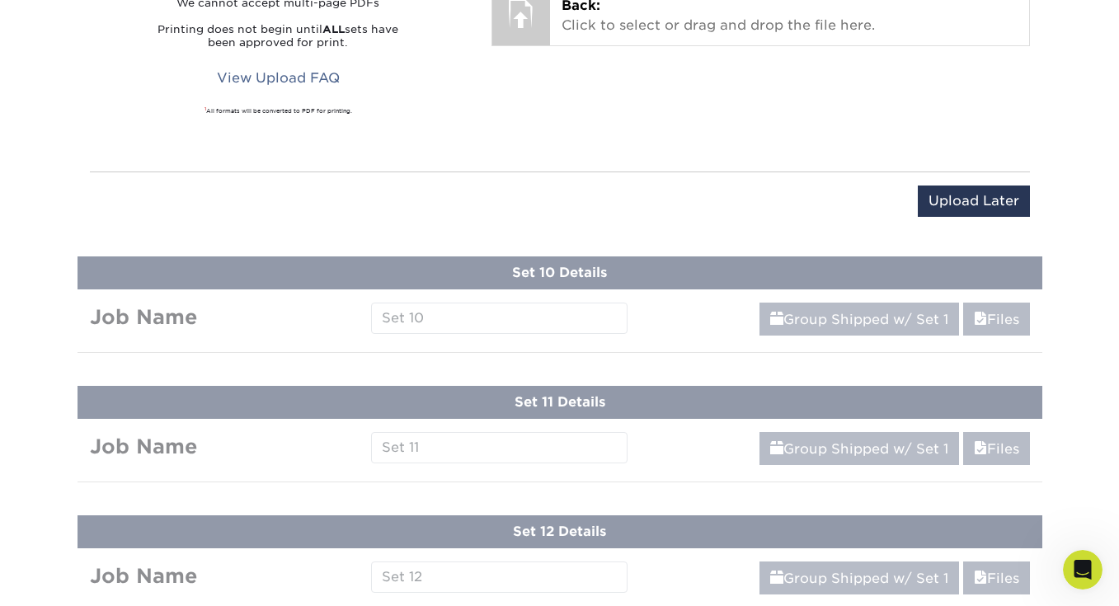
scroll to position [1671, 0]
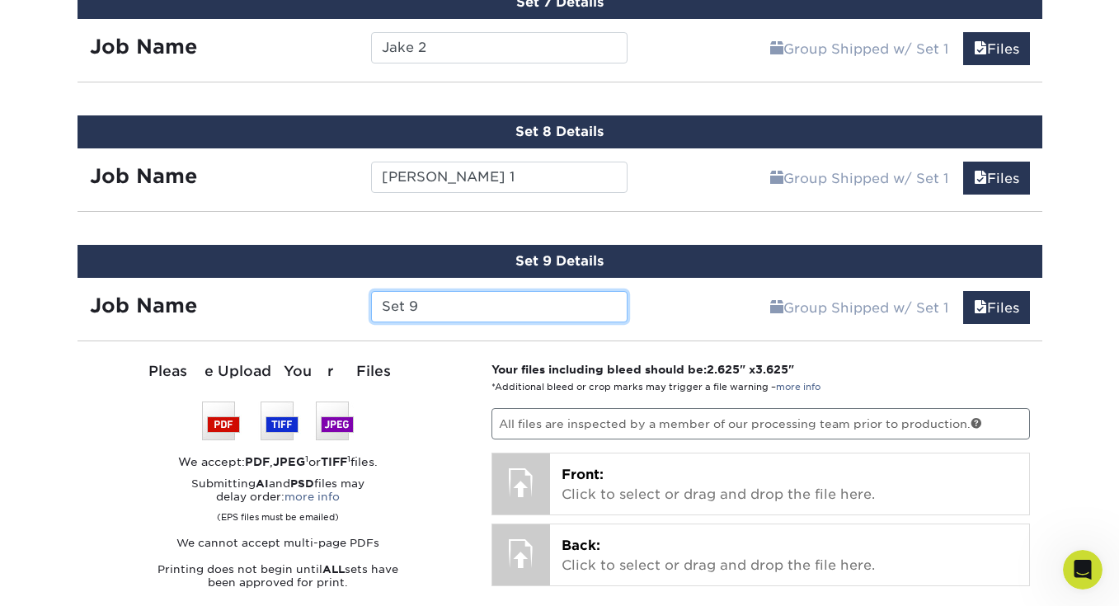
drag, startPoint x: 484, startPoint y: 312, endPoint x: 347, endPoint y: 310, distance: 136.9
click at [347, 310] on div "Job Name Set 9" at bounding box center [359, 306] width 563 height 31
type input "Thomas 2"
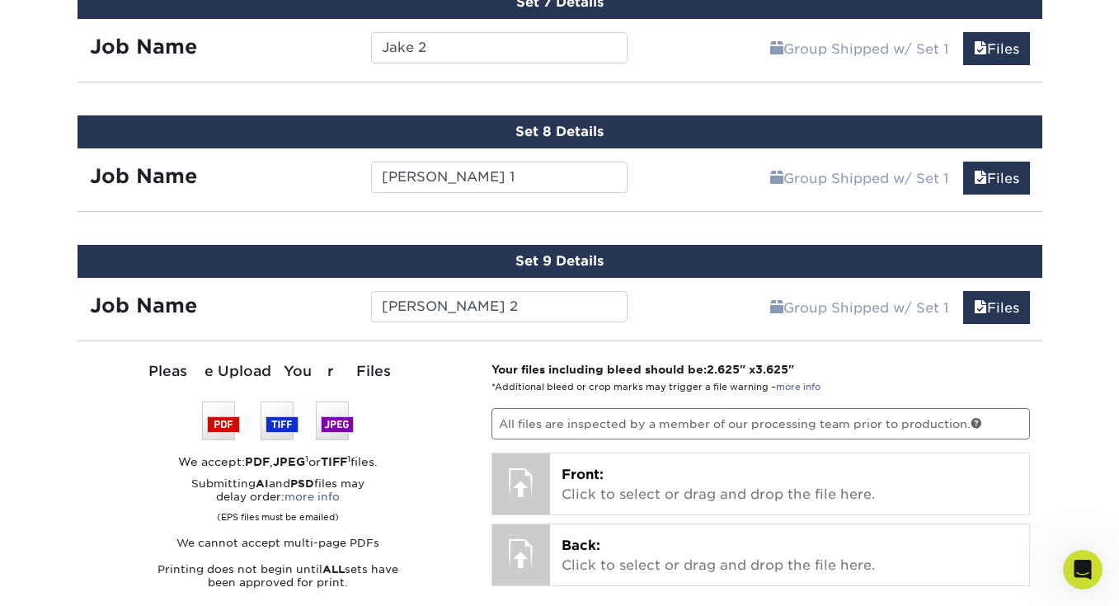
click at [341, 320] on div "Job Name Thomas 2" at bounding box center [359, 302] width 563 height 49
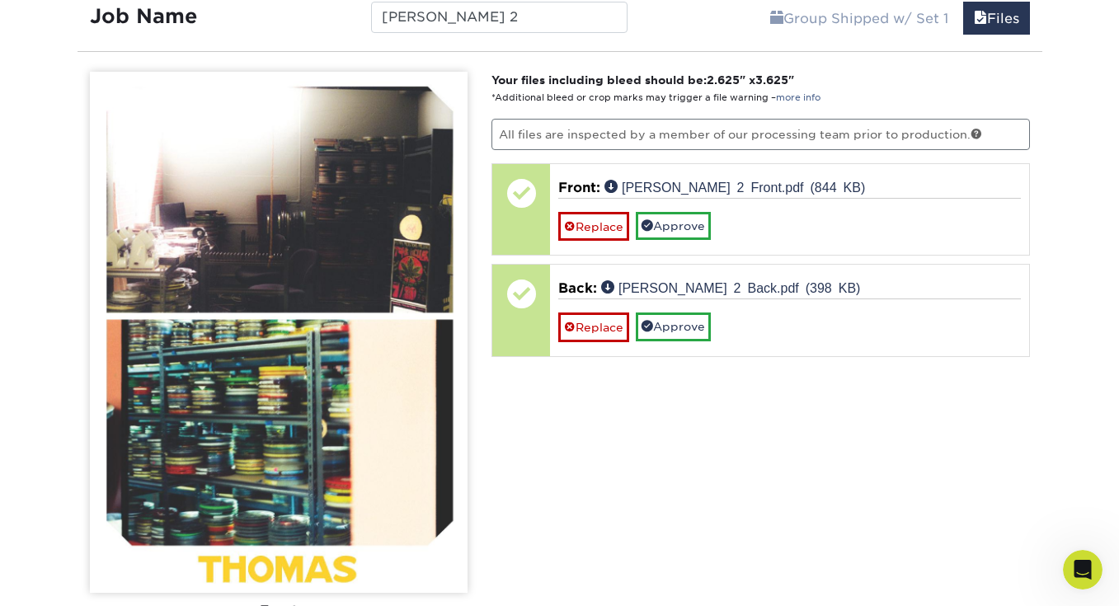
scroll to position [1981, 0]
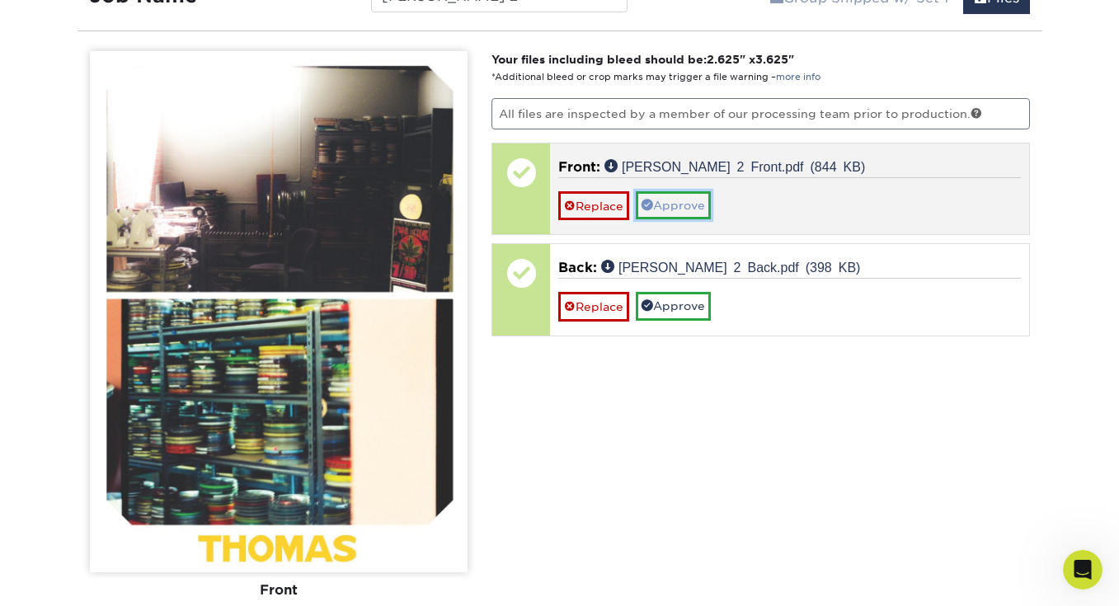
click at [665, 208] on link "Approve" at bounding box center [673, 205] width 75 height 28
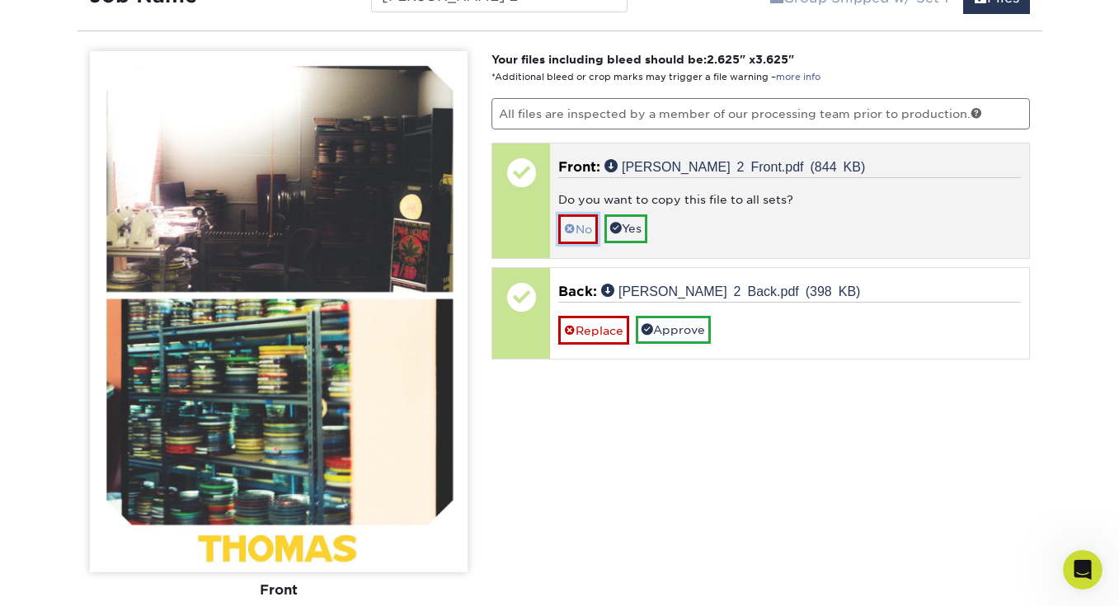
click at [581, 226] on link "No" at bounding box center [578, 228] width 40 height 29
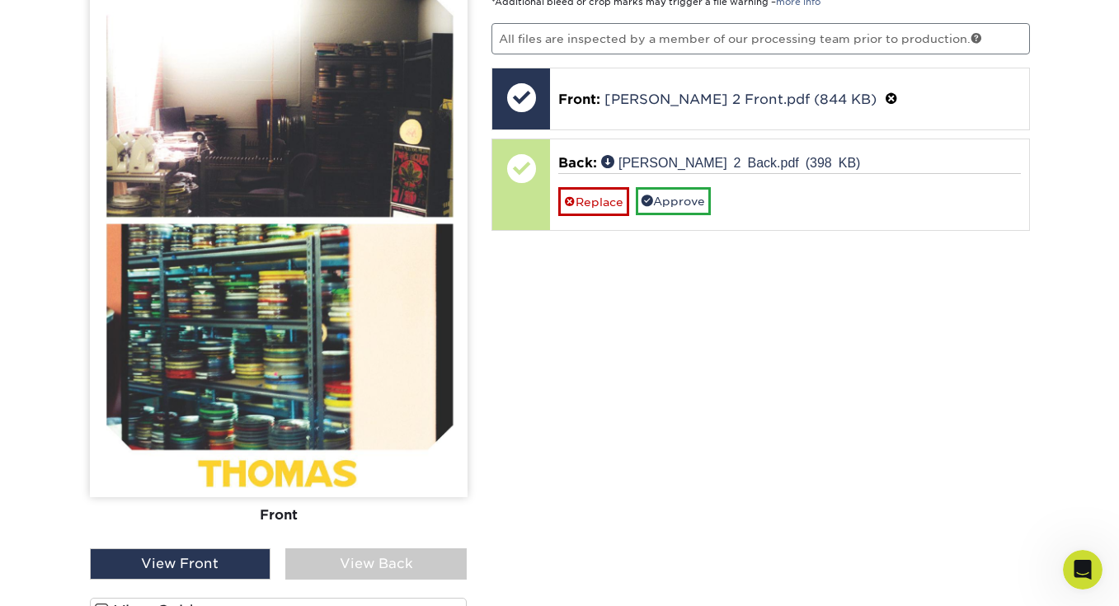
scroll to position [2073, 0]
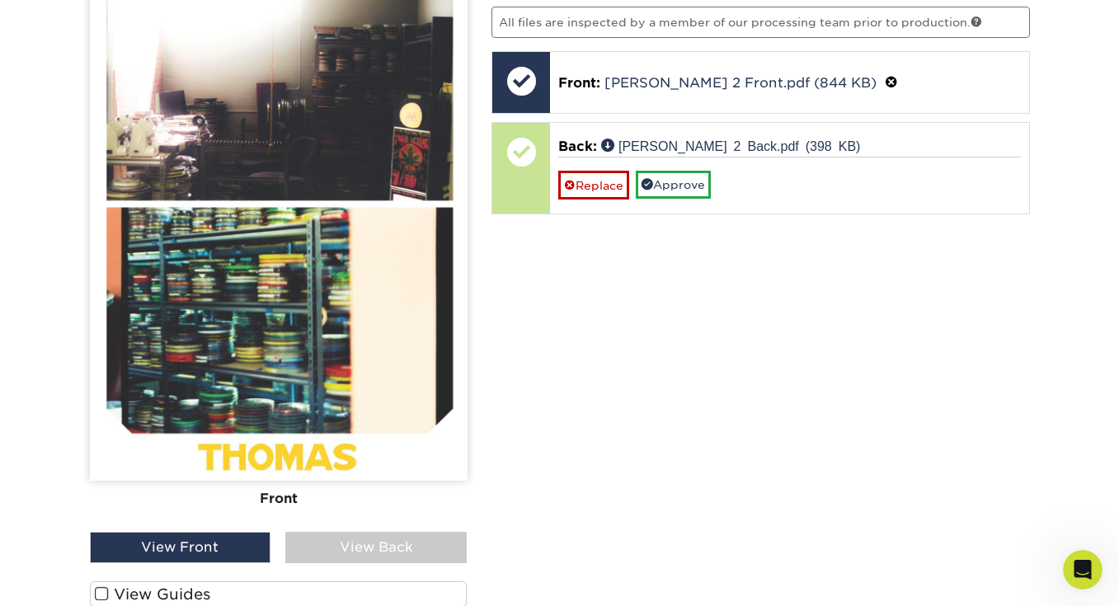
click at [371, 553] on div "View Back" at bounding box center [375, 547] width 181 height 31
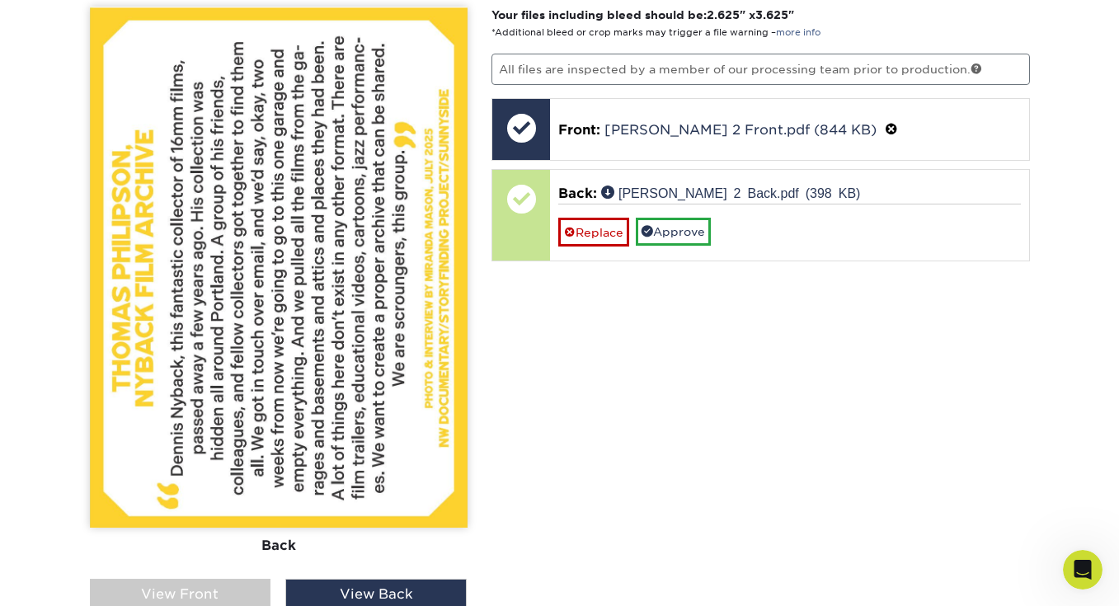
scroll to position [2021, 0]
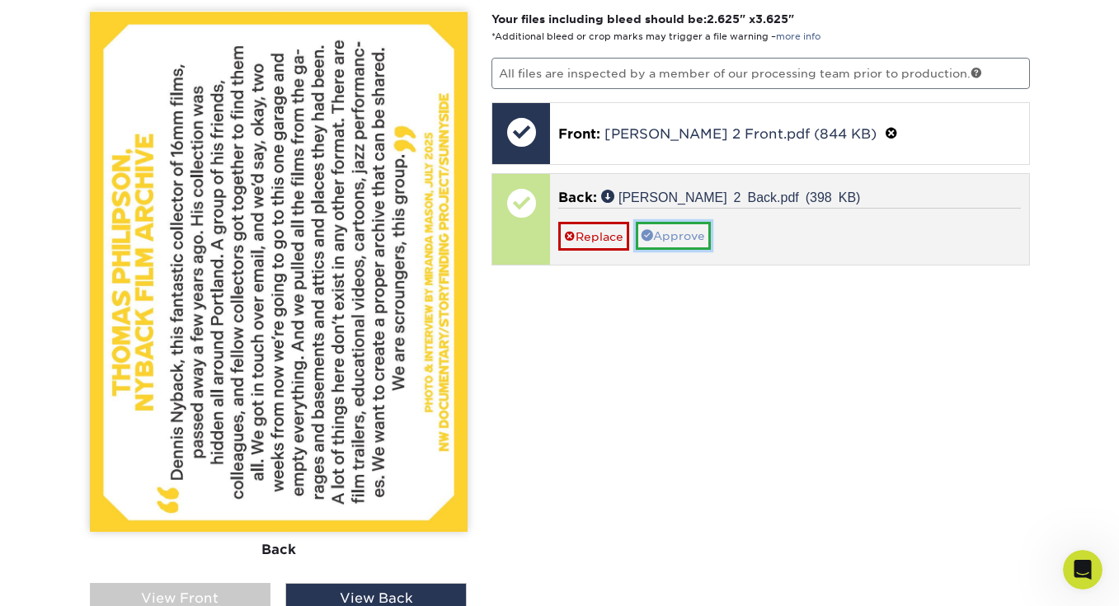
click at [676, 231] on link "Approve" at bounding box center [673, 236] width 75 height 28
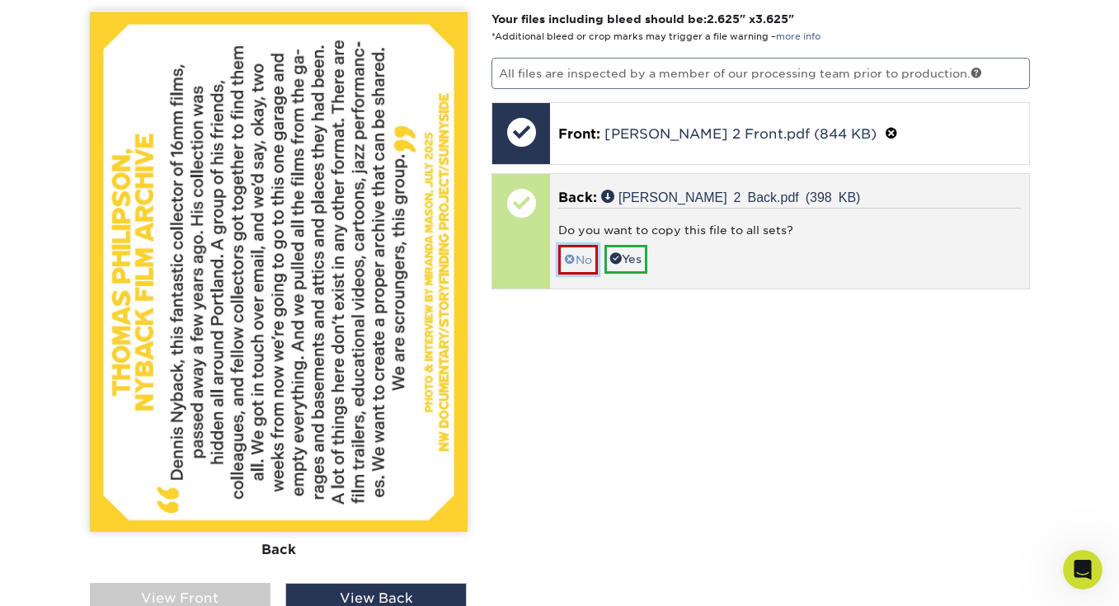
click at [583, 256] on link "No" at bounding box center [578, 259] width 40 height 29
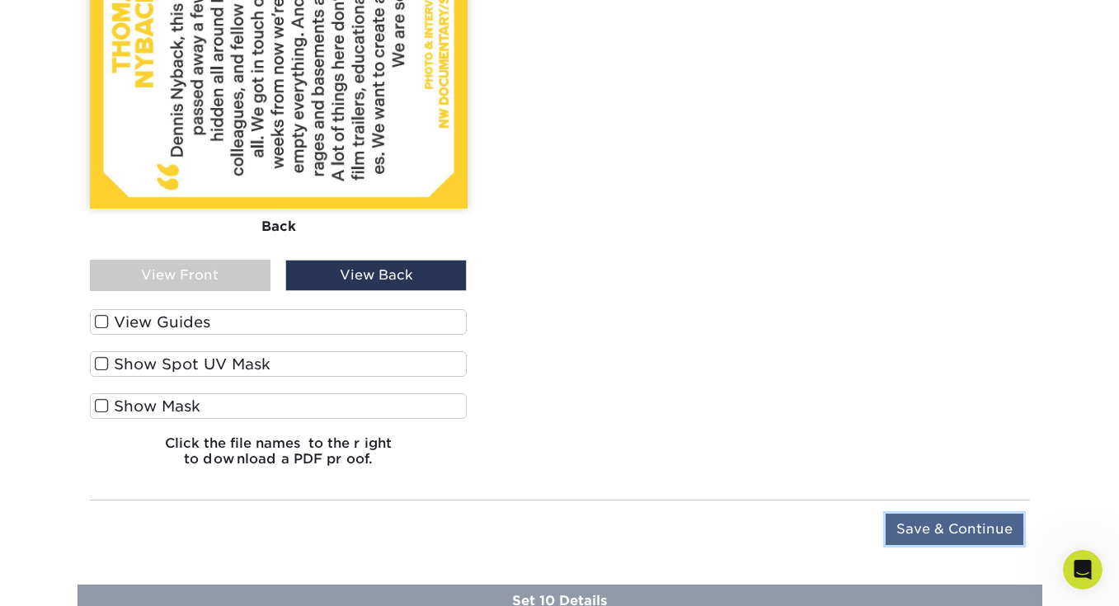
click at [929, 518] on input "Save & Continue" at bounding box center [955, 529] width 138 height 31
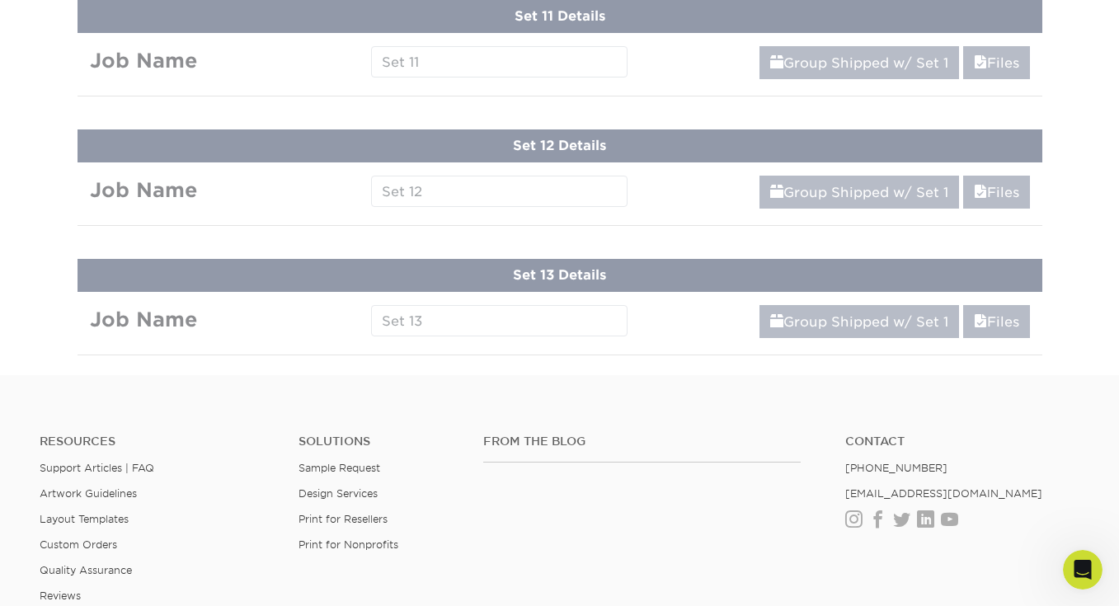
scroll to position [1800, 0]
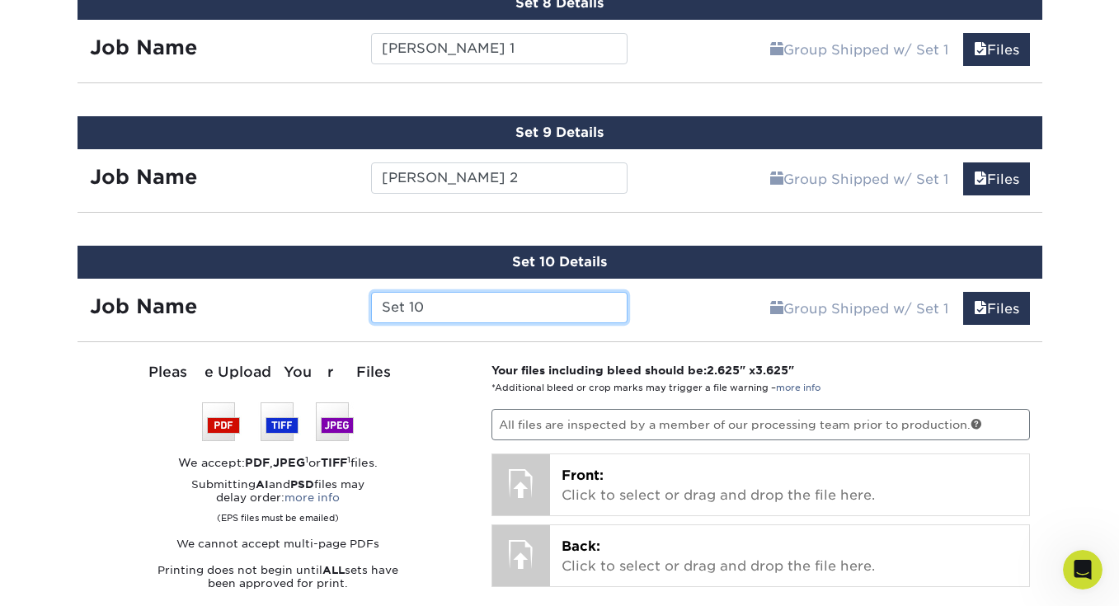
drag, startPoint x: 445, startPoint y: 304, endPoint x: 335, endPoint y: 302, distance: 109.7
click at [335, 302] on div "Job Name Set 10" at bounding box center [359, 307] width 563 height 31
type input "LeBrie 1"
click at [360, 310] on div "LeBrie 1" at bounding box center [499, 307] width 281 height 31
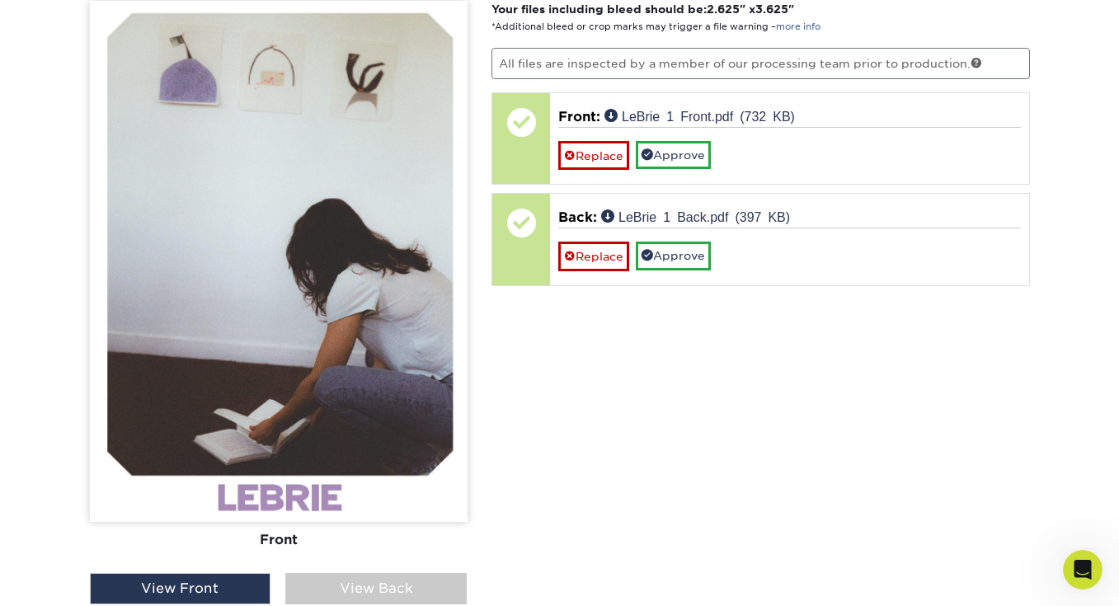
scroll to position [2162, 0]
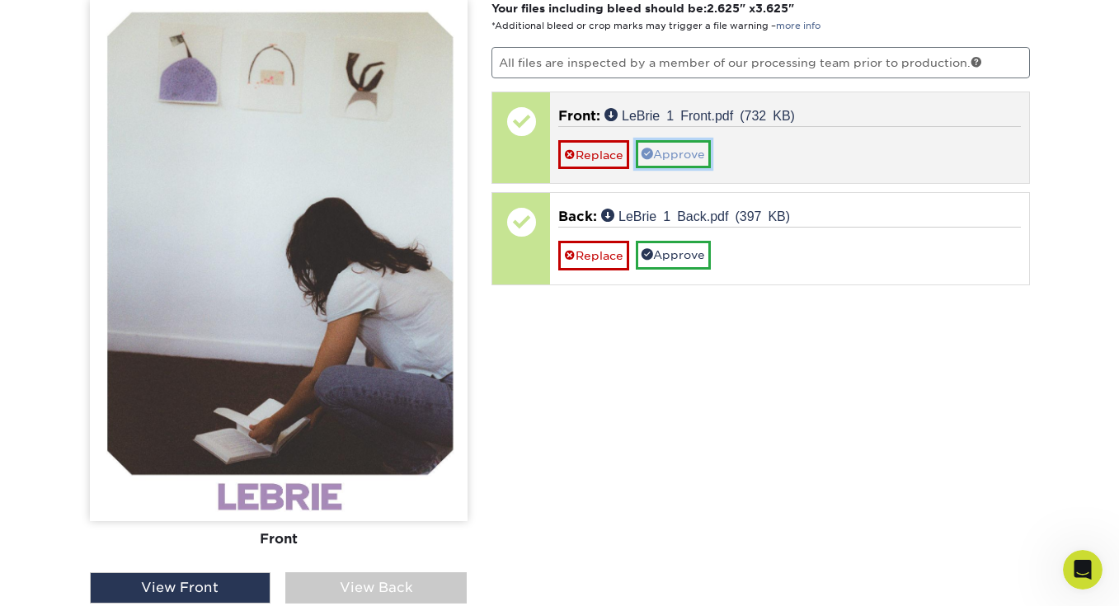
click at [665, 148] on link "Approve" at bounding box center [673, 154] width 75 height 28
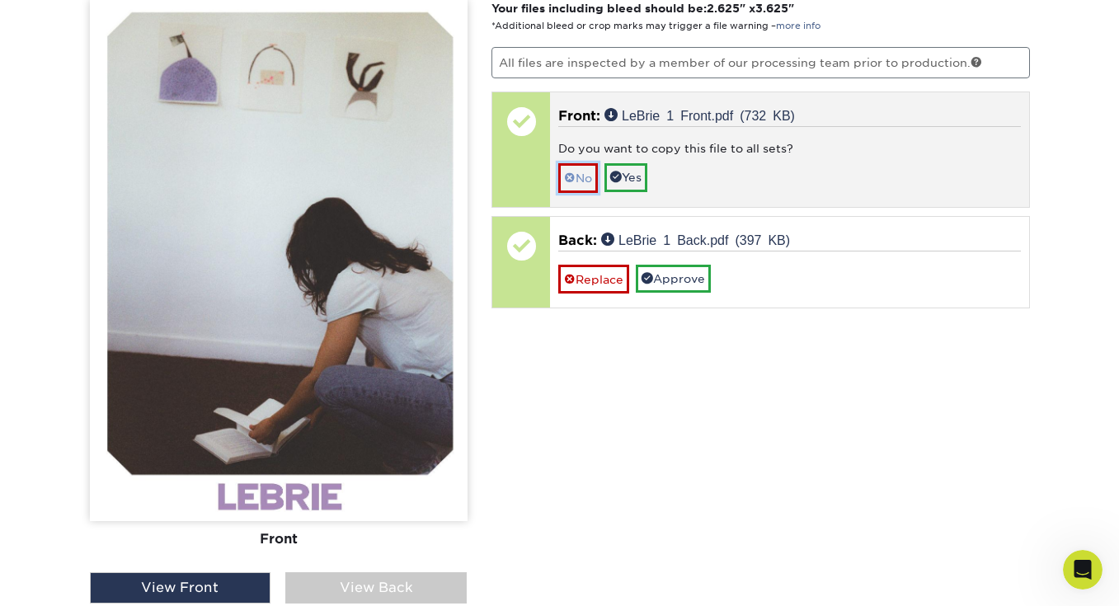
click at [581, 169] on link "No" at bounding box center [578, 177] width 40 height 29
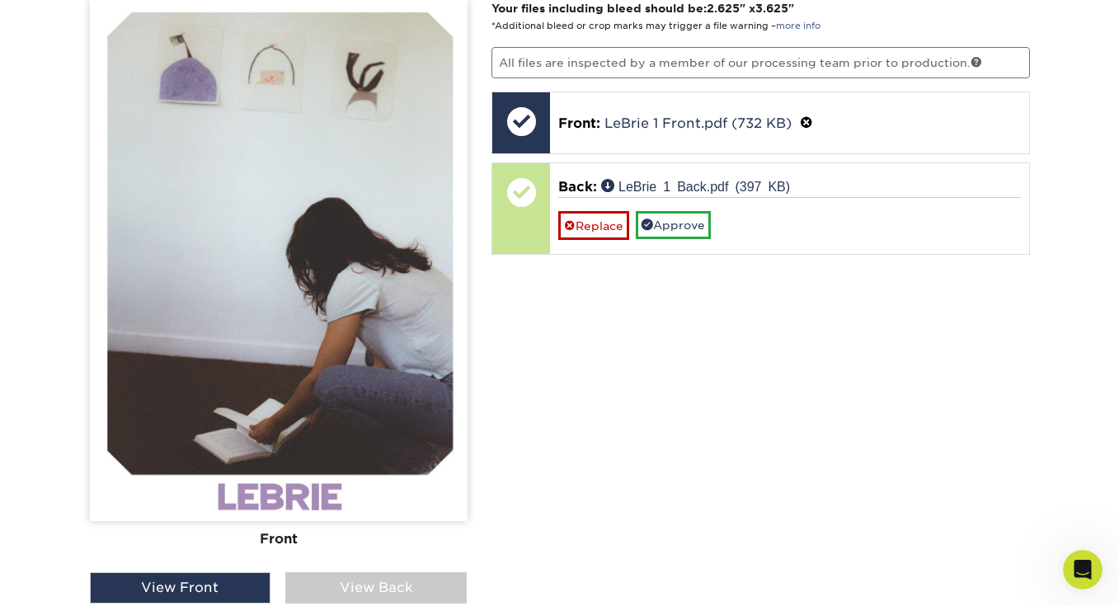
click at [390, 572] on div "View Back" at bounding box center [375, 587] width 181 height 31
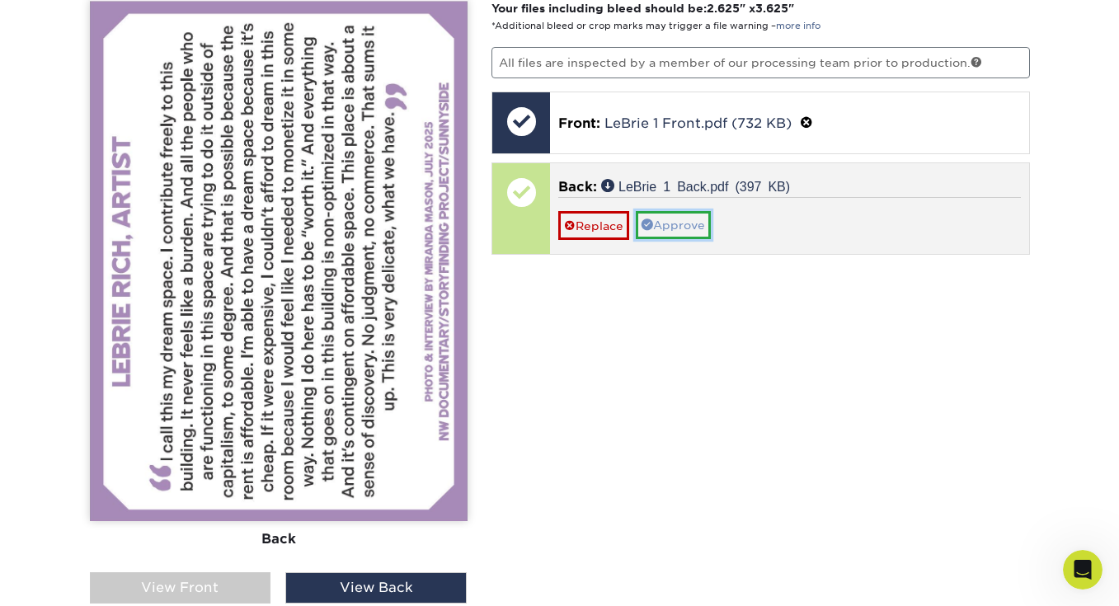
click at [675, 217] on link "Approve" at bounding box center [673, 225] width 75 height 28
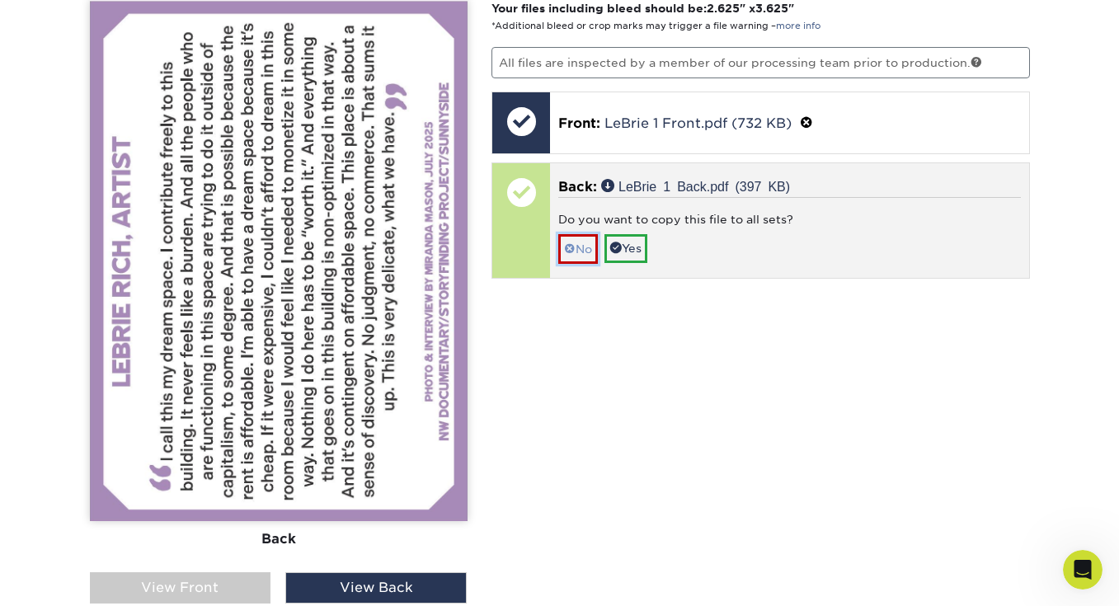
click at [575, 244] on link "No" at bounding box center [578, 248] width 40 height 29
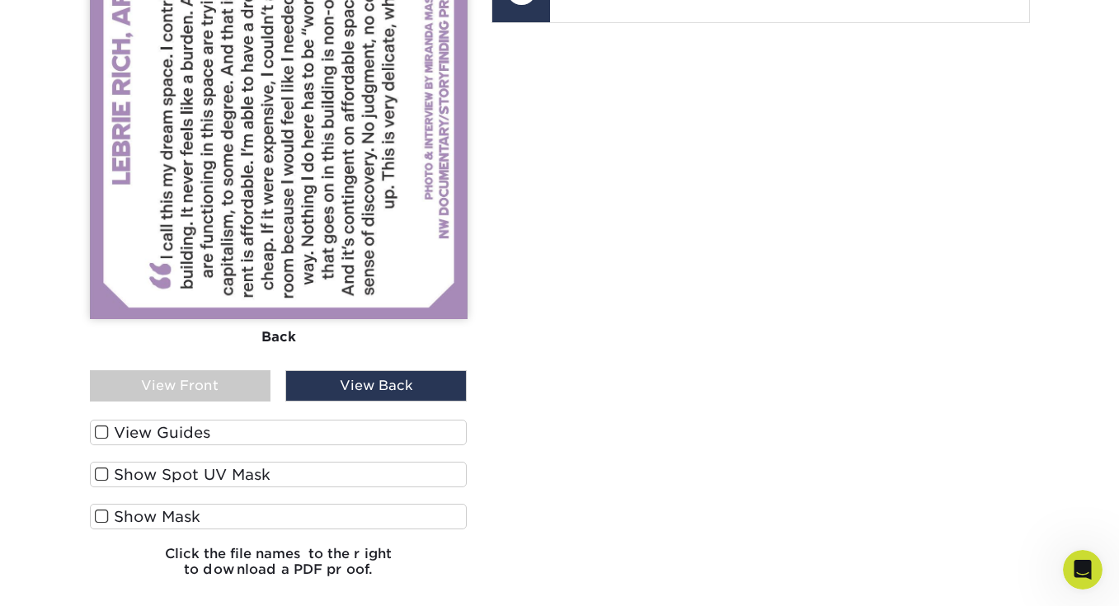
scroll to position [2573, 0]
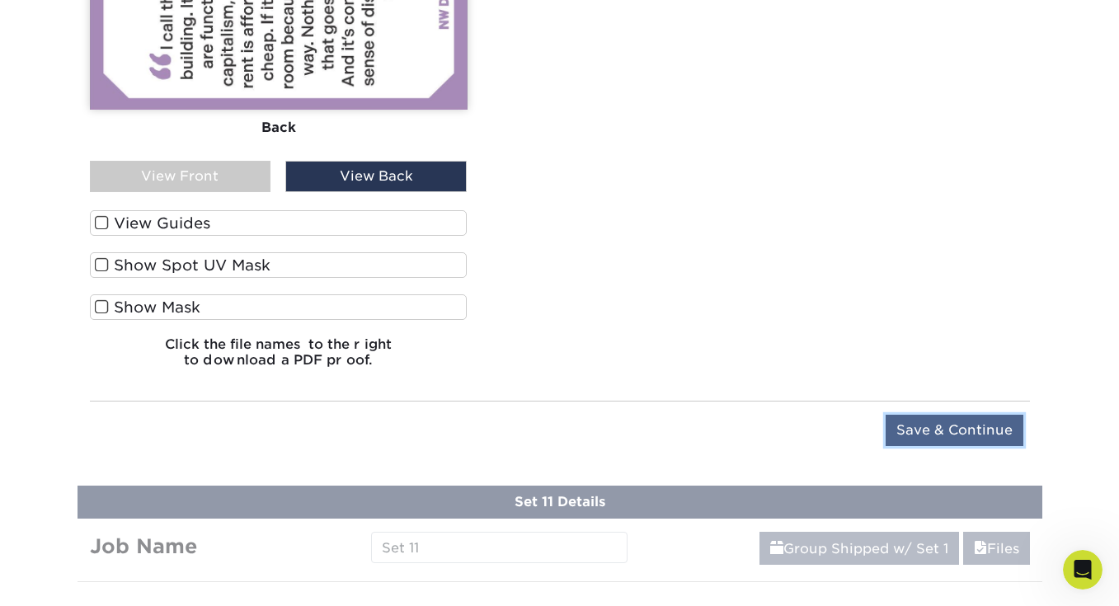
click at [974, 426] on input "Save & Continue" at bounding box center [955, 430] width 138 height 31
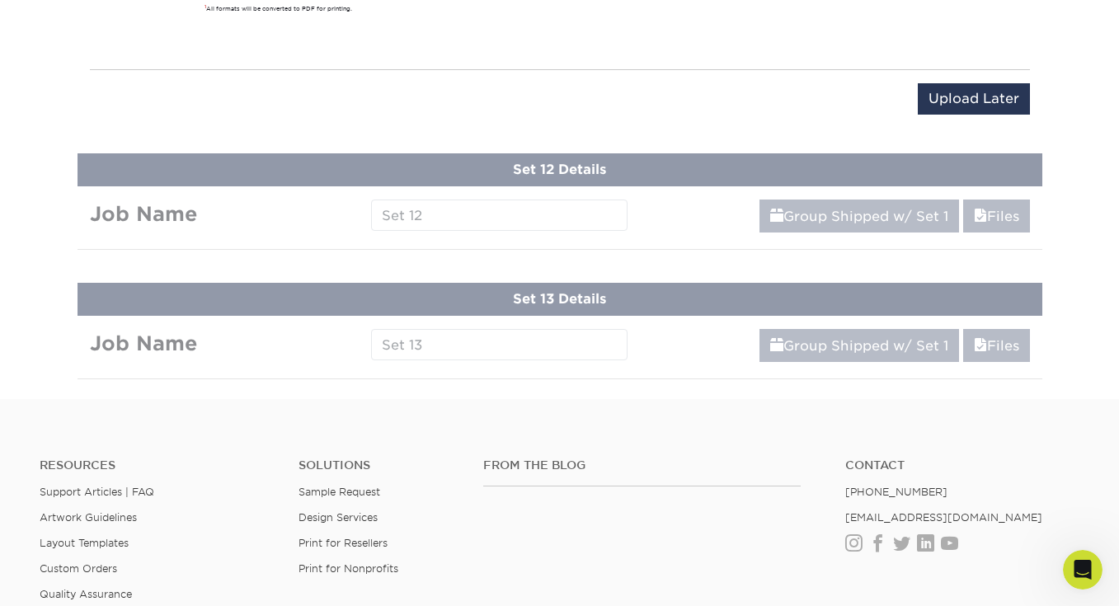
scroll to position [1929, 0]
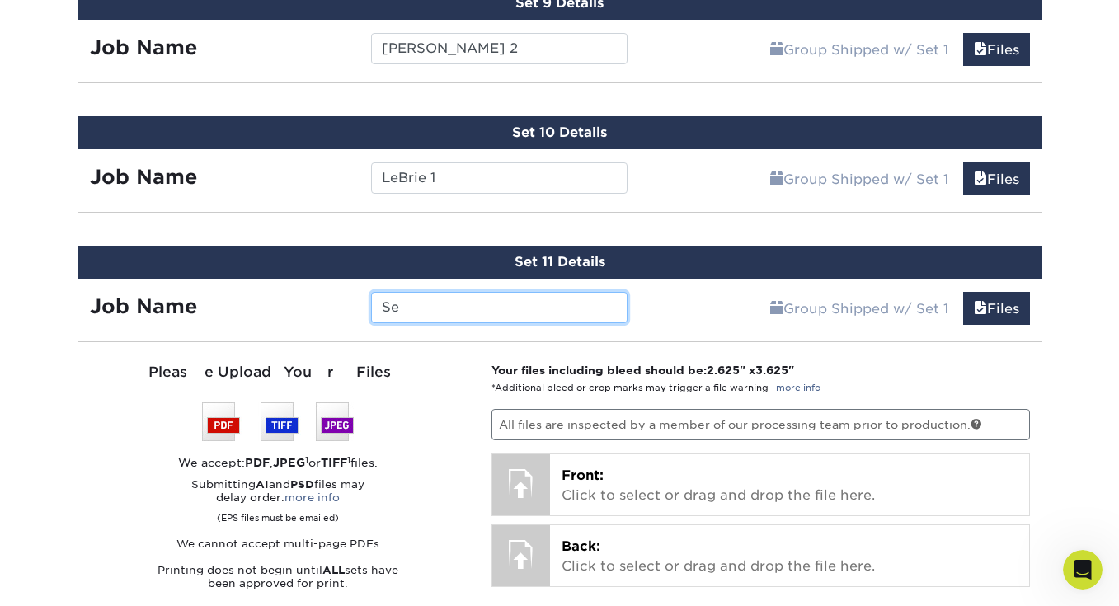
type input "S"
type input "LeBrie 2"
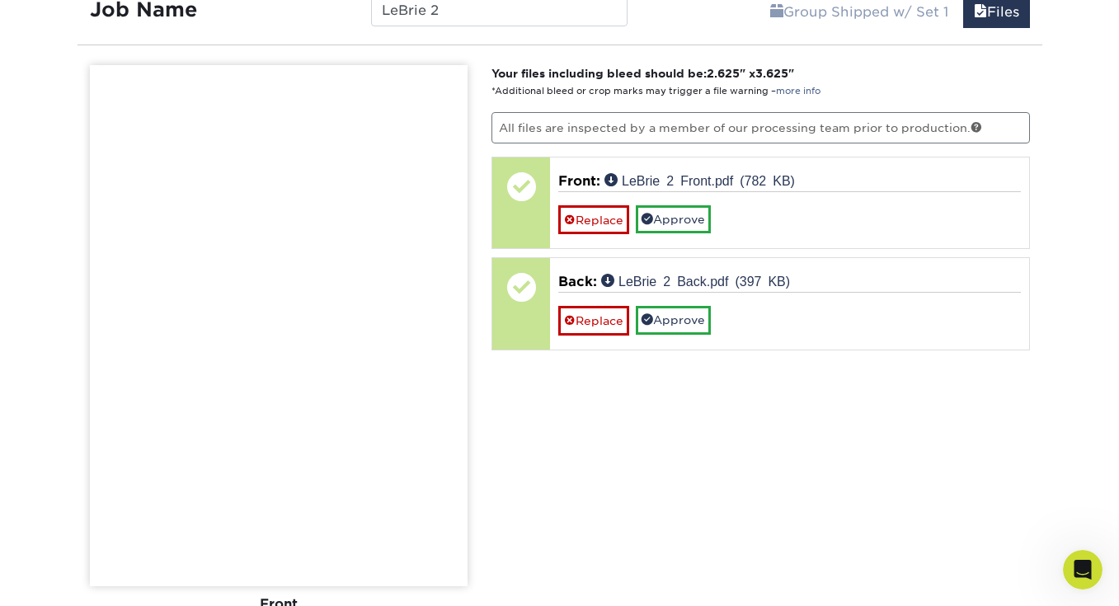
scroll to position [2227, 0]
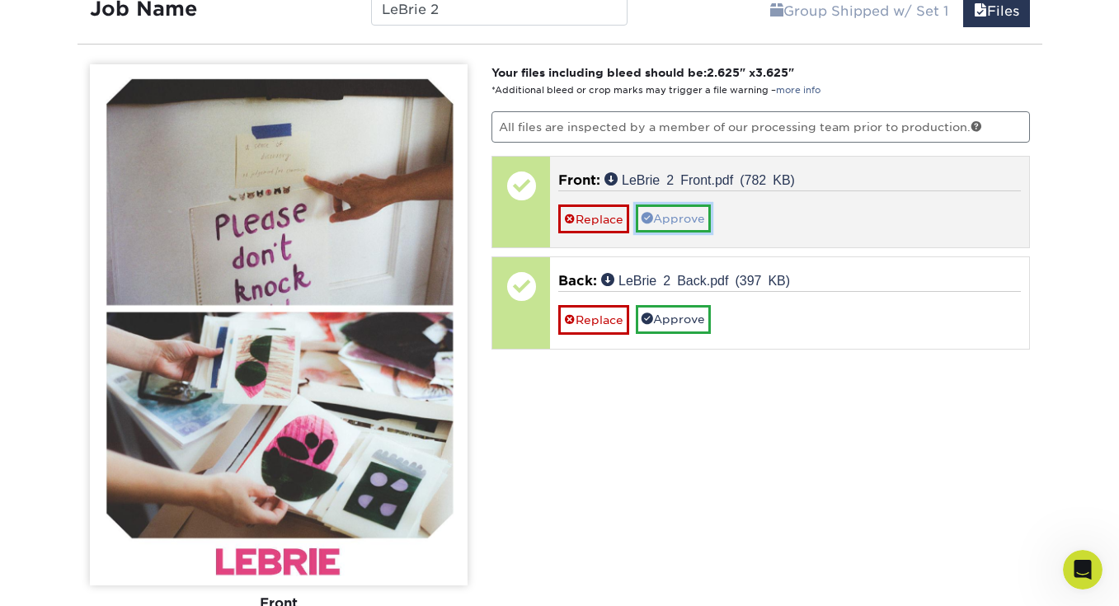
click at [669, 222] on link "Approve" at bounding box center [673, 219] width 75 height 28
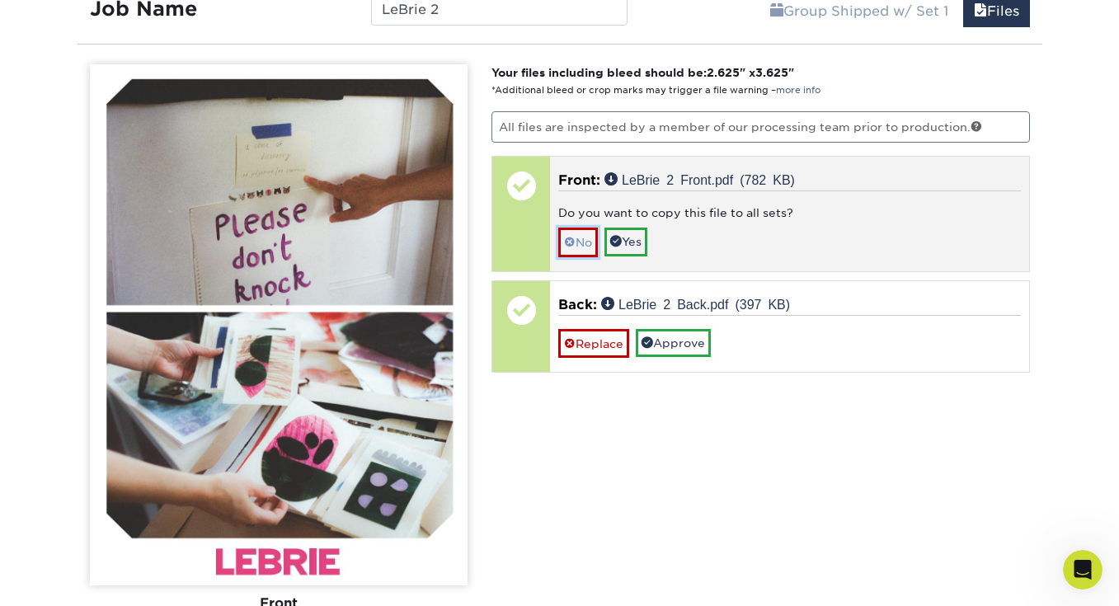
click at [580, 232] on link "No" at bounding box center [578, 242] width 40 height 29
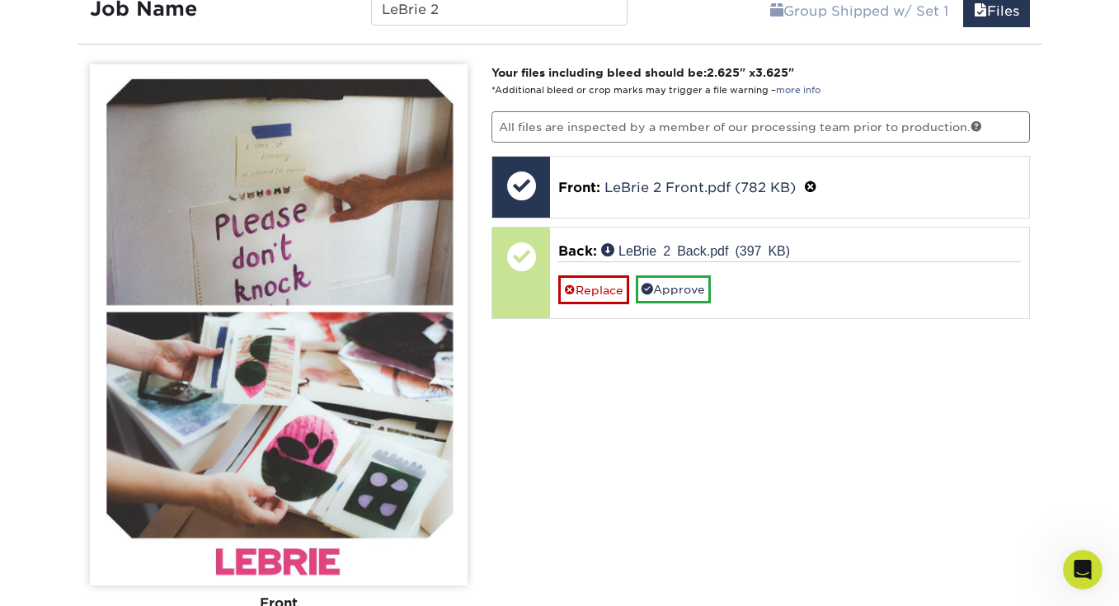
scroll to position [2325, 0]
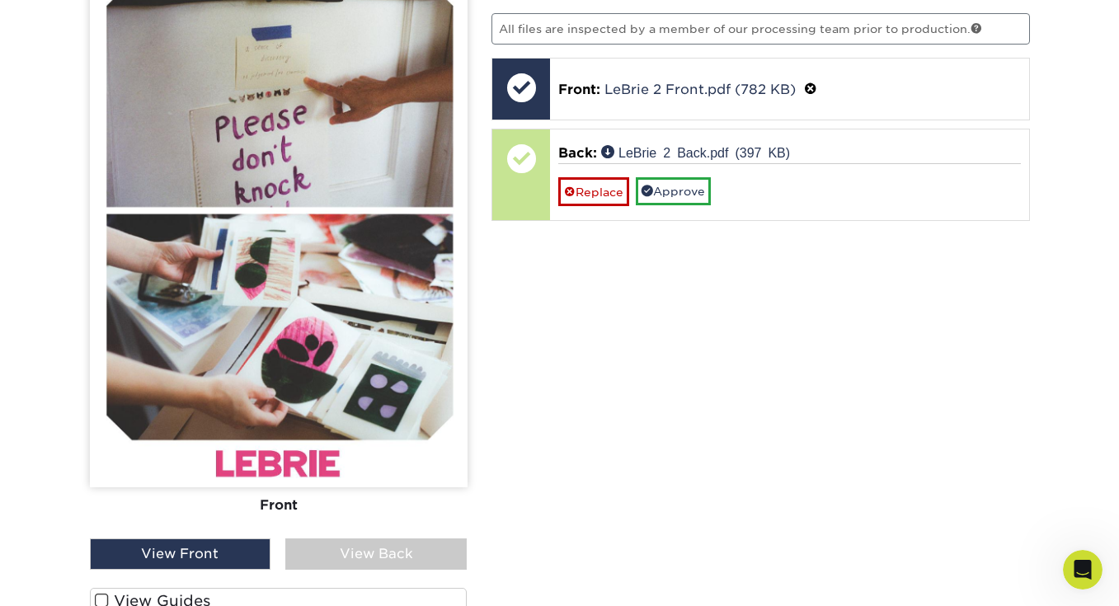
click at [366, 539] on div "View Back" at bounding box center [375, 554] width 181 height 31
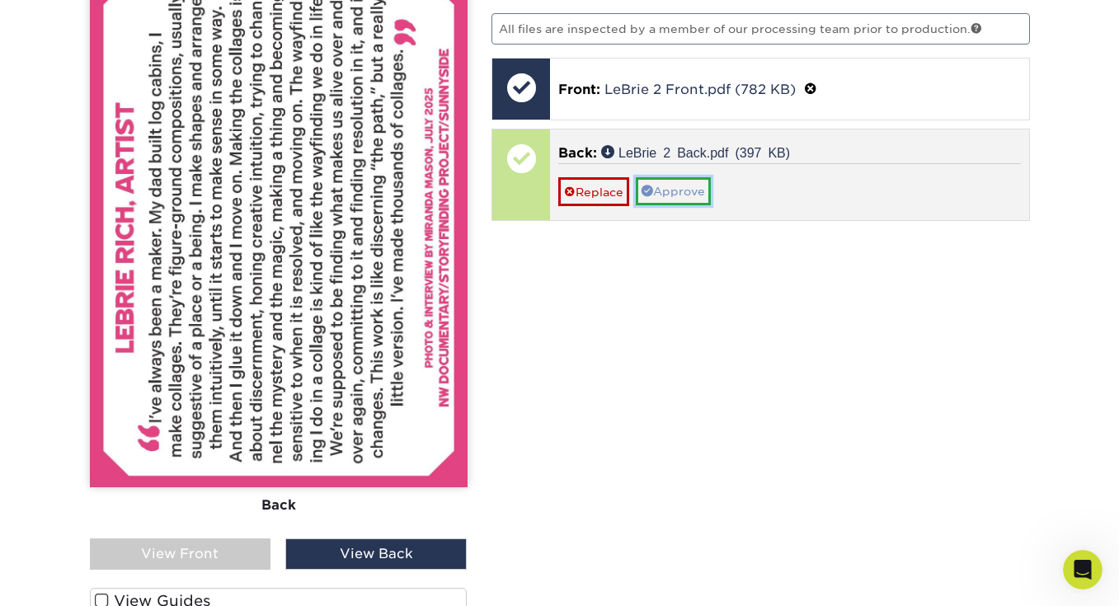
click at [682, 177] on link "Approve" at bounding box center [673, 191] width 75 height 28
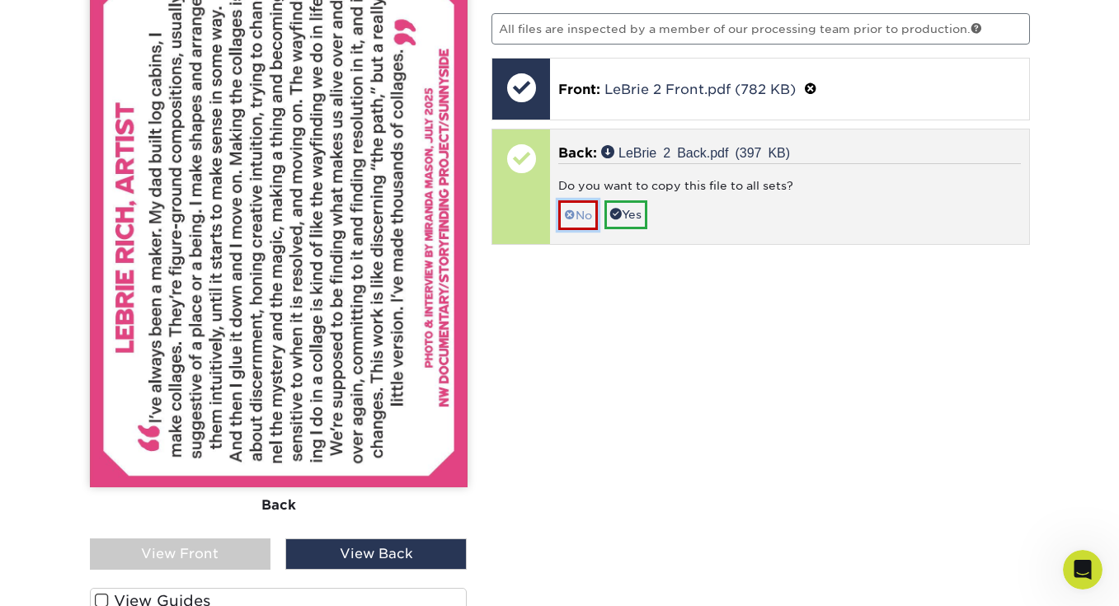
click at [585, 211] on link "No" at bounding box center [578, 214] width 40 height 29
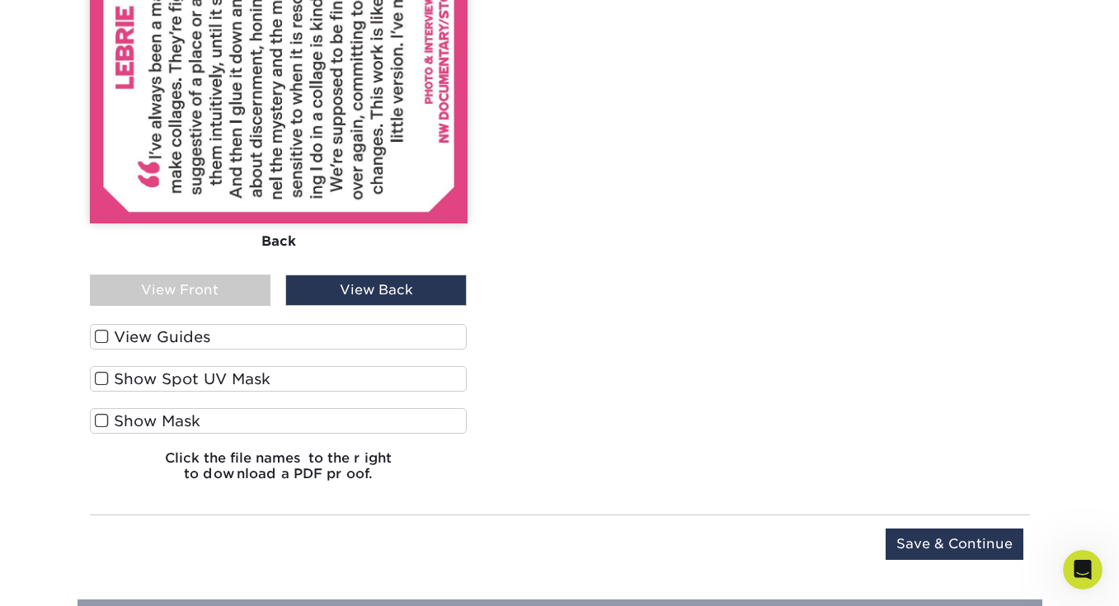
scroll to position [2591, 0]
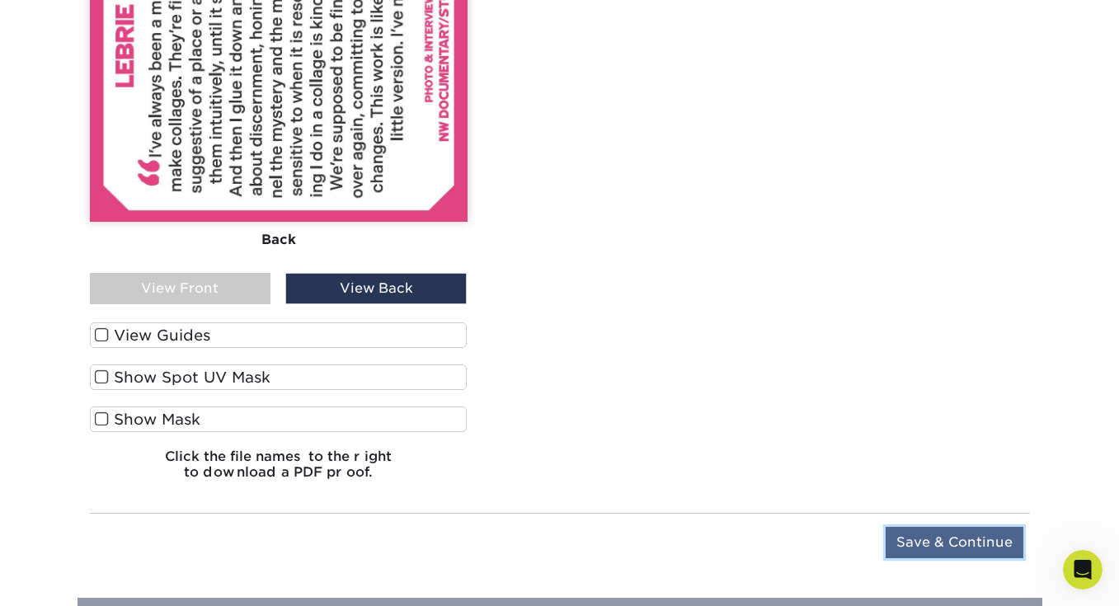
click at [944, 531] on input "Save & Continue" at bounding box center [955, 542] width 138 height 31
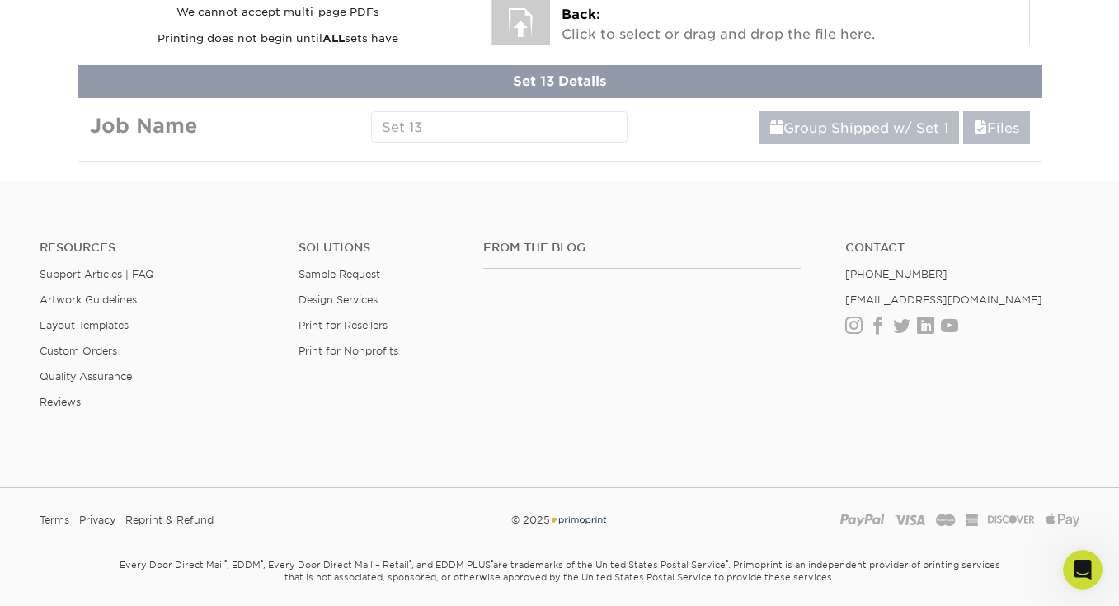
scroll to position [2058, 0]
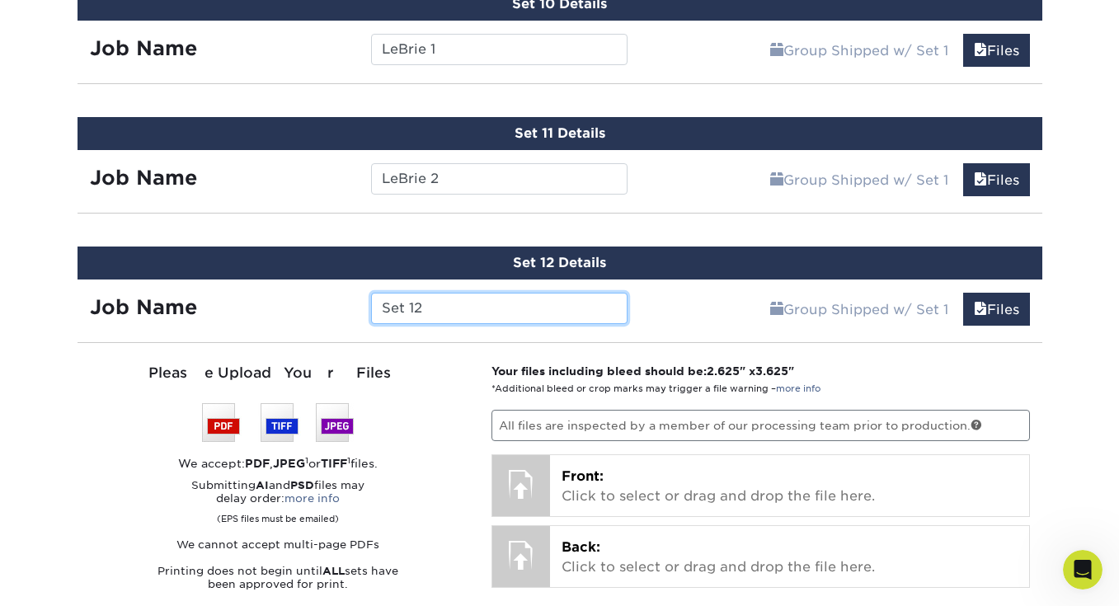
drag, startPoint x: 428, startPoint y: 304, endPoint x: 353, endPoint y: 303, distance: 75.1
click at [353, 303] on div "Job Name Set 12" at bounding box center [359, 308] width 563 height 31
type input "Wayland 1"
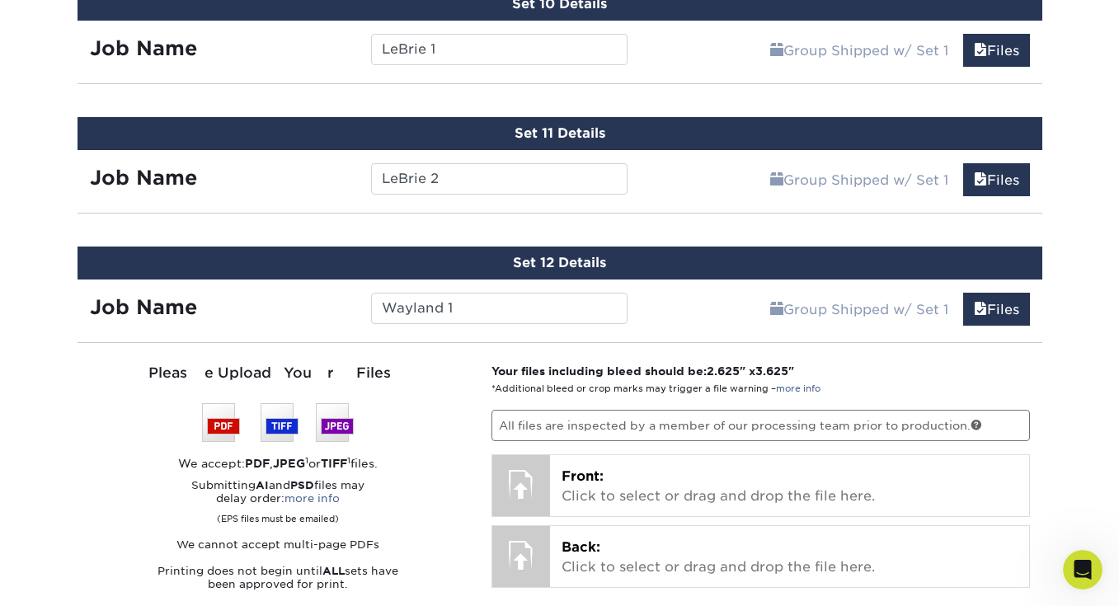
click at [320, 309] on div "Job Name" at bounding box center [218, 308] width 281 height 31
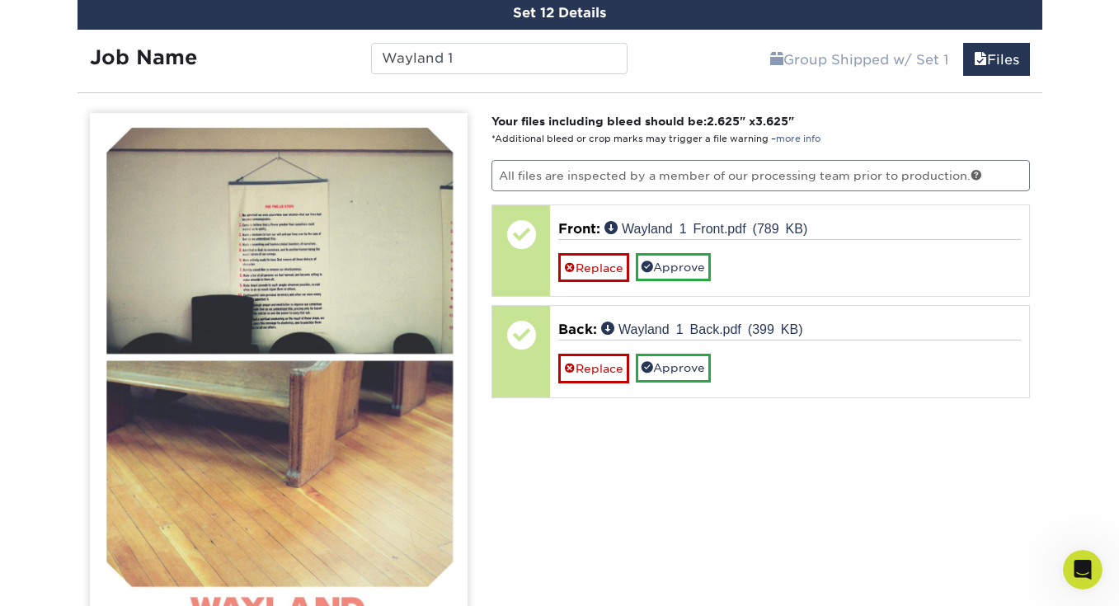
scroll to position [2348, 0]
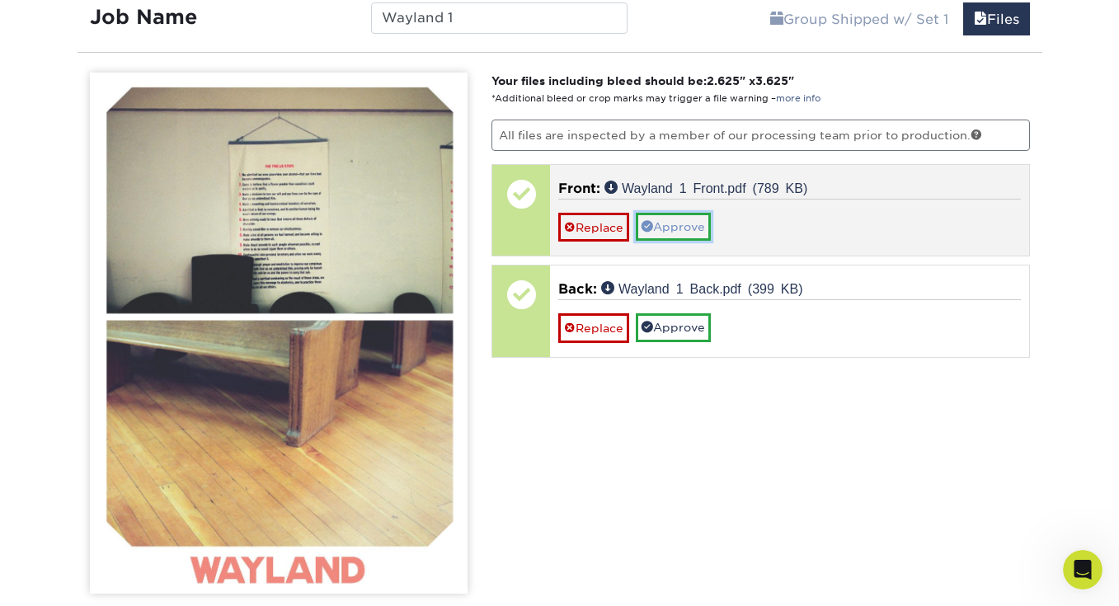
click at [663, 224] on link "Approve" at bounding box center [673, 227] width 75 height 28
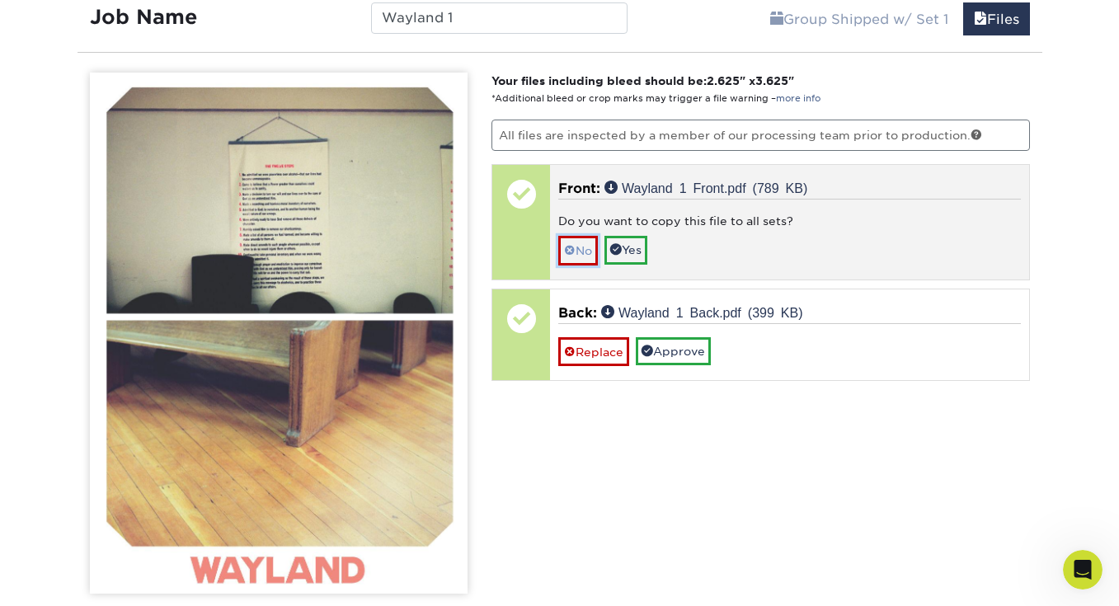
click at [581, 247] on link "No" at bounding box center [578, 250] width 40 height 29
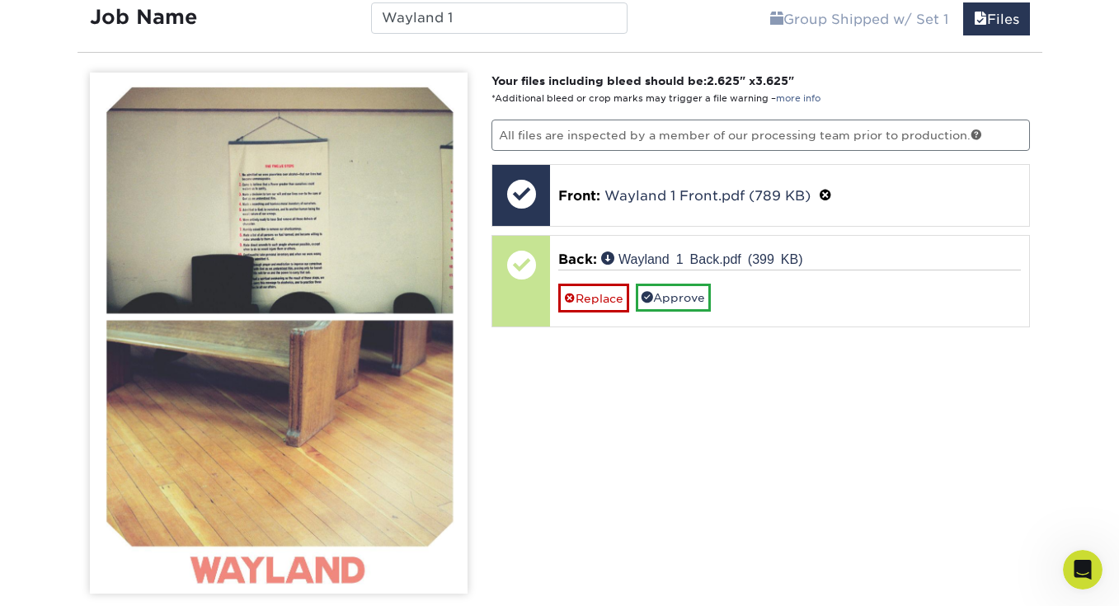
scroll to position [2425, 0]
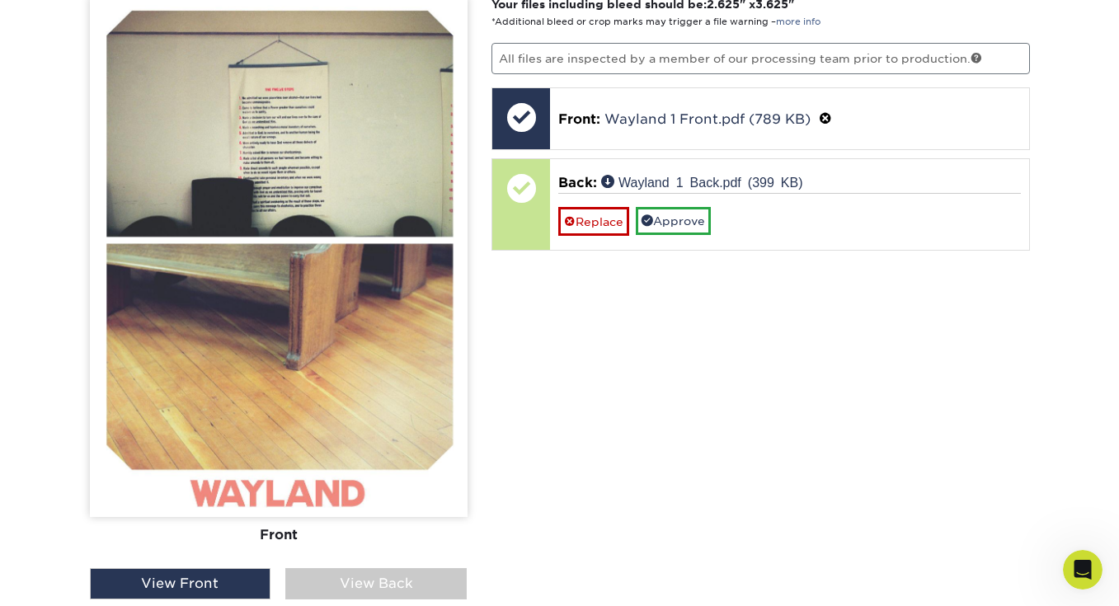
click at [355, 573] on div "View Back" at bounding box center [375, 583] width 181 height 31
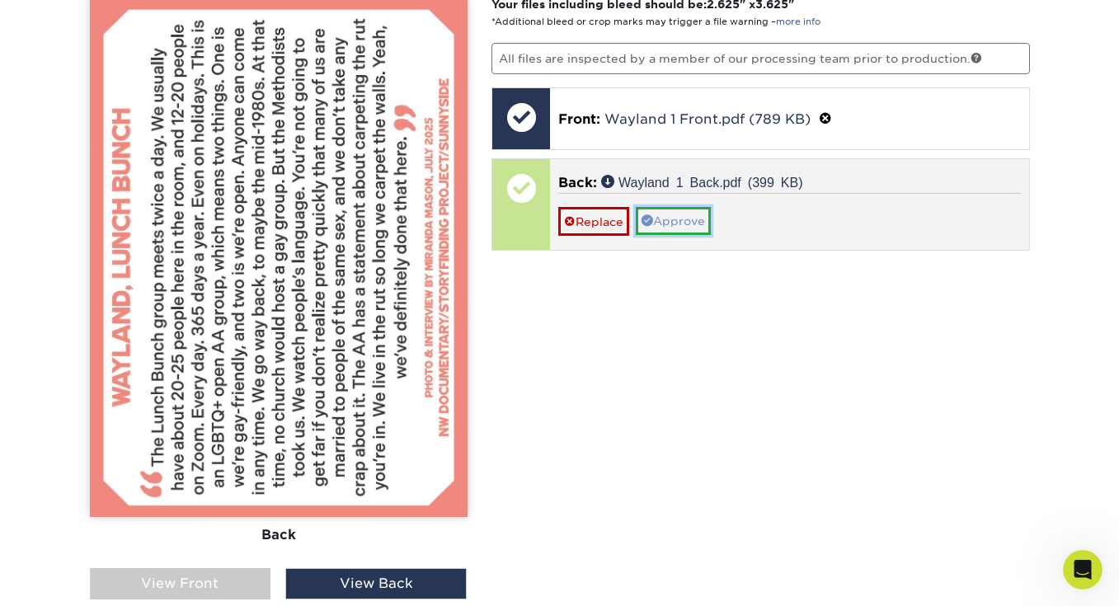
click at [663, 219] on link "Approve" at bounding box center [673, 221] width 75 height 28
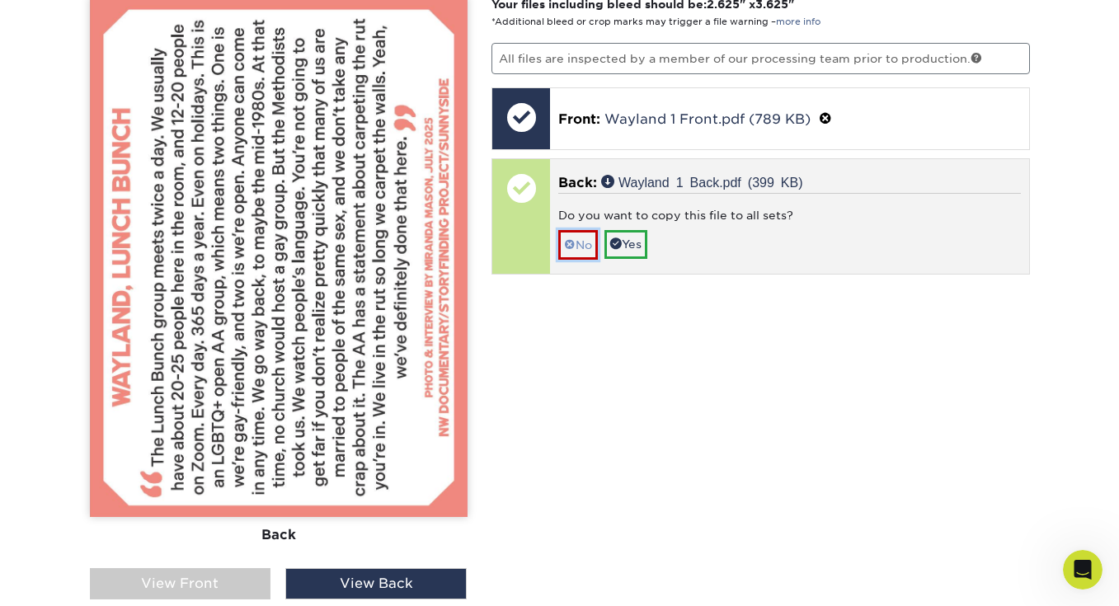
click at [591, 233] on link "No" at bounding box center [578, 244] width 40 height 29
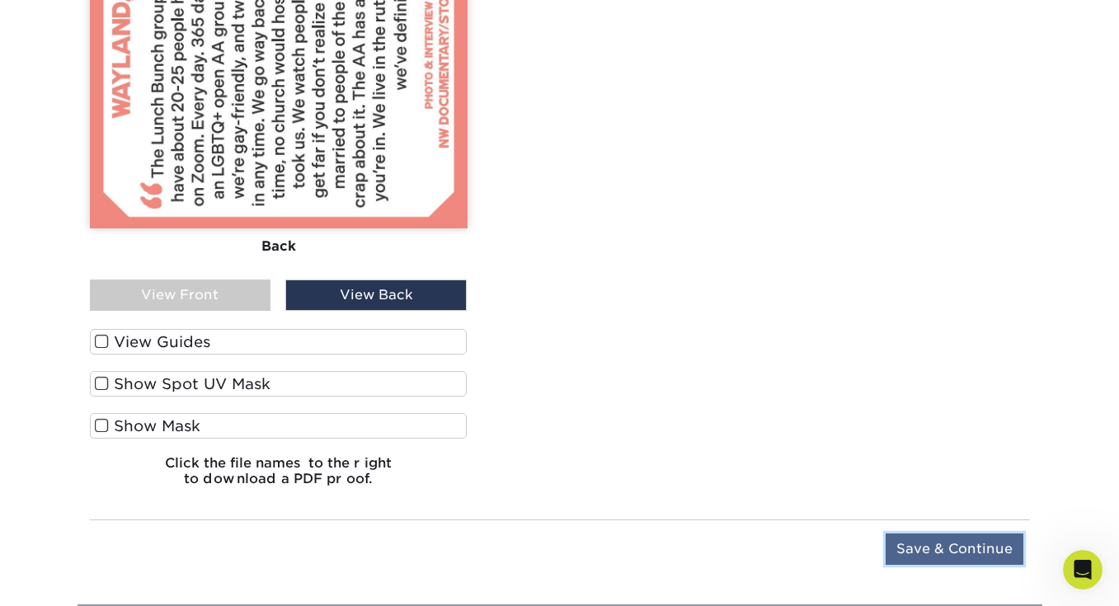
click at [920, 534] on input "Save & Continue" at bounding box center [955, 549] width 138 height 31
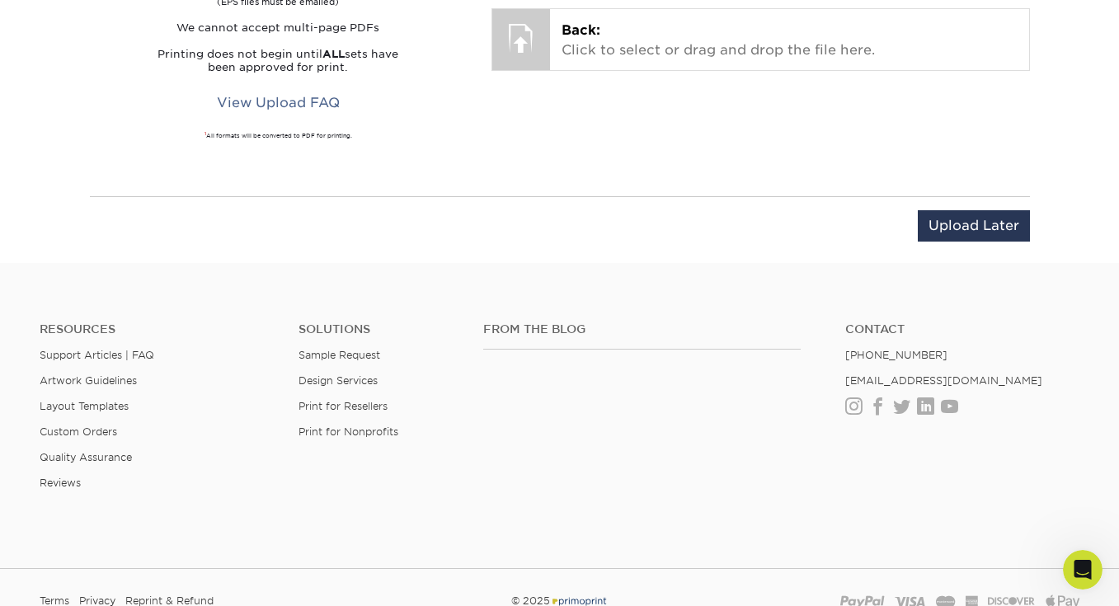
scroll to position [2187, 0]
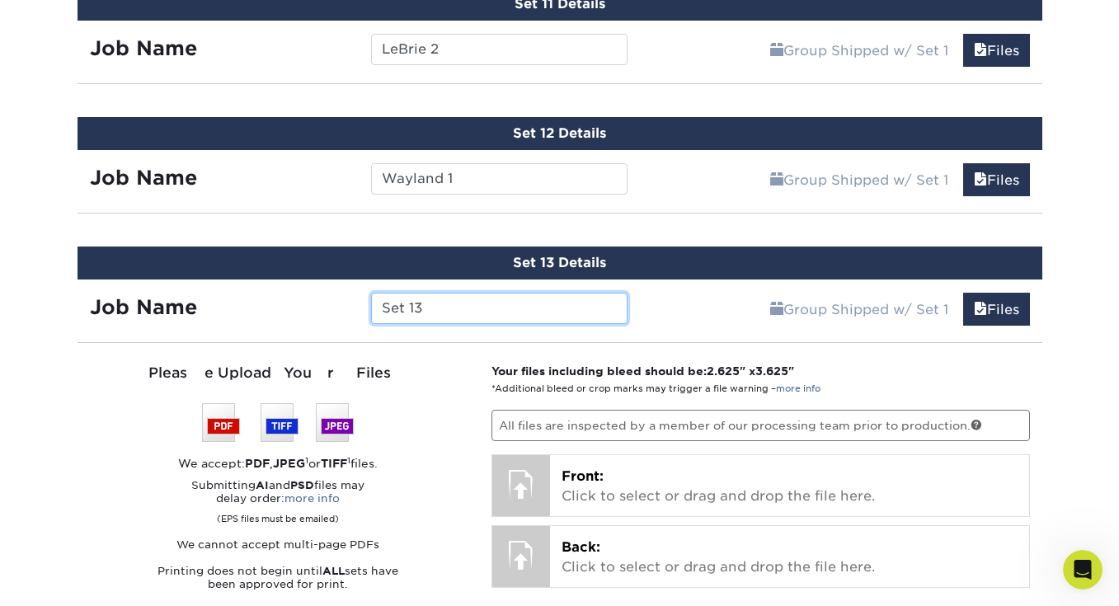
drag, startPoint x: 468, startPoint y: 314, endPoint x: 341, endPoint y: 296, distance: 128.3
click at [341, 296] on div "Job Name Set 13" at bounding box center [359, 308] width 563 height 31
type input "Wayland 2"
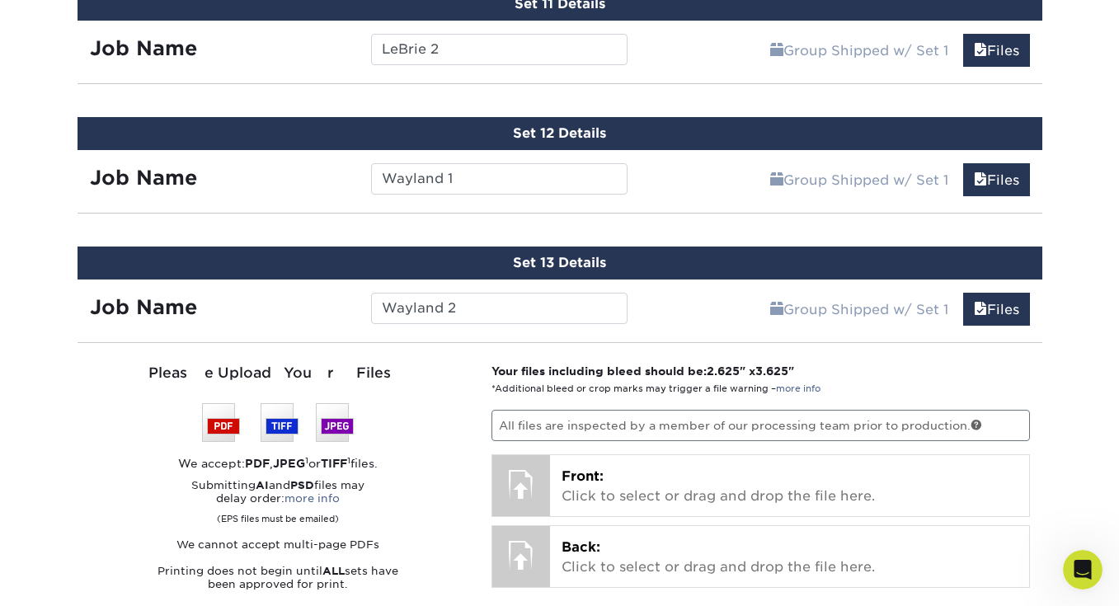
click at [291, 303] on div "Job Name" at bounding box center [218, 308] width 281 height 31
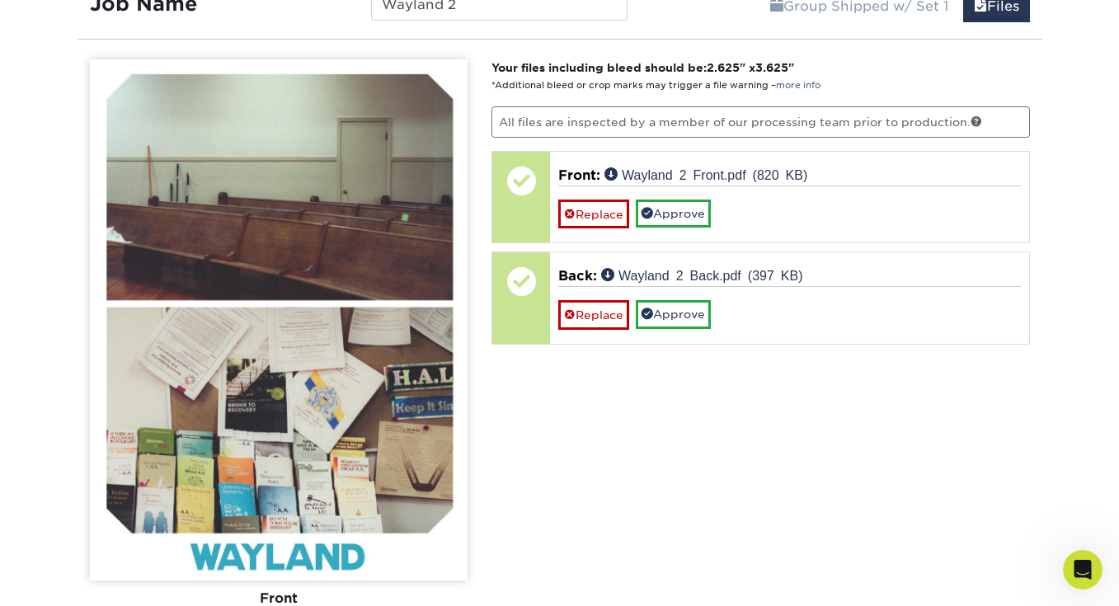
scroll to position [2501, 0]
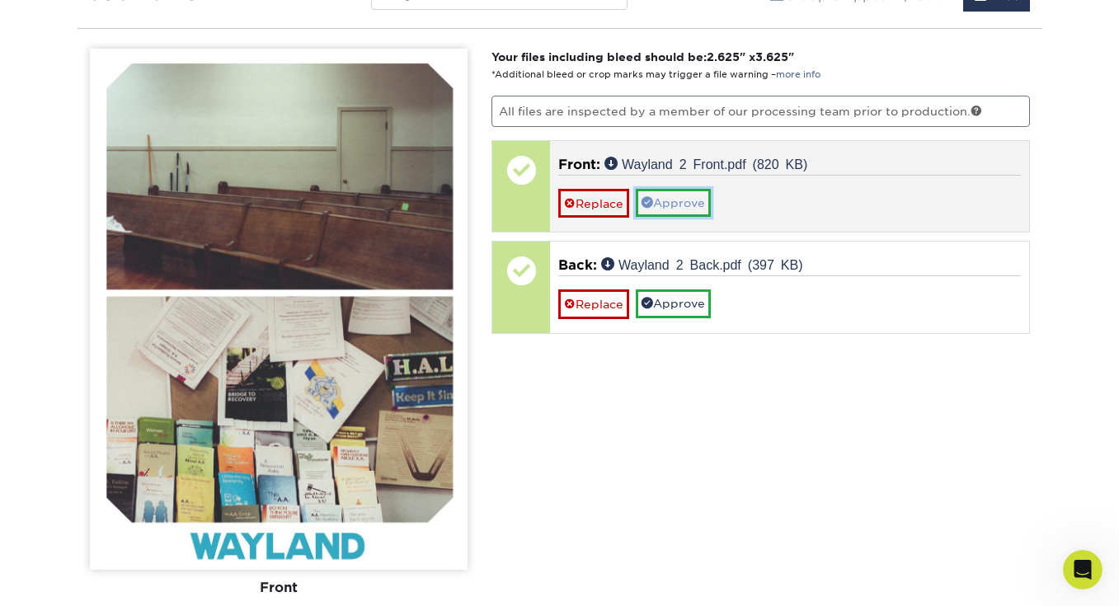
click at [648, 200] on span at bounding box center [648, 202] width 12 height 12
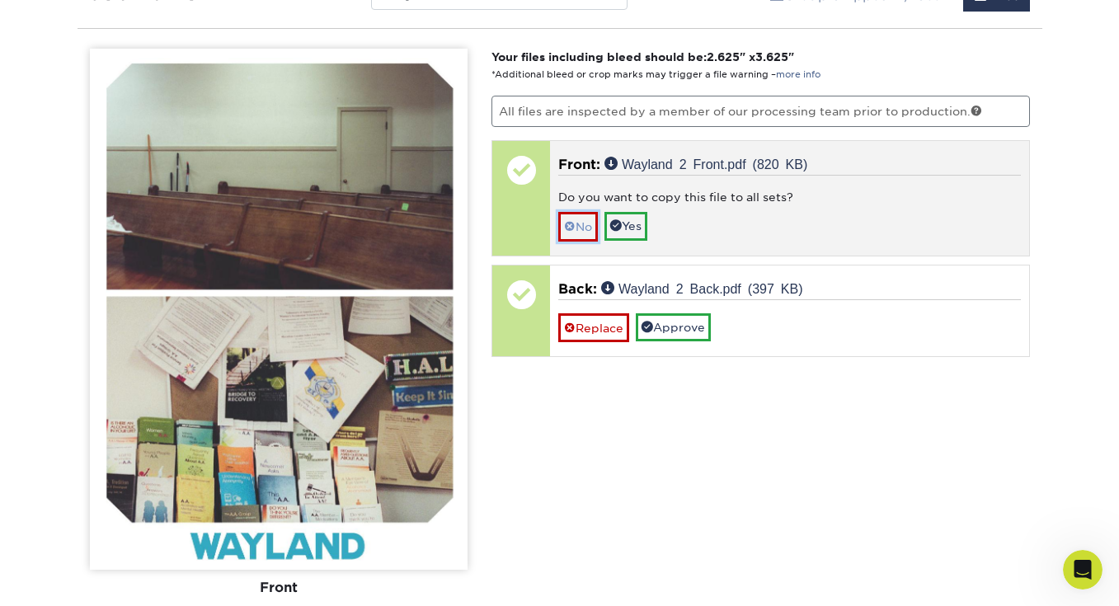
click at [587, 218] on link "No" at bounding box center [578, 226] width 40 height 29
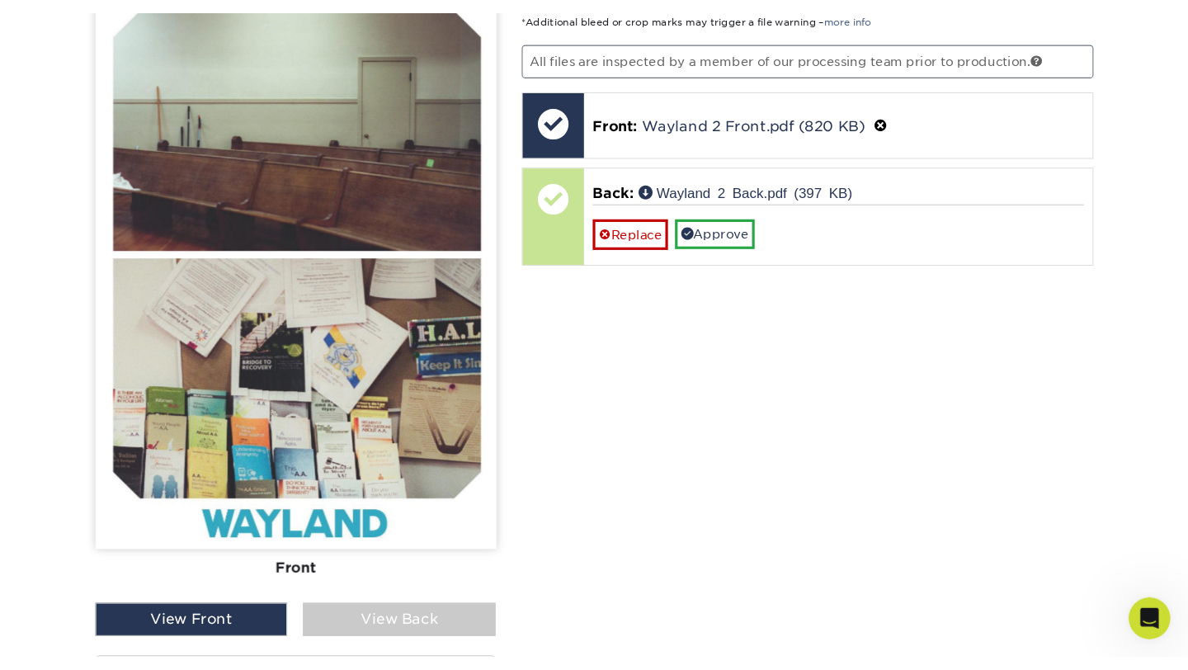
scroll to position [2578, 0]
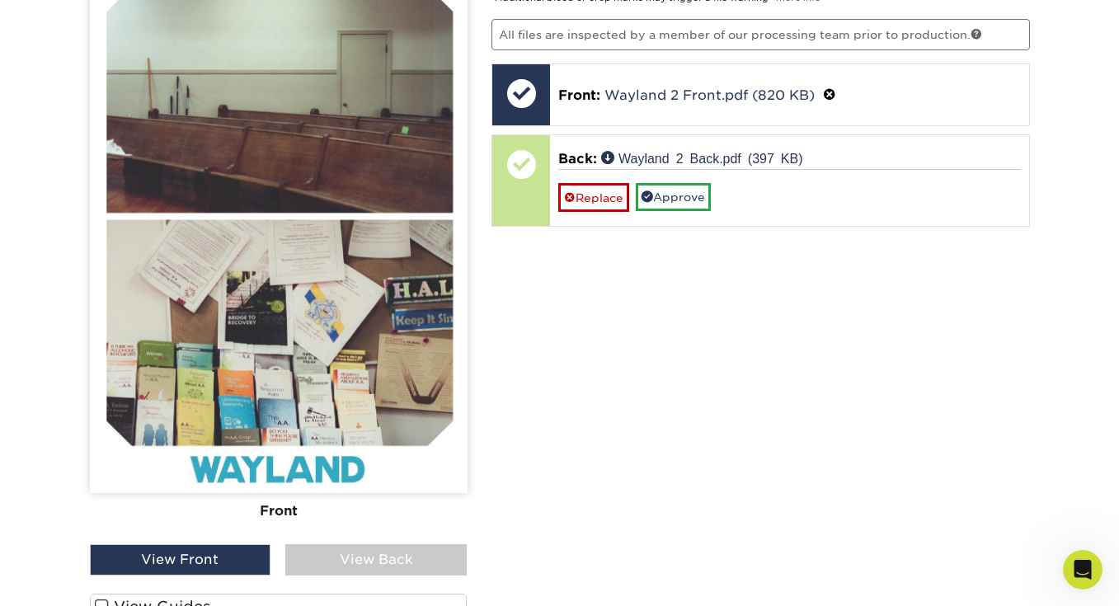
click at [331, 554] on div "View Back" at bounding box center [375, 559] width 181 height 31
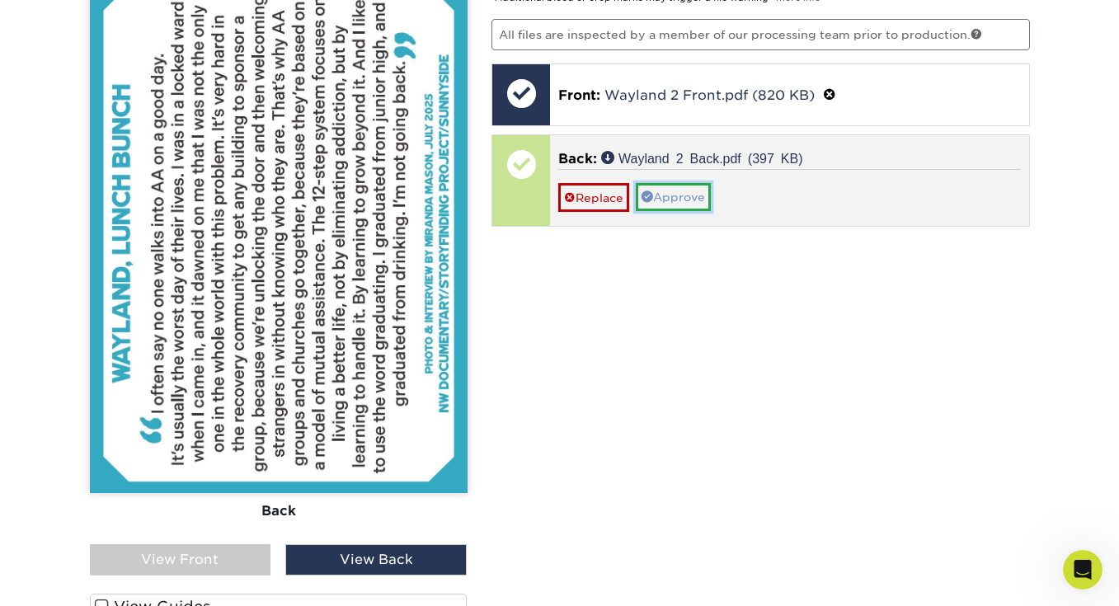
click at [670, 185] on link "Approve" at bounding box center [673, 197] width 75 height 28
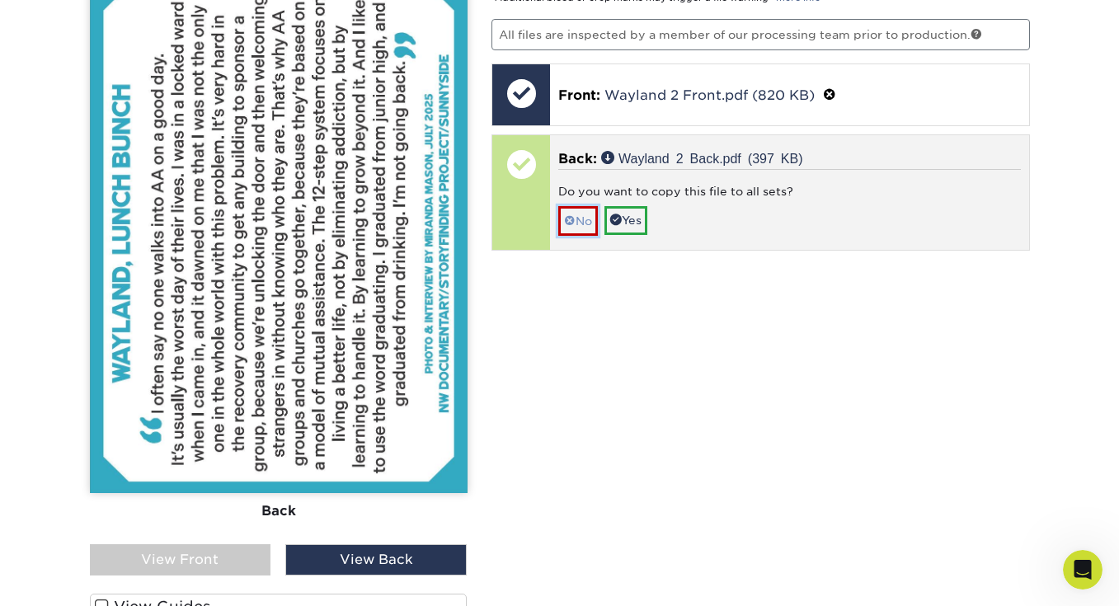
click at [581, 214] on link "No" at bounding box center [578, 220] width 40 height 29
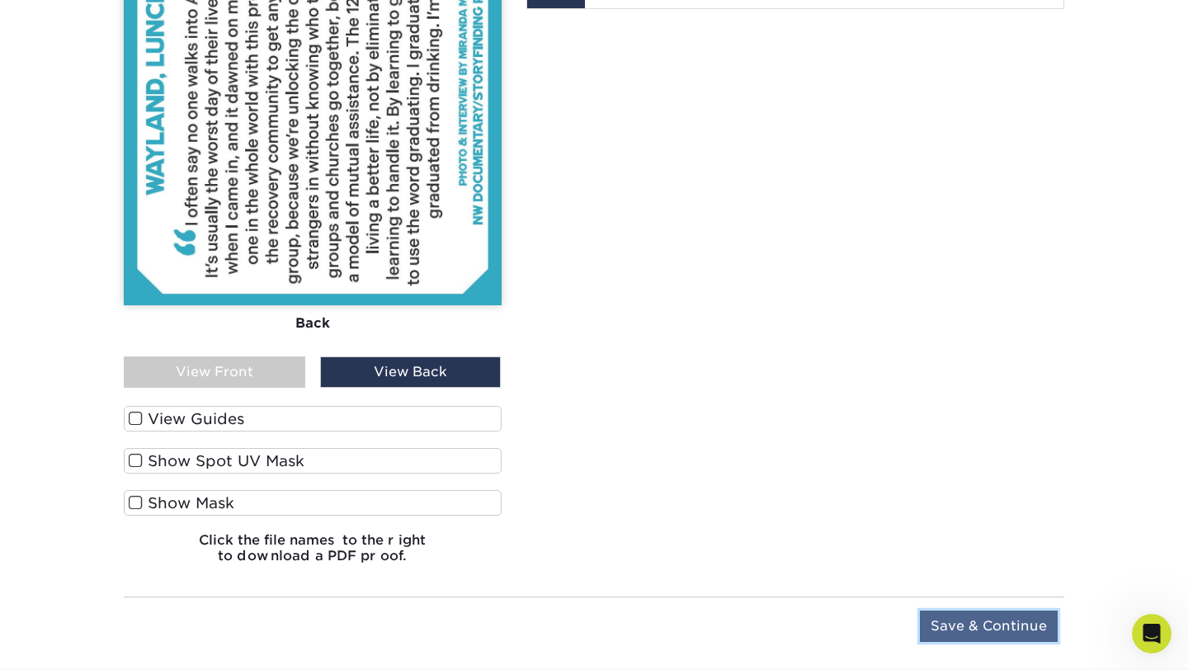
click at [995, 605] on input "Save & Continue" at bounding box center [989, 625] width 138 height 31
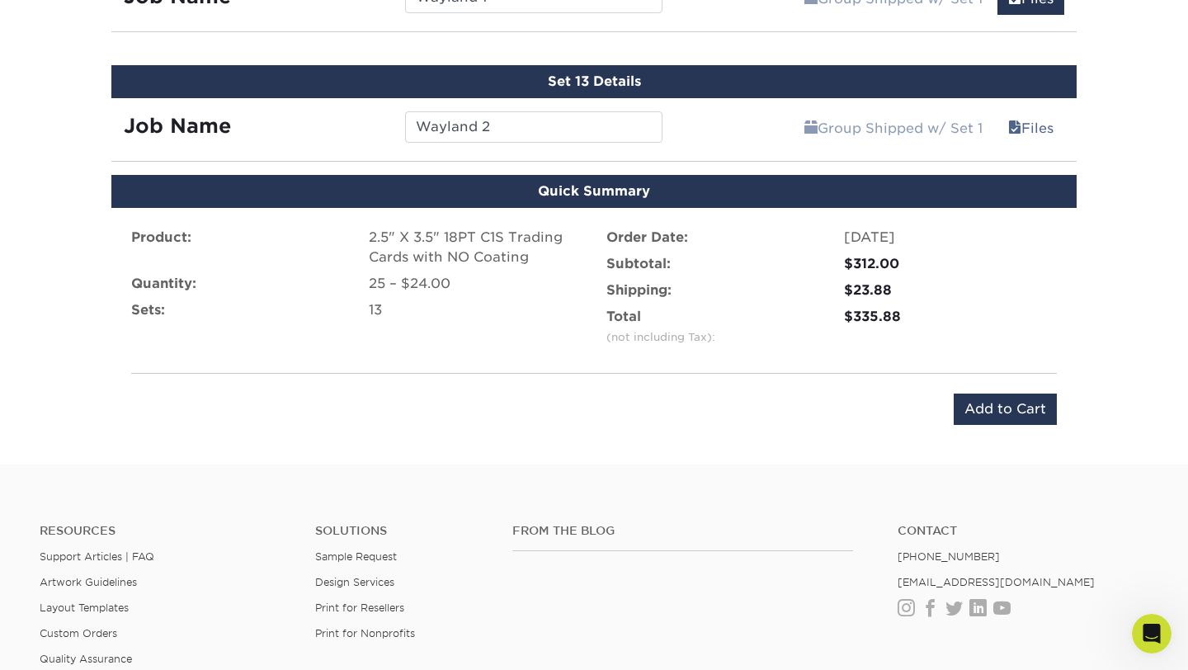
scroll to position [2379, 0]
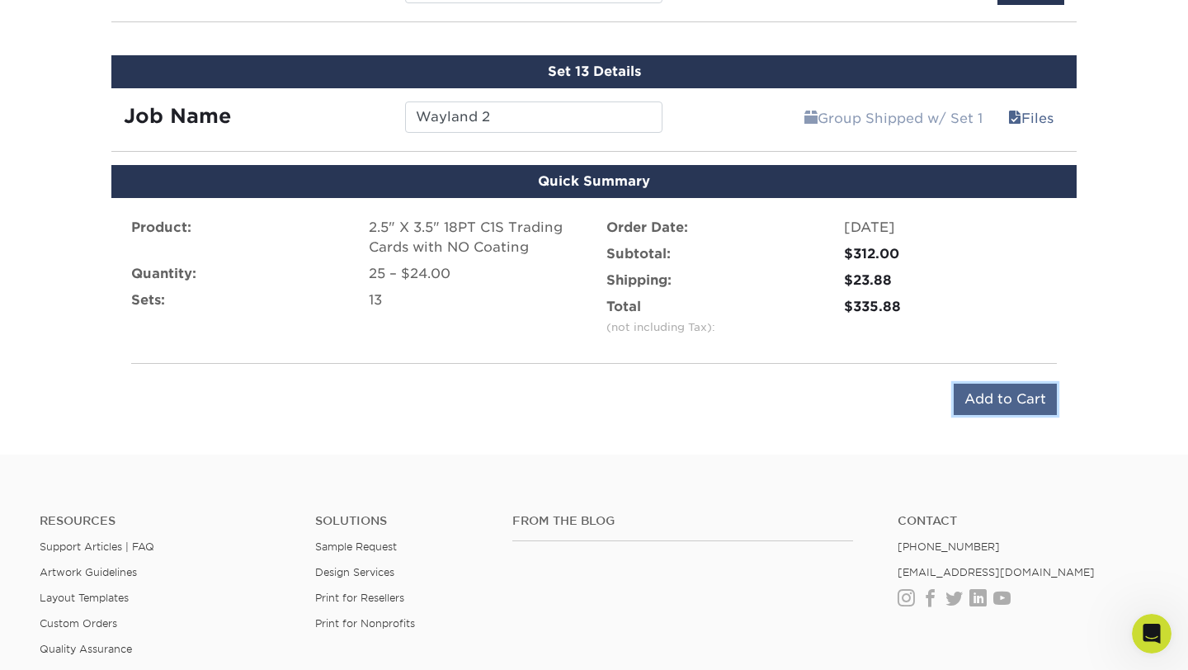
click at [1004, 394] on input "Add to Cart" at bounding box center [1004, 399] width 103 height 31
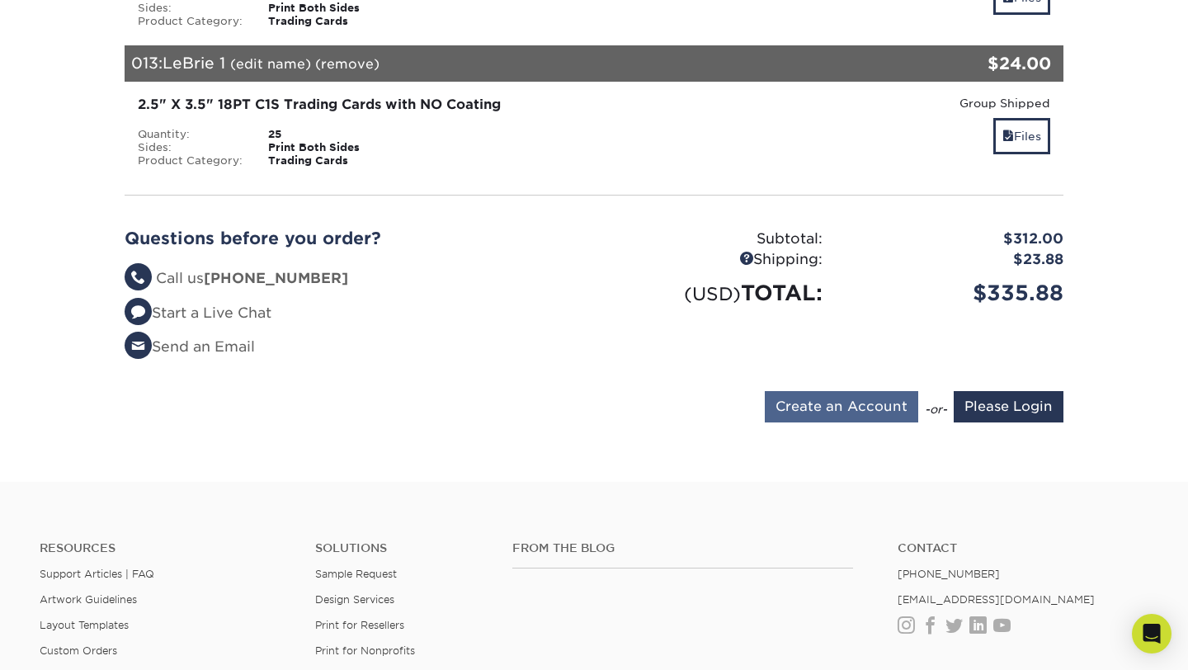
scroll to position [1951, 0]
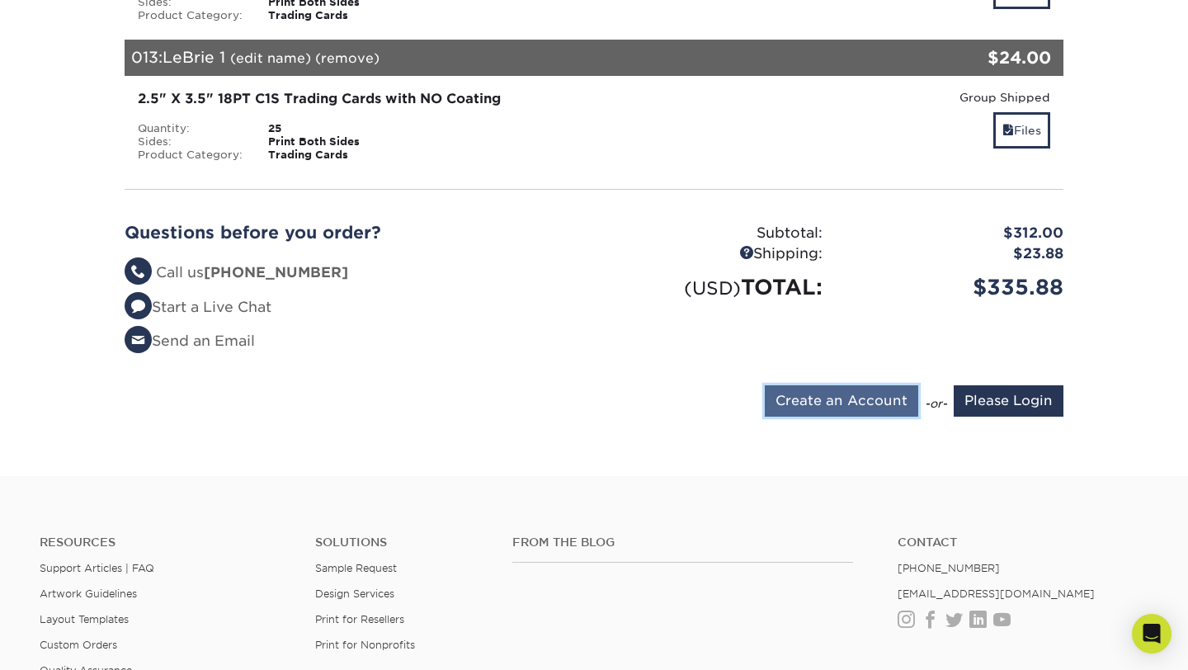
click at [844, 385] on input "Create an Account" at bounding box center [841, 400] width 153 height 31
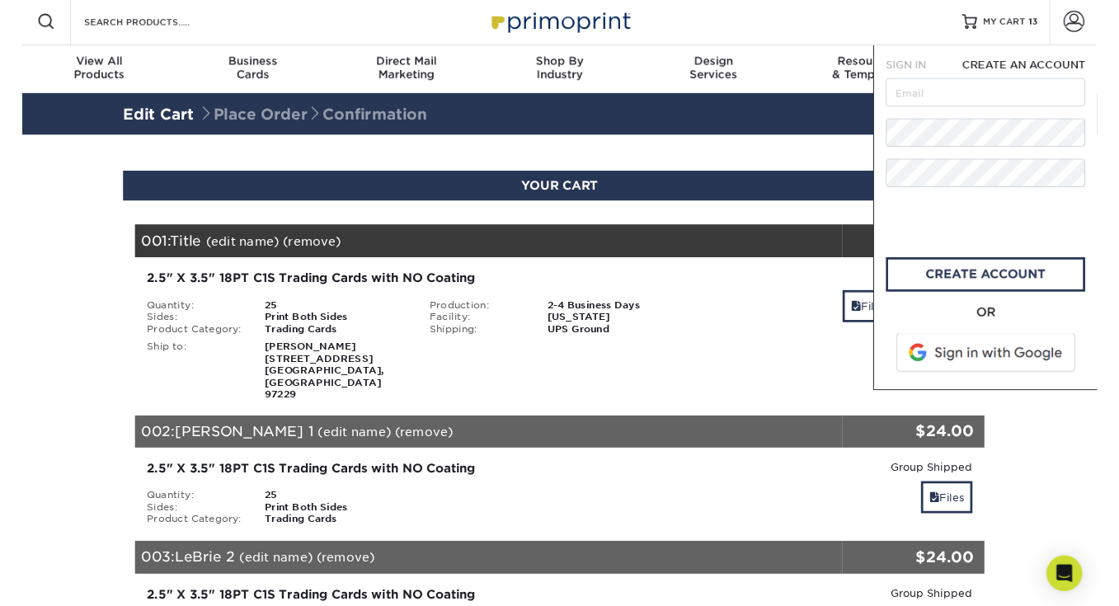
scroll to position [0, 0]
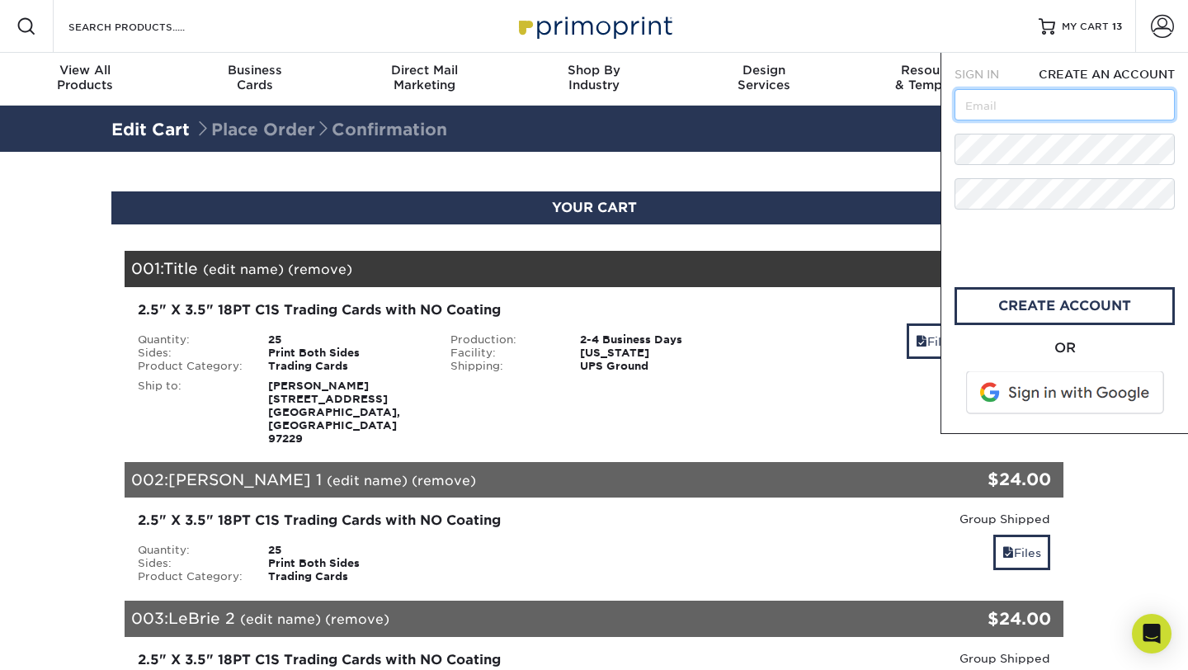
click at [1007, 105] on input "text" at bounding box center [1064, 104] width 220 height 31
type input "mirandasydney@icloud.com"
click at [1023, 304] on link "create account" at bounding box center [1064, 306] width 220 height 38
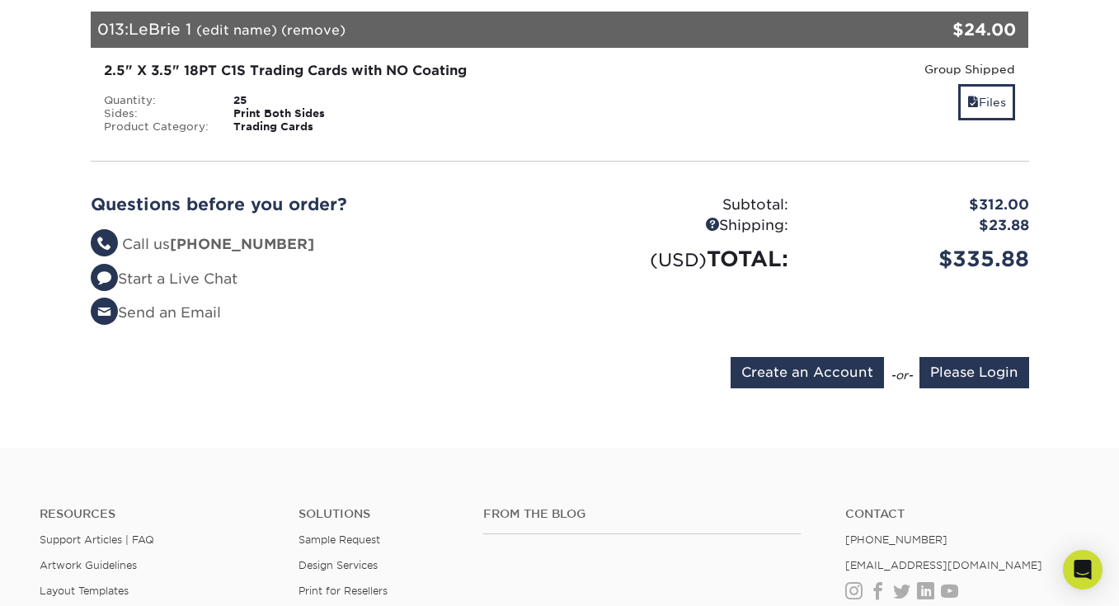
scroll to position [1979, 0]
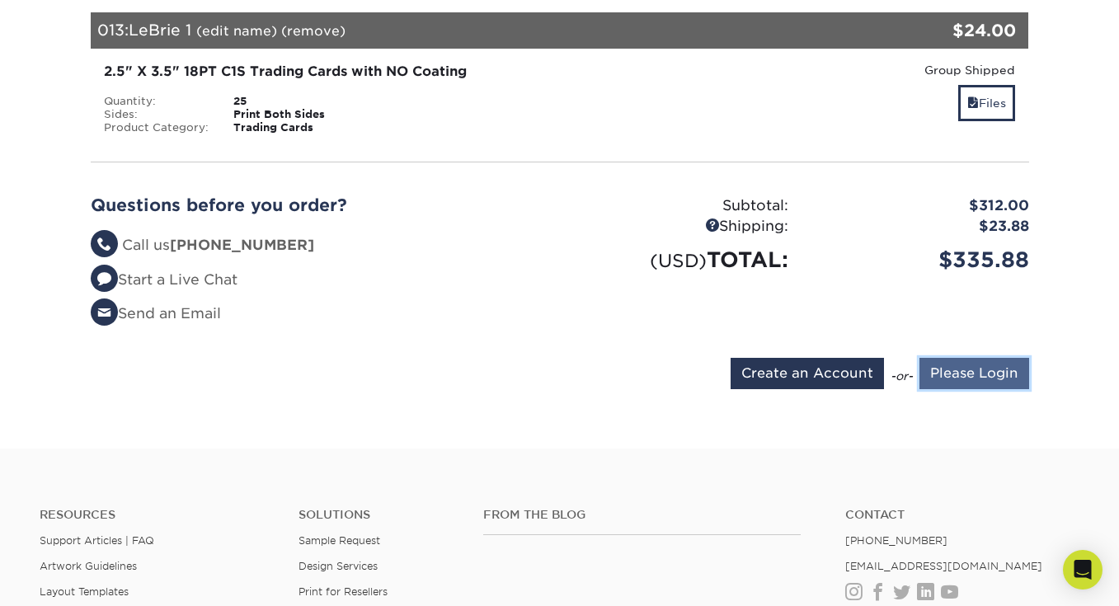
click at [953, 358] on input "Please Login" at bounding box center [975, 373] width 110 height 31
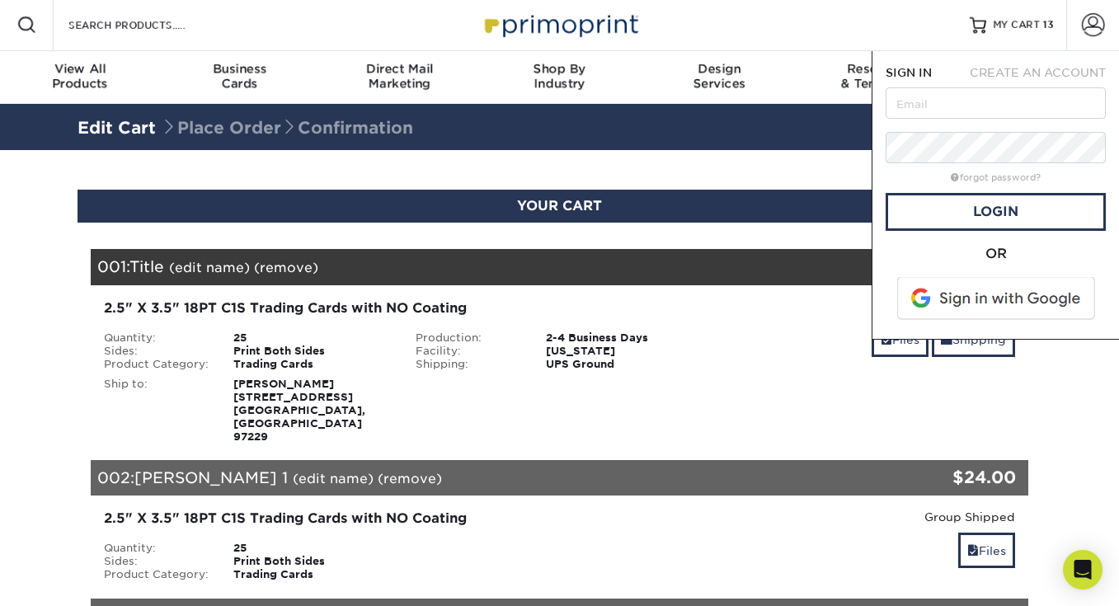
scroll to position [0, 0]
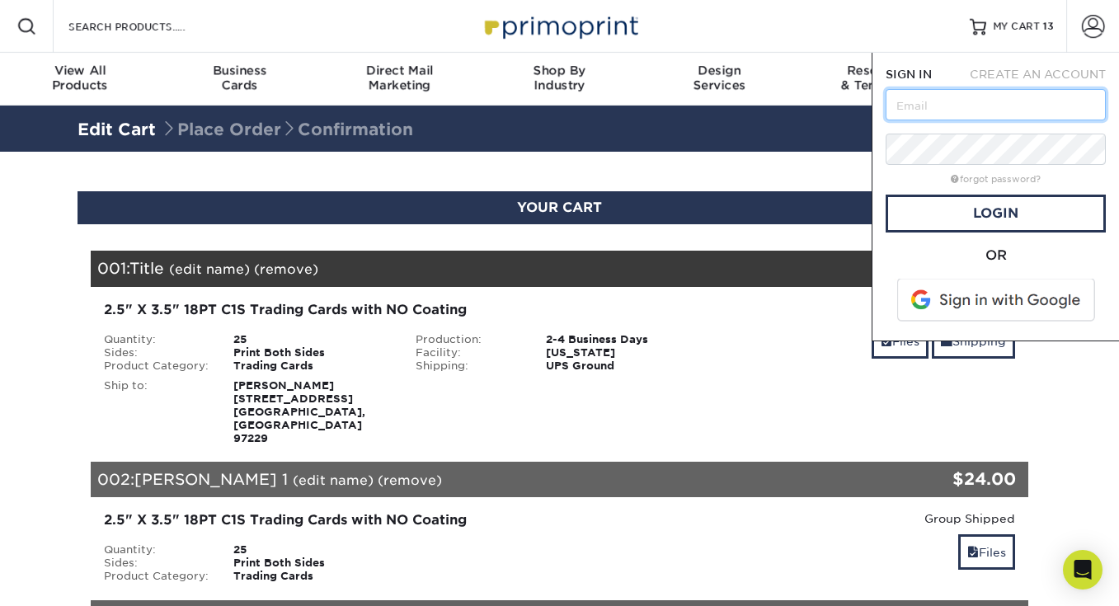
click at [936, 109] on input "text" at bounding box center [996, 104] width 220 height 31
type input "mirandasydney@icloud.com"
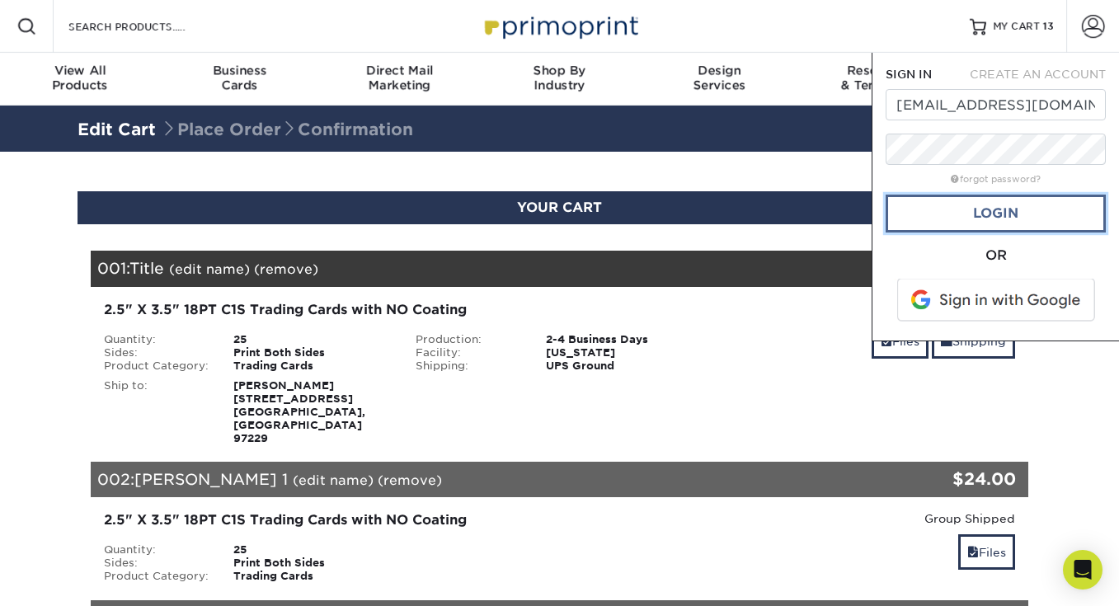
click at [964, 209] on link "Login" at bounding box center [996, 214] width 220 height 38
click at [988, 83] on form "SIGN IN CREATE AN ACCOUNT mirandasydney@icloud.com forgot password? All fields …" at bounding box center [996, 196] width 220 height 261
click at [988, 78] on span "CREATE AN ACCOUNT" at bounding box center [1038, 74] width 136 height 13
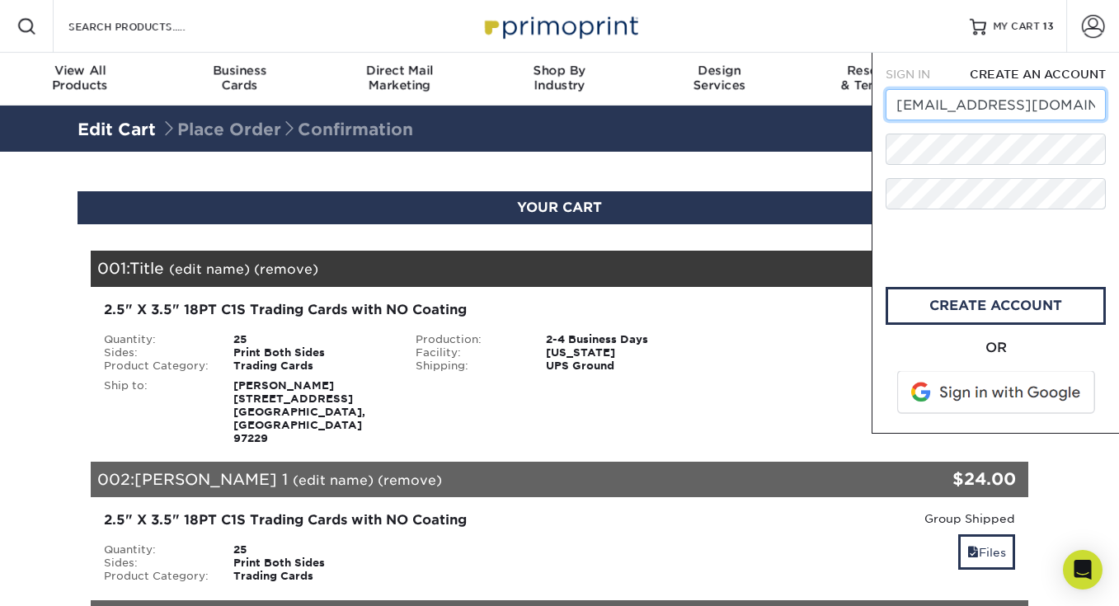
drag, startPoint x: 1096, startPoint y: 106, endPoint x: 818, endPoint y: 106, distance: 277.9
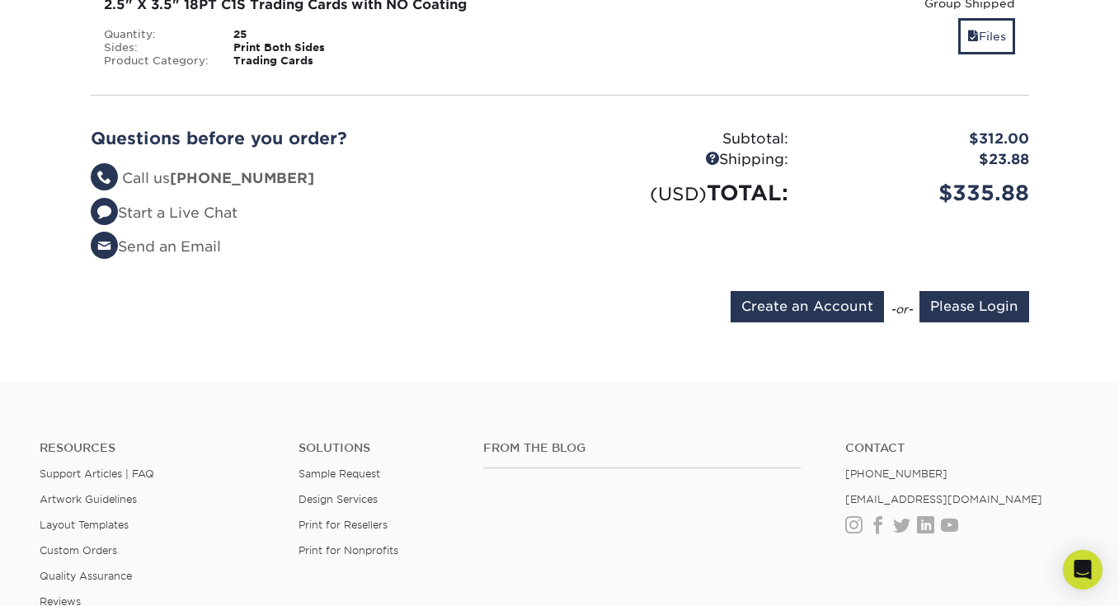
scroll to position [2091, 0]
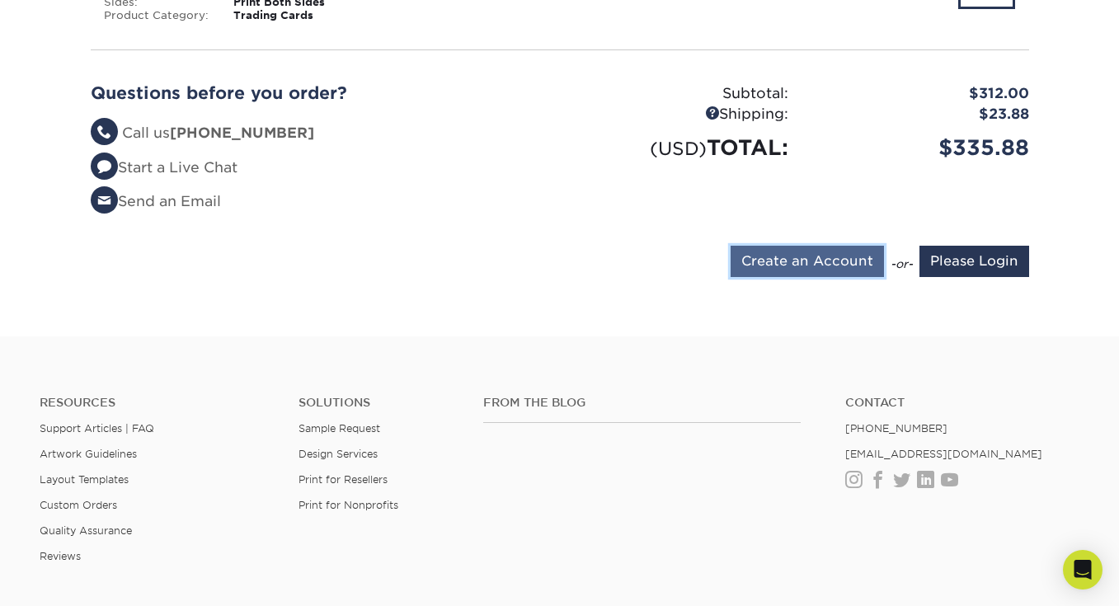
click at [809, 246] on input "Create an Account" at bounding box center [807, 261] width 153 height 31
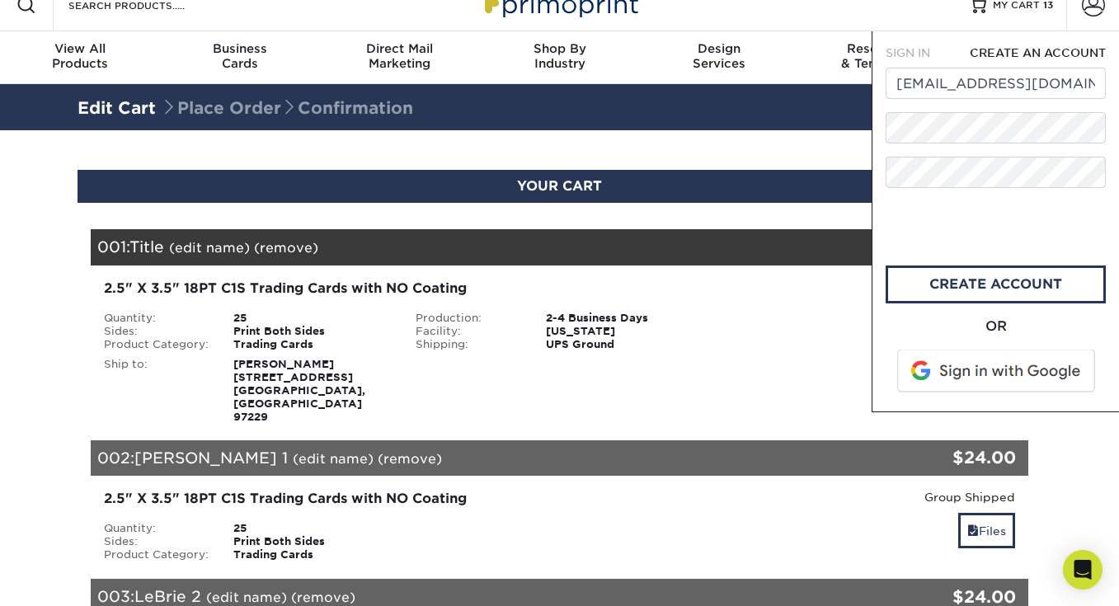
scroll to position [0, 0]
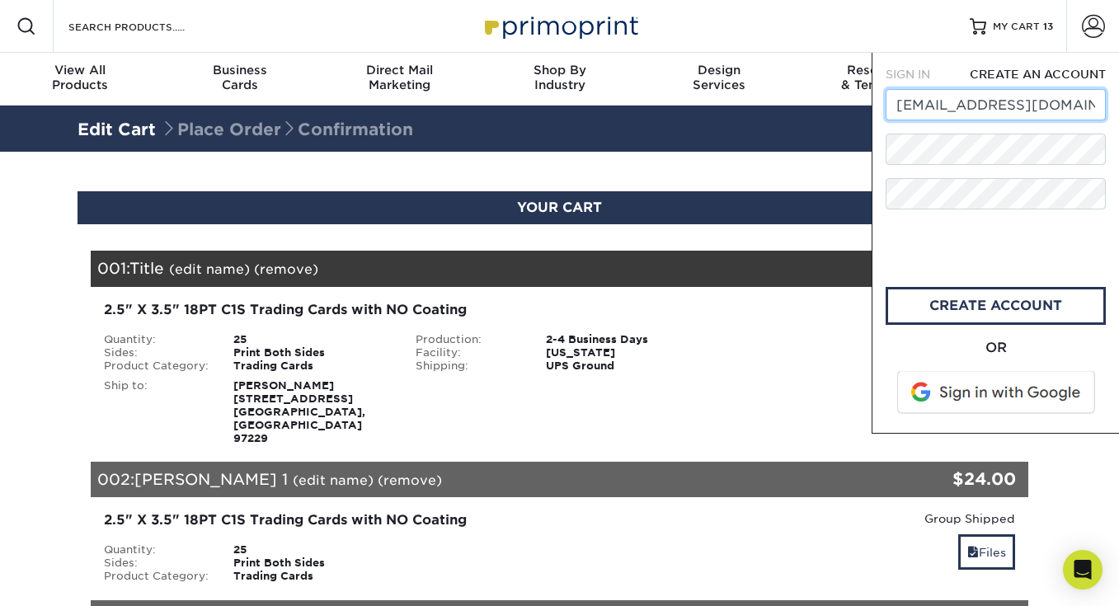
drag, startPoint x: 1097, startPoint y: 107, endPoint x: 826, endPoint y: 106, distance: 271.3
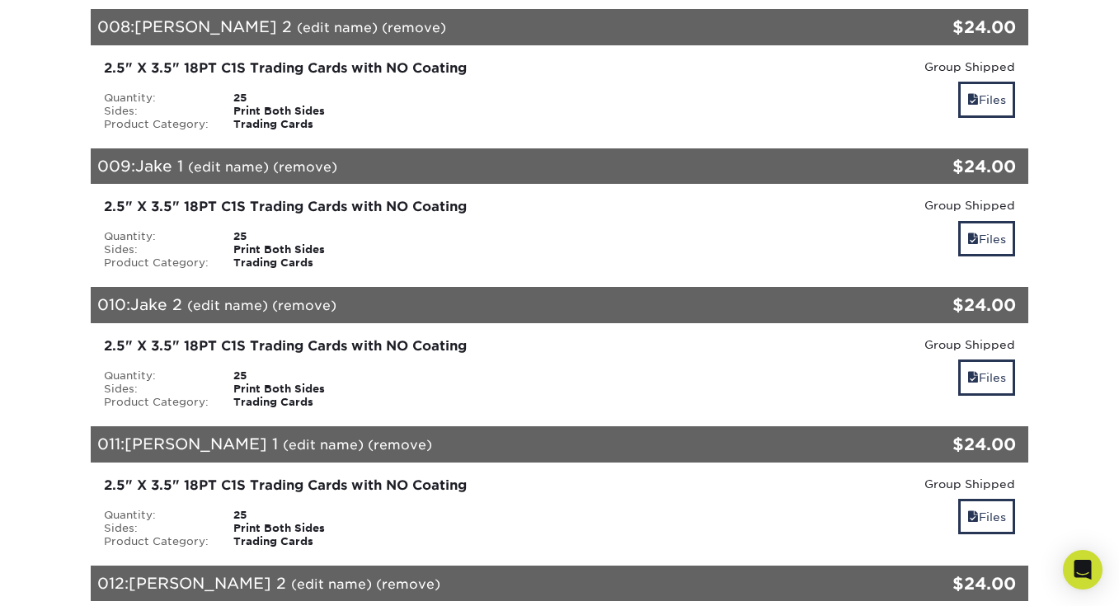
scroll to position [1784, 0]
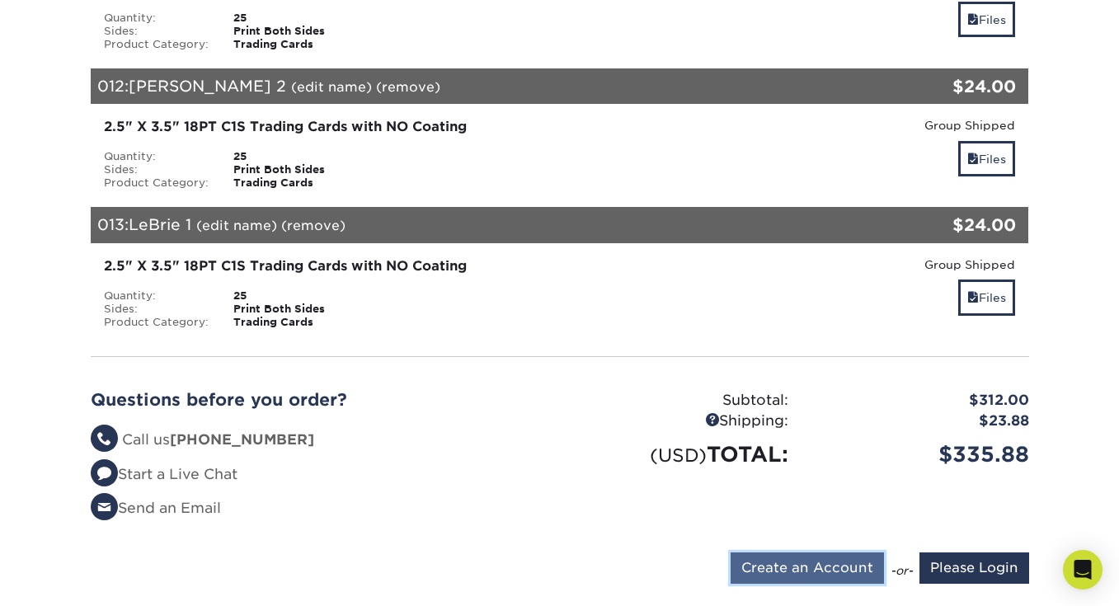
click at [802, 553] on input "Create an Account" at bounding box center [807, 568] width 153 height 31
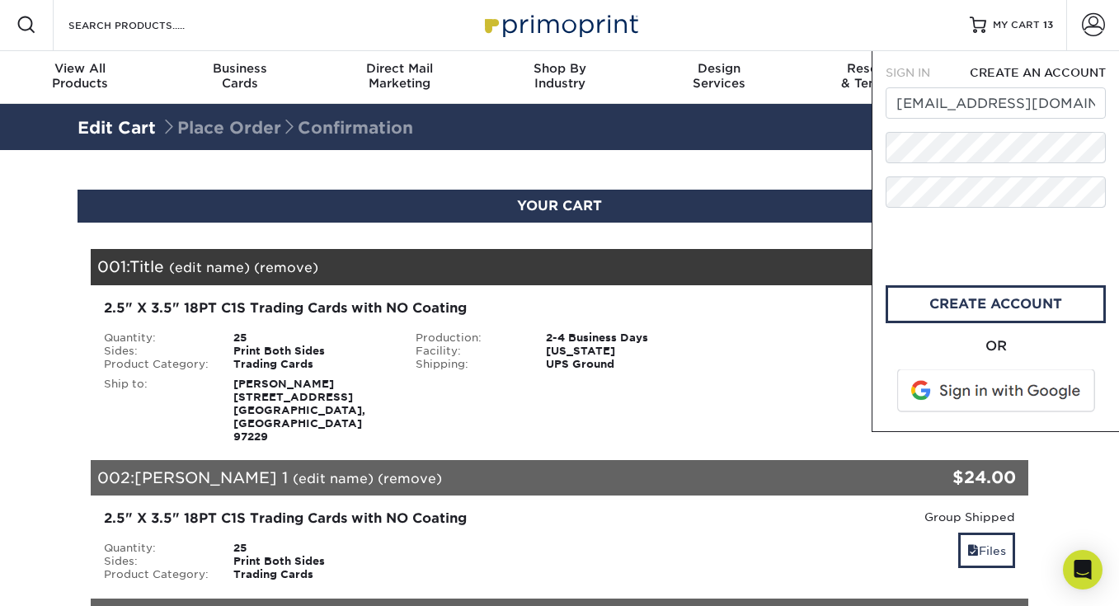
scroll to position [0, 0]
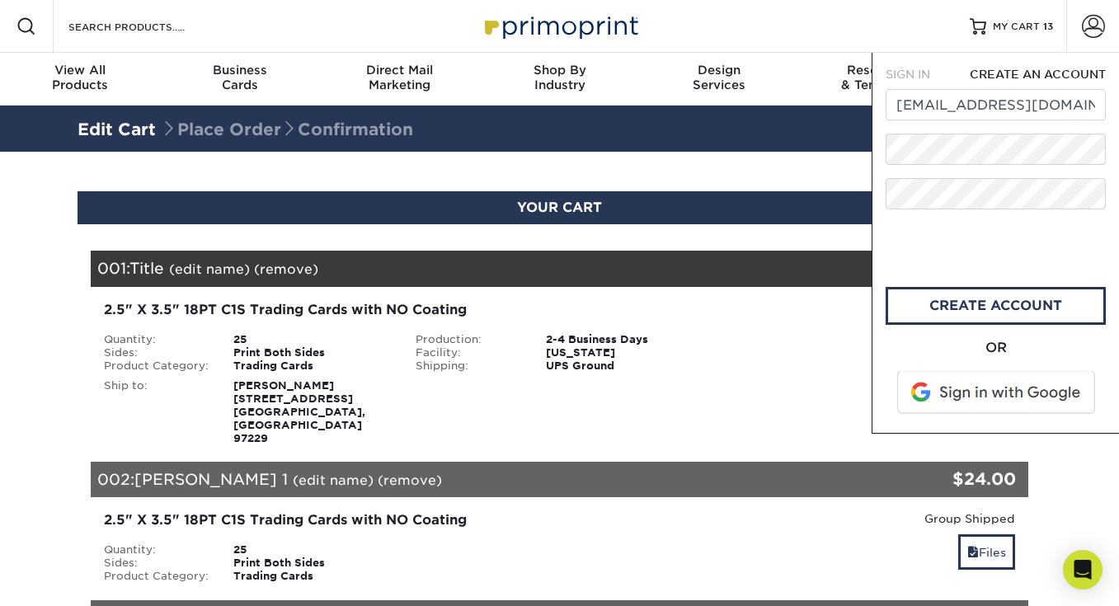
click at [980, 388] on span at bounding box center [997, 392] width 210 height 43
click at [968, 301] on link "CREATE ACCOUNT" at bounding box center [996, 306] width 220 height 38
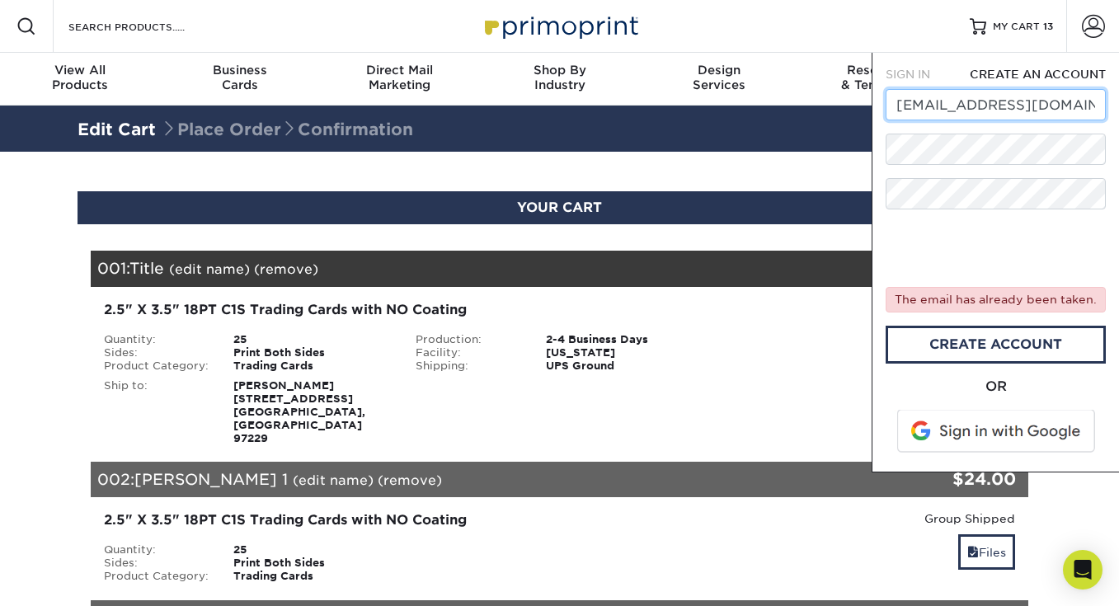
drag, startPoint x: 1096, startPoint y: 106, endPoint x: 882, endPoint y: 105, distance: 213.6
click at [882, 105] on div "SIGN IN CREATE AN ACCOUNT mirandasydney@icloud.com forgot password? The email h…" at bounding box center [995, 263] width 247 height 420
type input "miranda_mason@brown.edu"
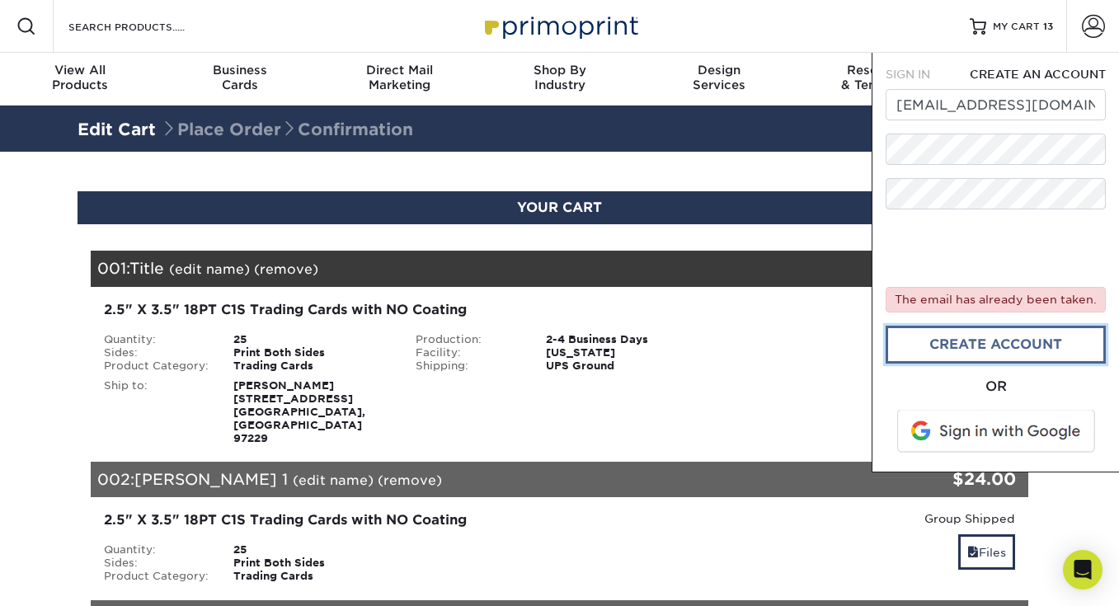
click at [979, 341] on link "create account" at bounding box center [996, 345] width 220 height 38
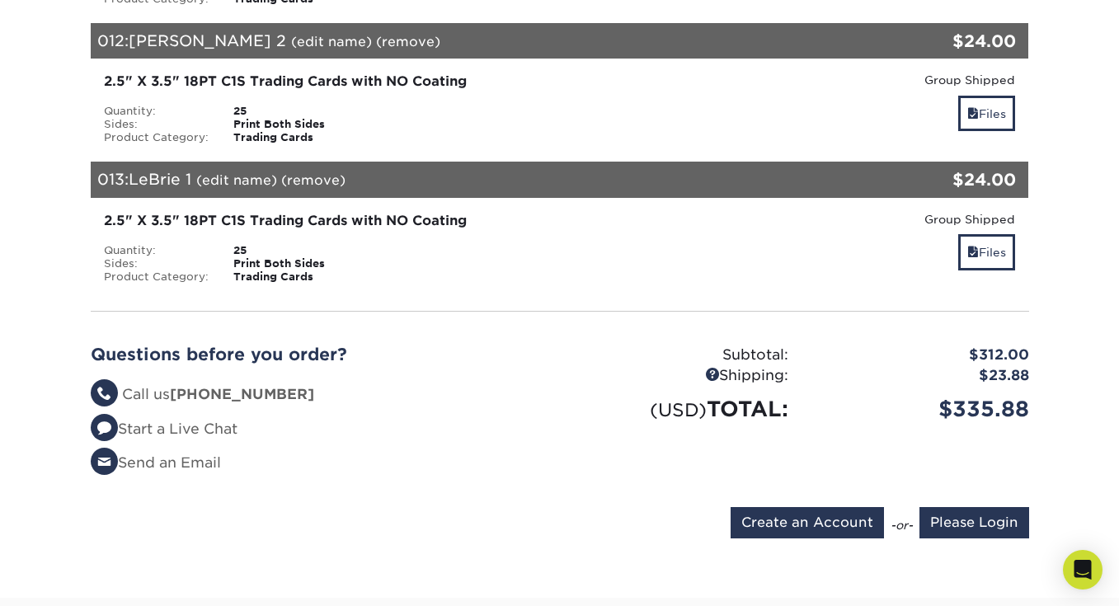
scroll to position [1831, 0]
